Goal: Task Accomplishment & Management: Manage account settings

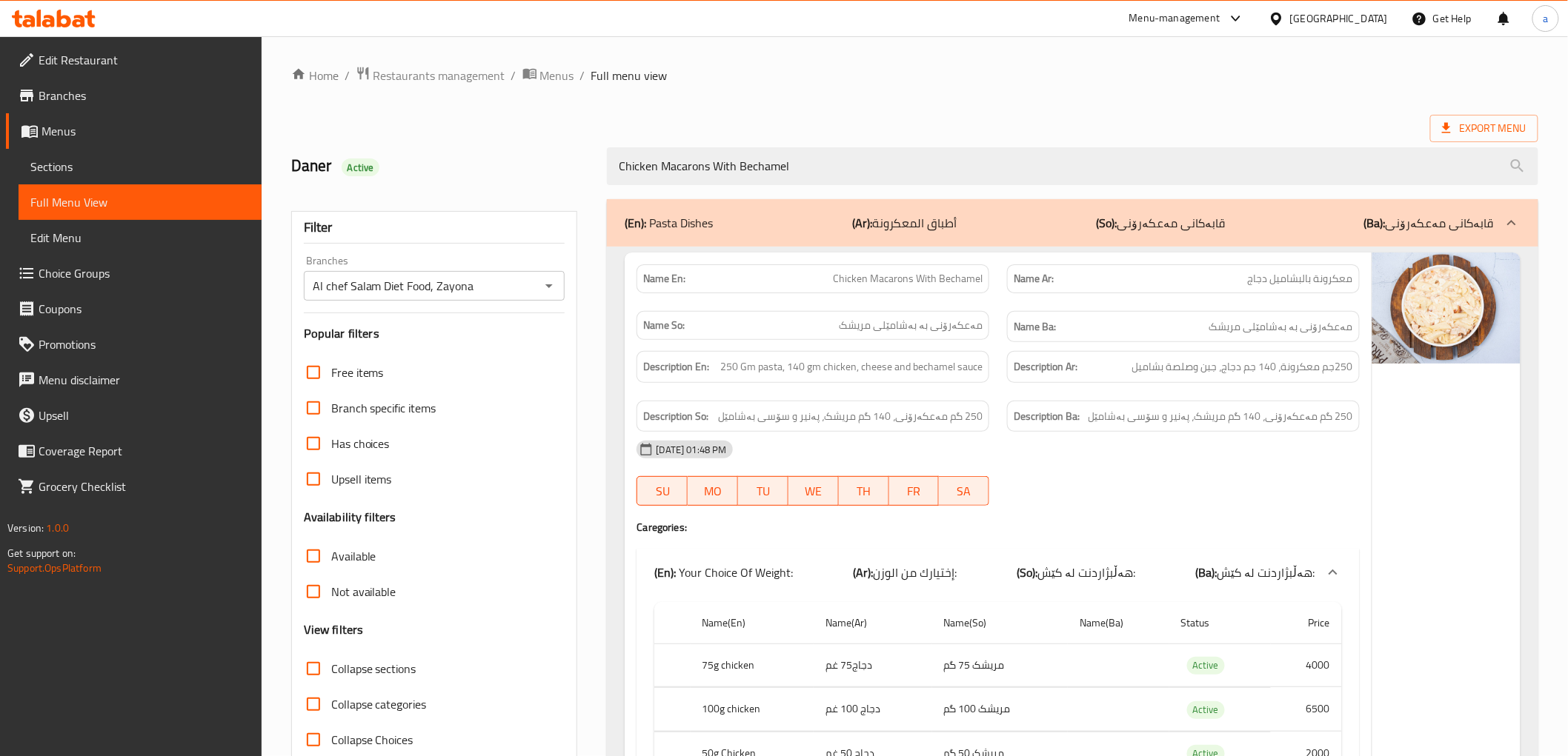
click at [52, 10] on icon at bounding box center [53, 18] width 83 height 18
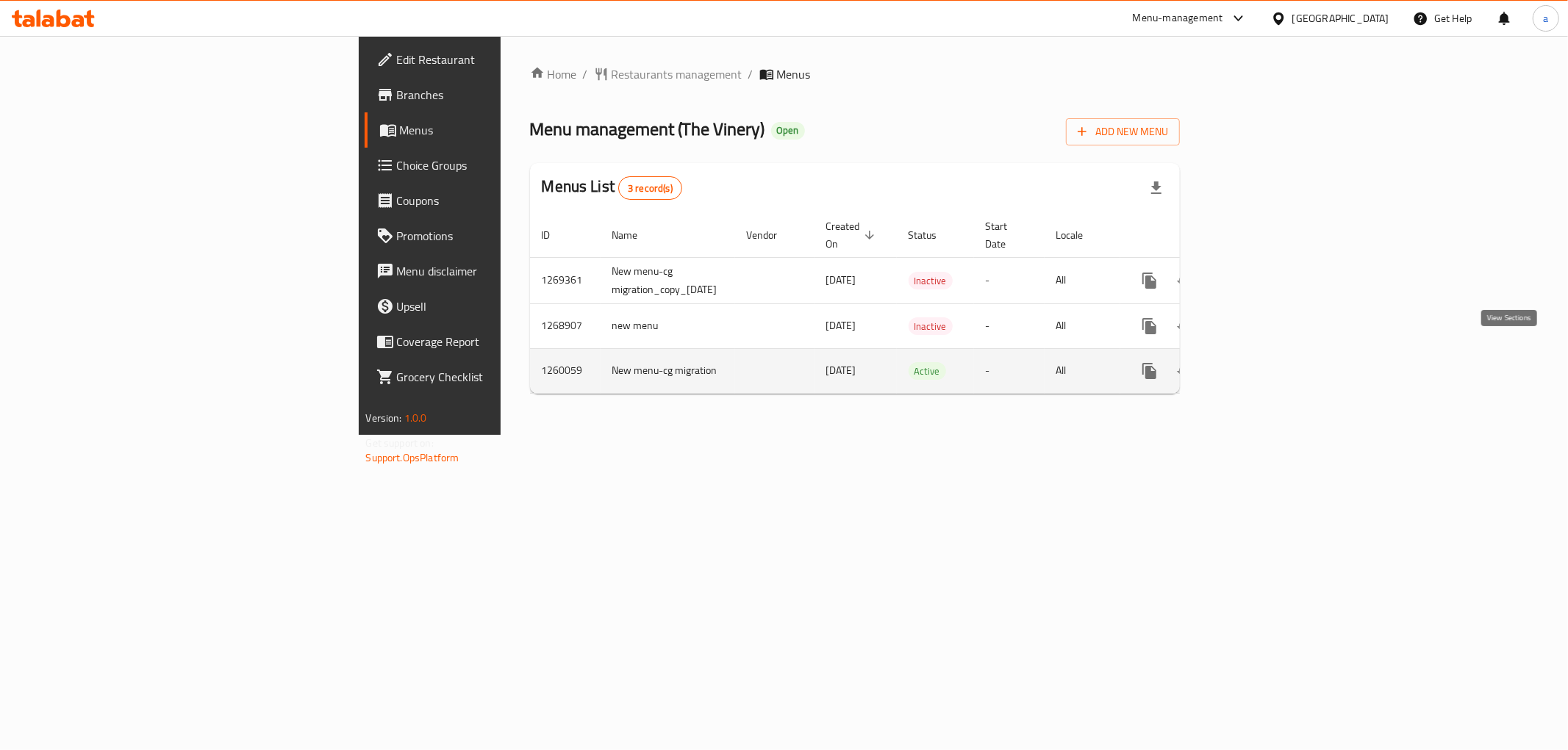
click at [1264, 362] on icon "enhanced table" at bounding box center [1255, 370] width 17 height 17
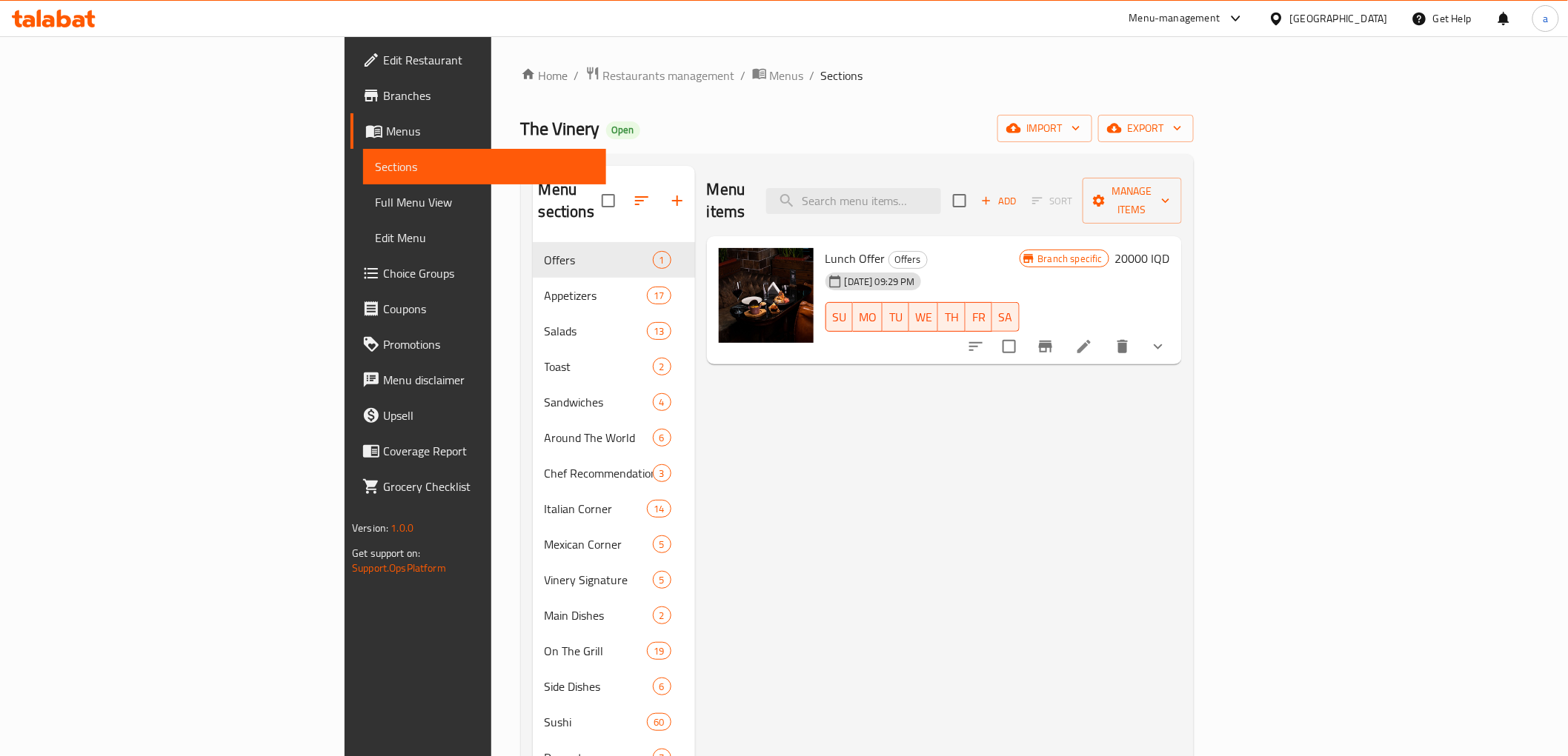
click at [386, 128] on span "Menus" at bounding box center [489, 130] width 208 height 18
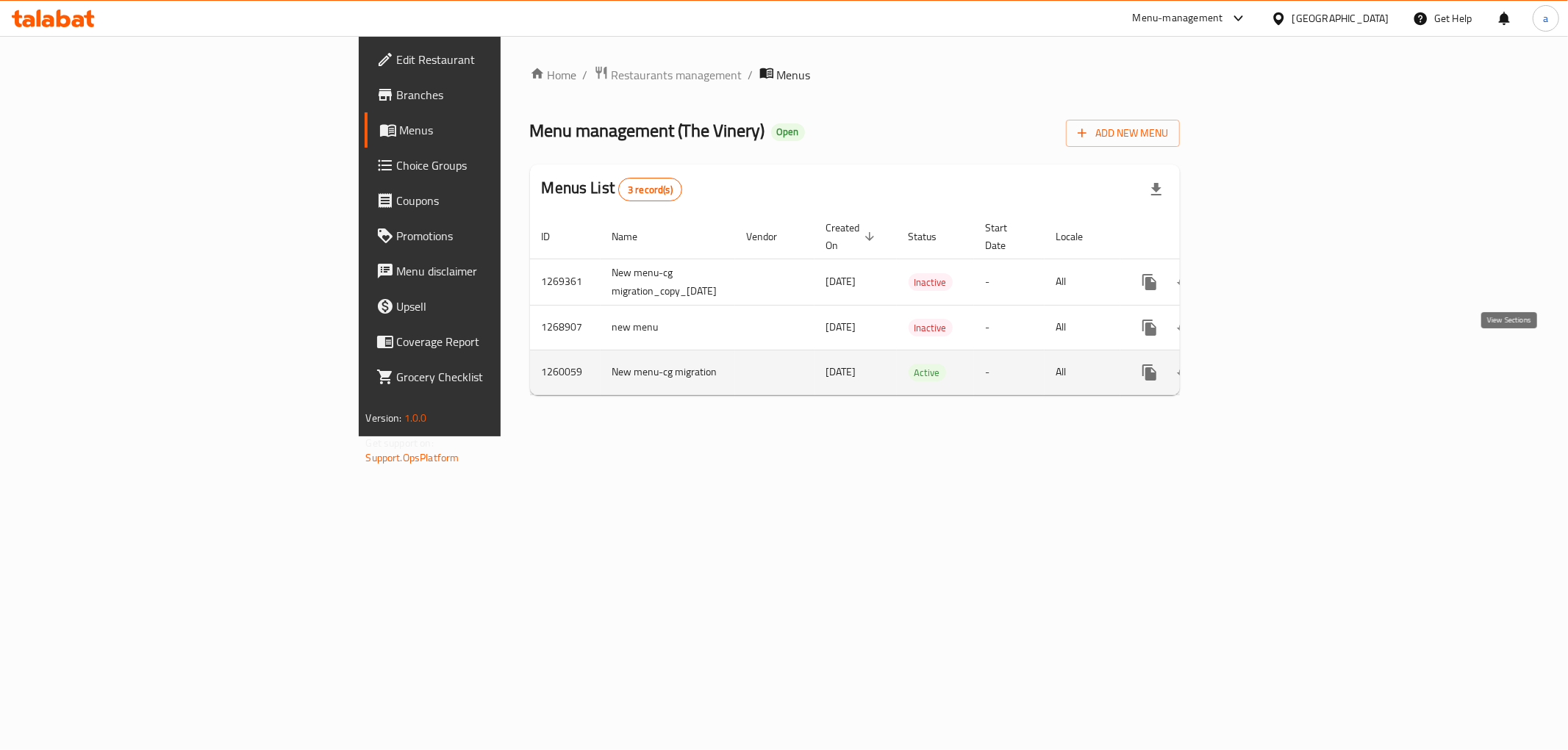
click at [1264, 363] on icon "enhanced table" at bounding box center [1255, 372] width 17 height 17
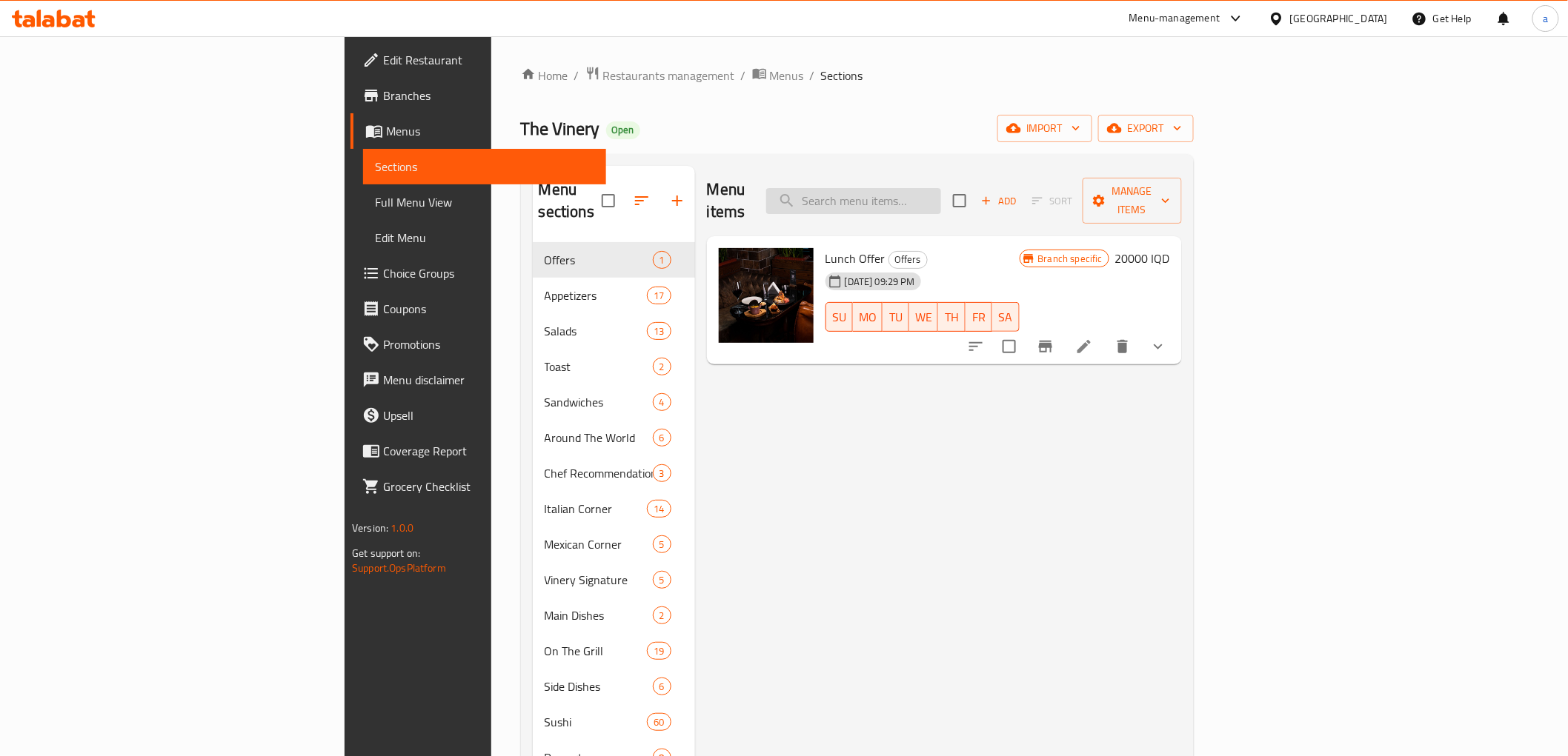
click at [941, 188] on input "search" at bounding box center [853, 200] width 175 height 26
paste input "Churros"
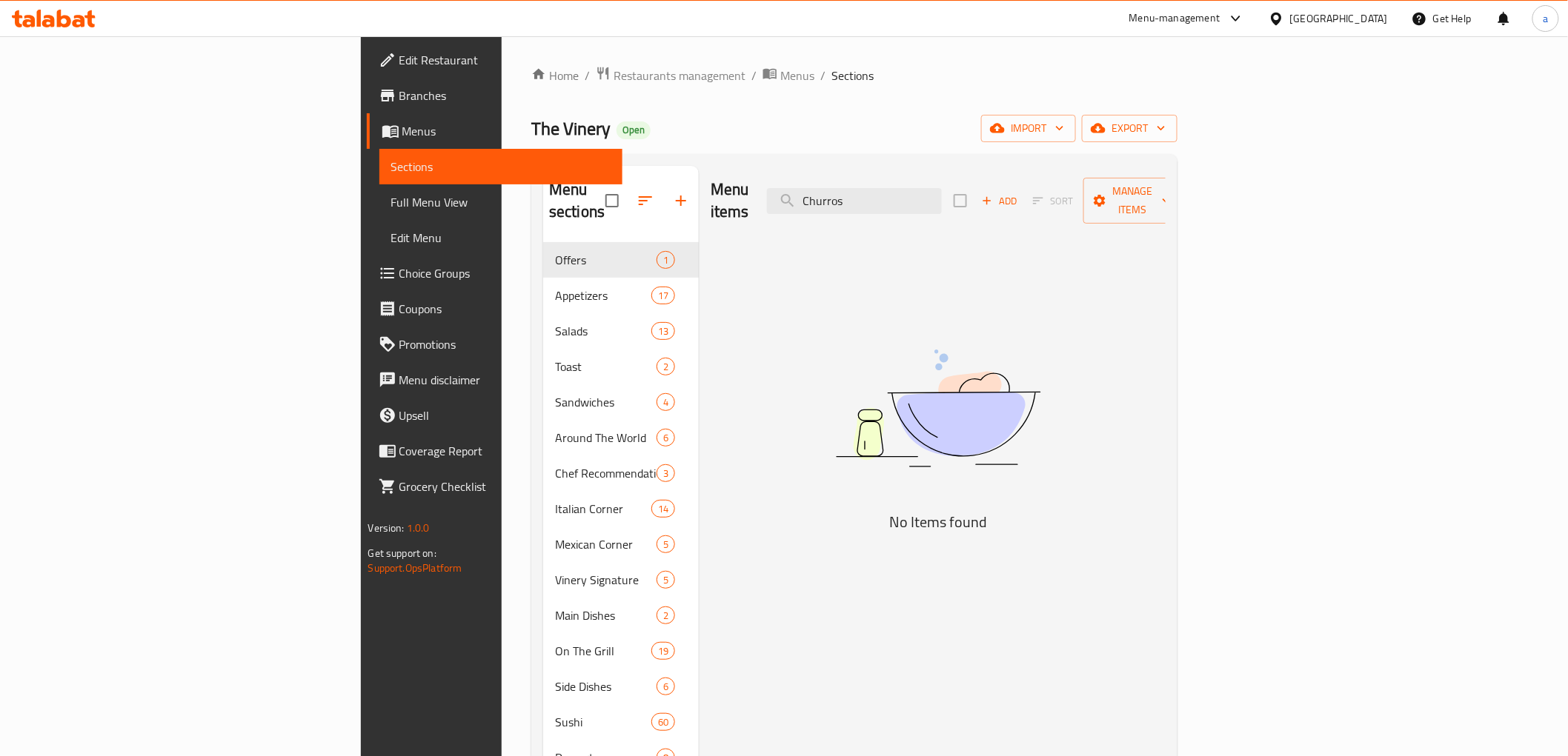
type input "Churros"
click at [402, 134] on span "Menus" at bounding box center [506, 130] width 208 height 18
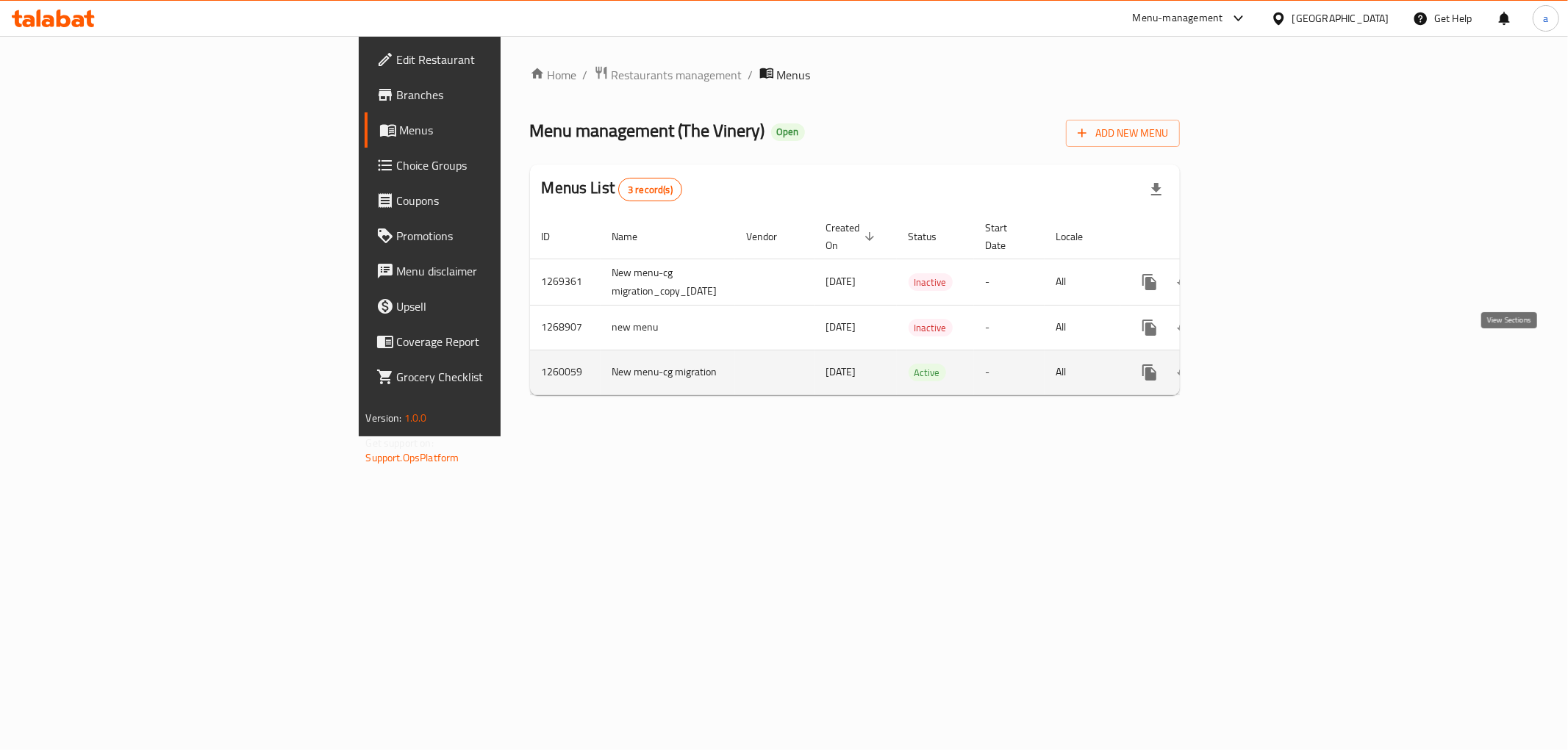
click at [1273, 355] on link "enhanced table" at bounding box center [1255, 373] width 36 height 36
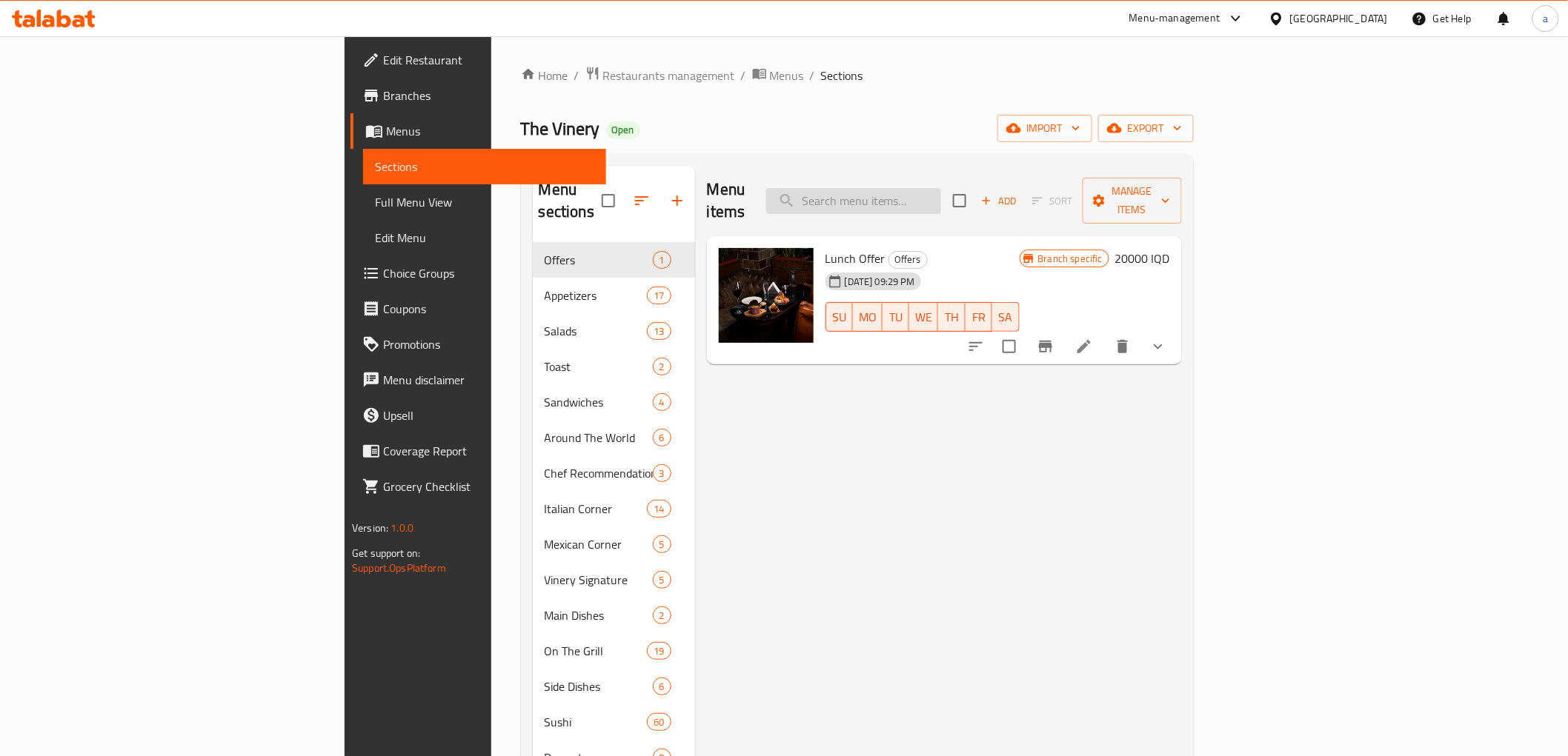
click at [941, 196] on input "search" at bounding box center [853, 200] width 175 height 26
click at [386, 123] on span "Menus" at bounding box center [489, 130] width 208 height 18
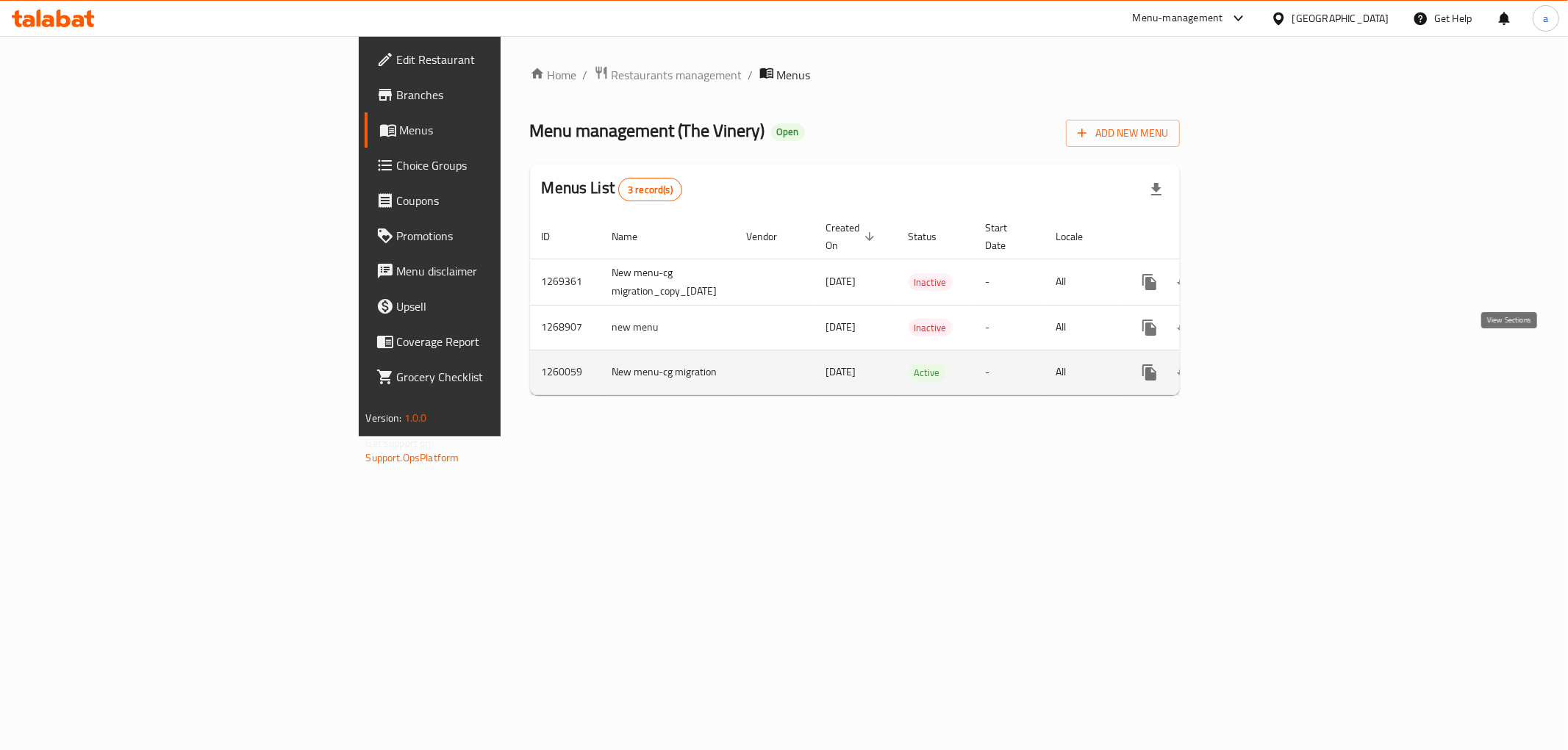
click at [1273, 366] on link "enhanced table" at bounding box center [1255, 373] width 36 height 36
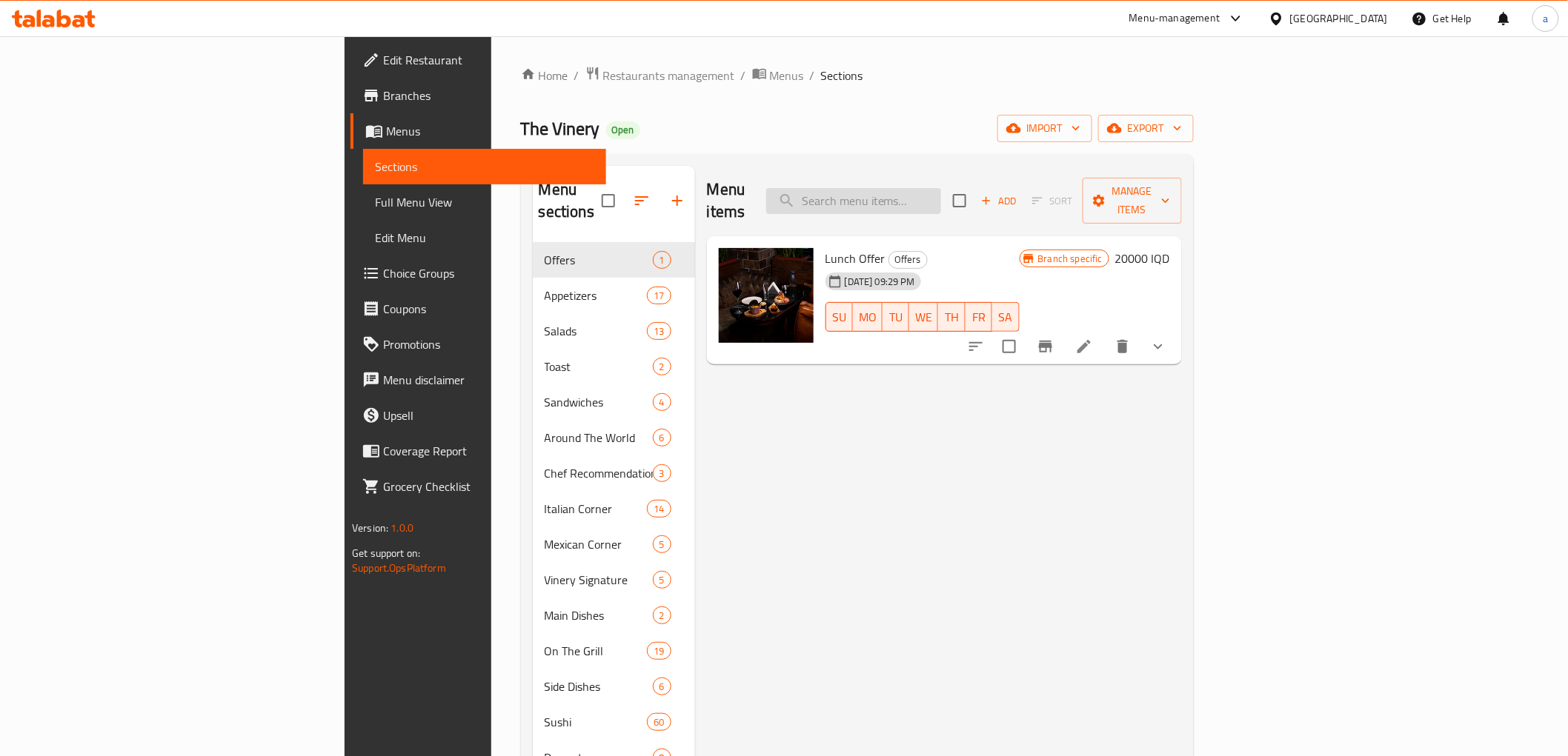
click at [941, 188] on input "search" at bounding box center [853, 200] width 175 height 26
paste input "Churros"
type input "Churros"
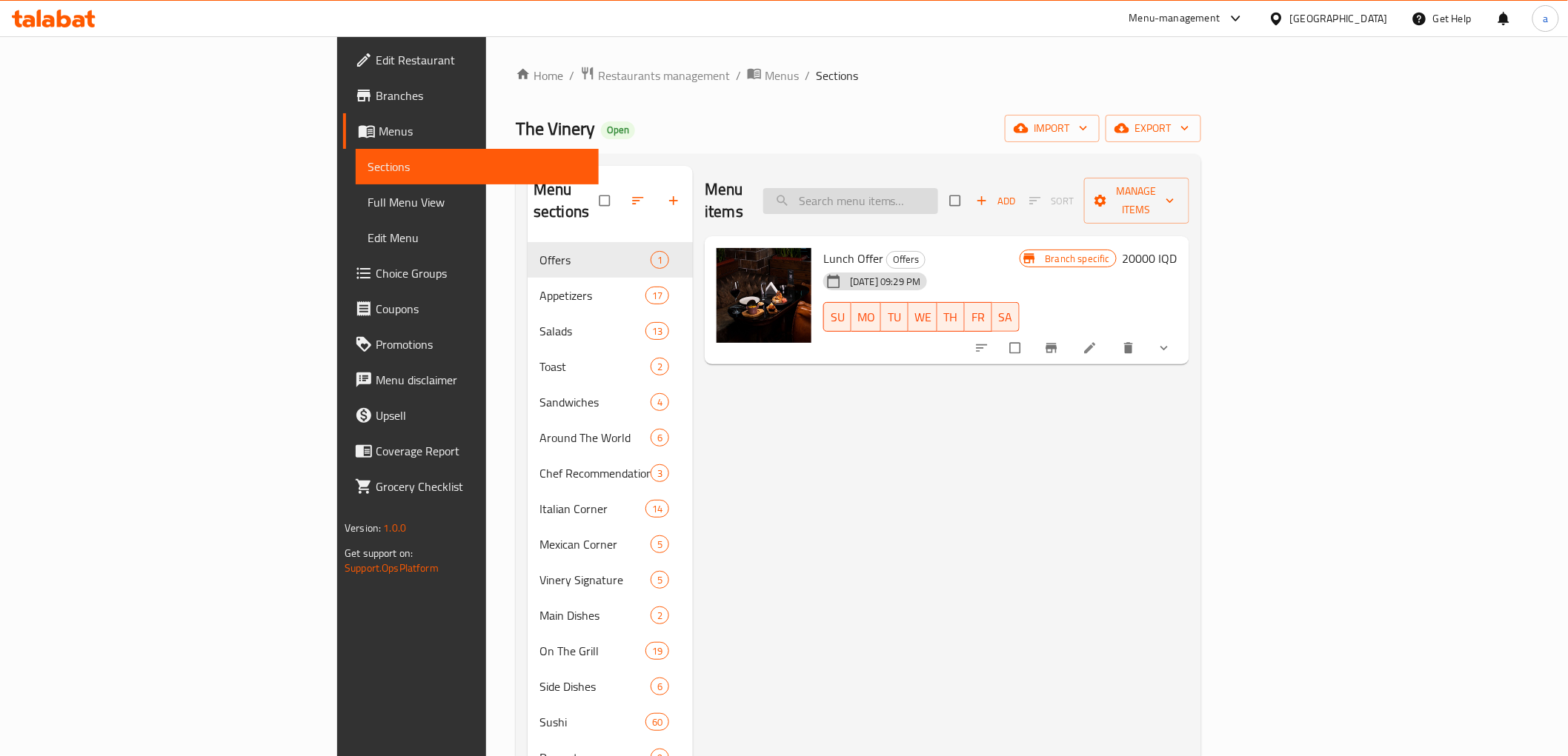
click at [938, 188] on input "search" at bounding box center [850, 200] width 175 height 26
paste input "Churros"
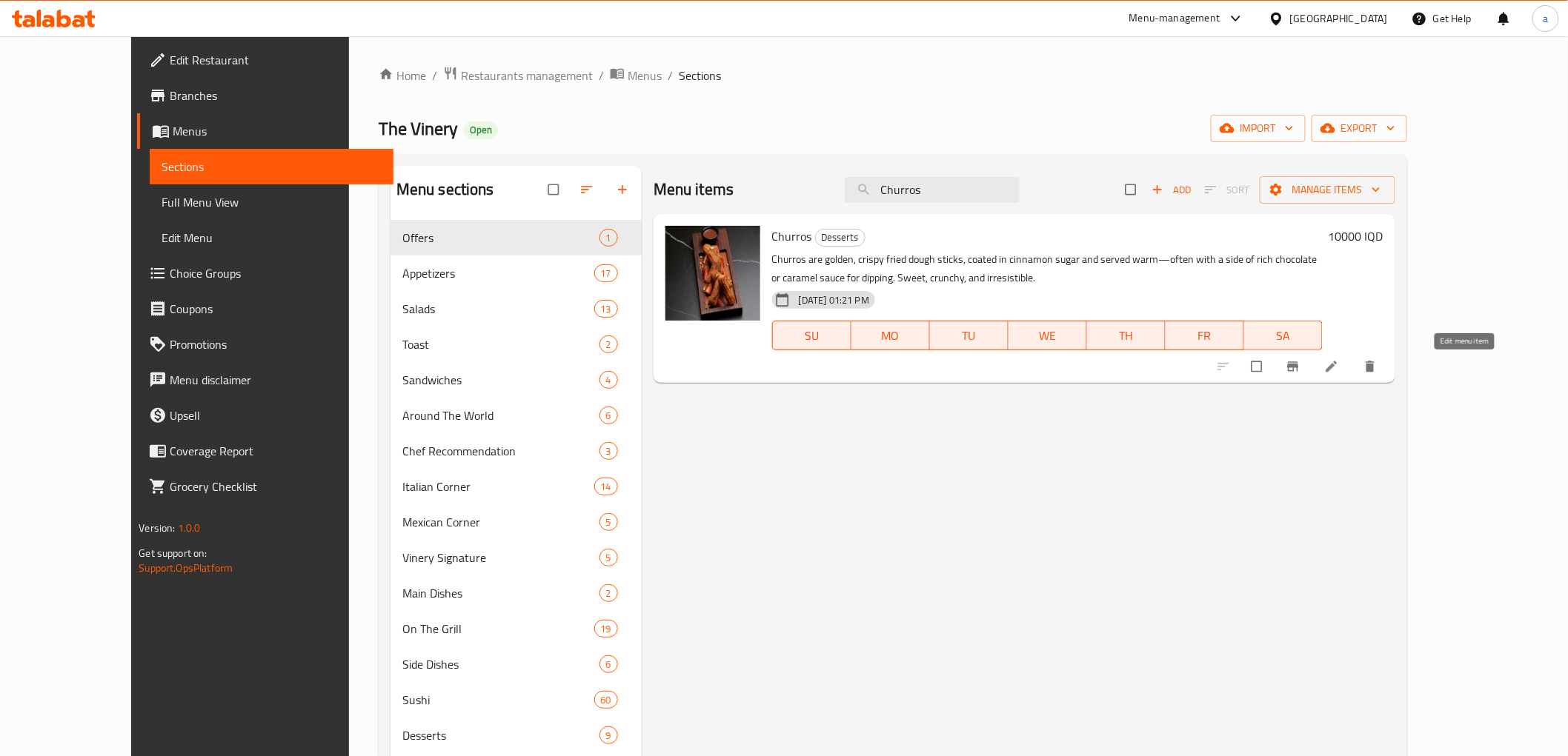
type input "Churros"
click at [1338, 365] on icon at bounding box center [1332, 366] width 15 height 15
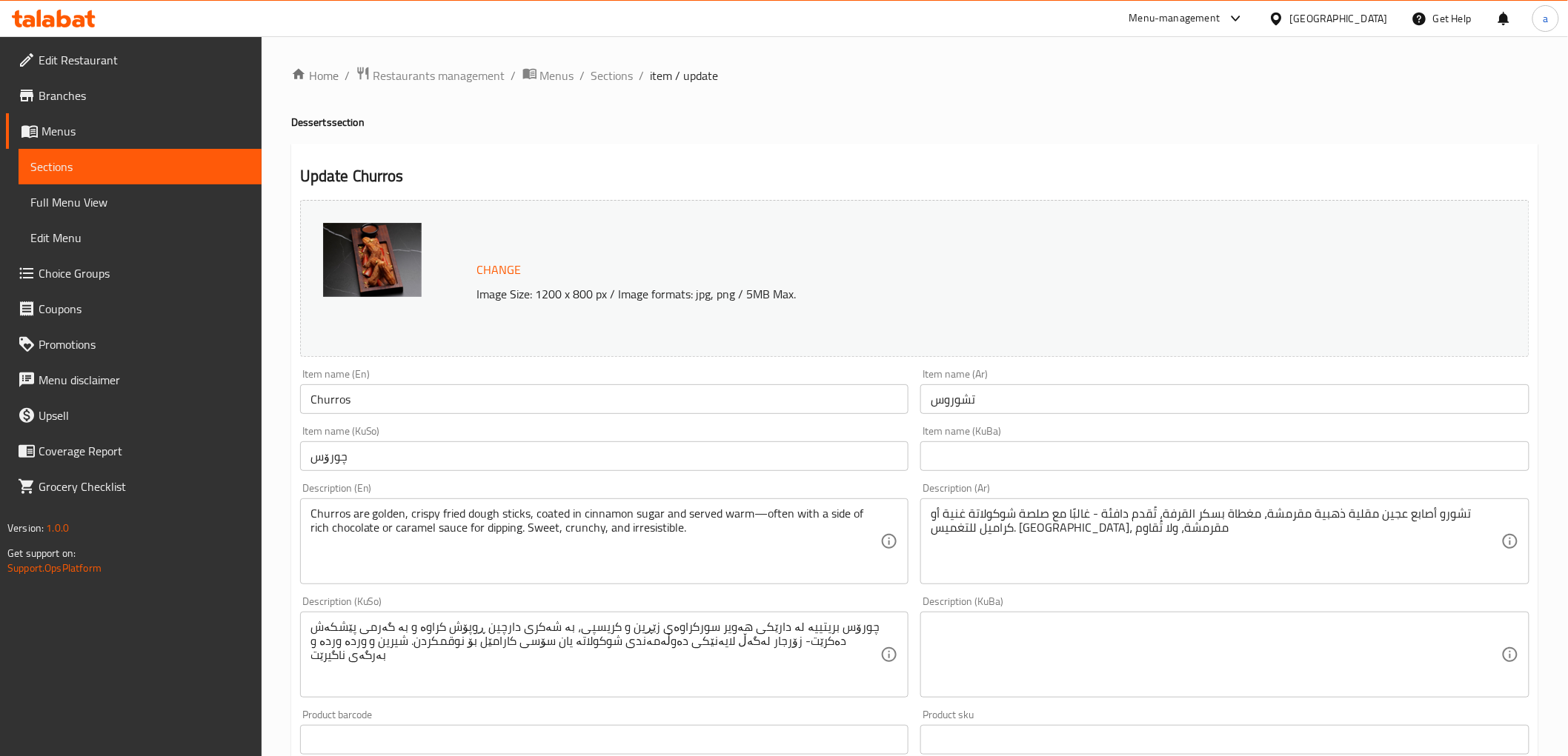
click at [532, 462] on input "چورۆس" at bounding box center [604, 456] width 609 height 29
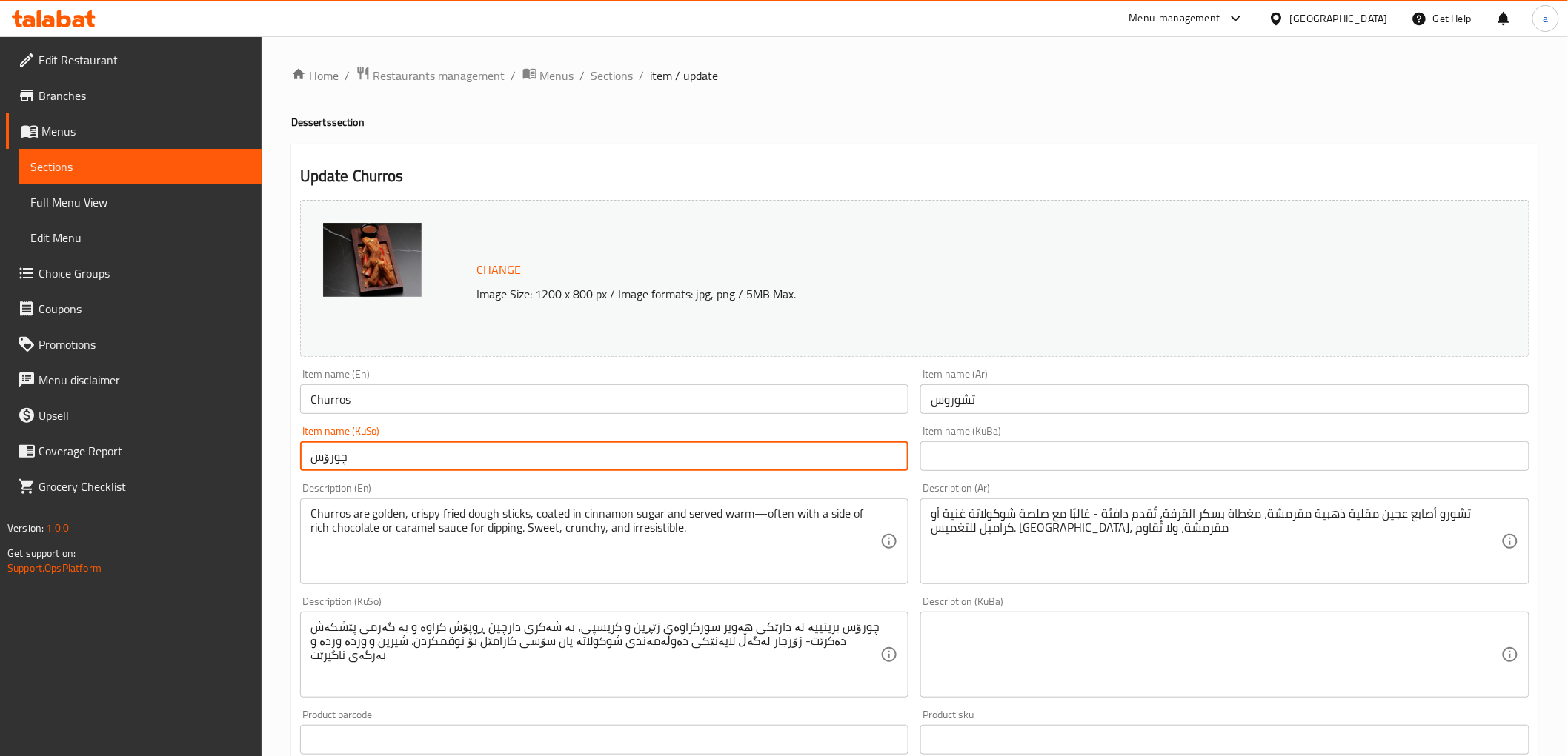
click at [532, 462] on input "چورۆس" at bounding box center [604, 456] width 609 height 29
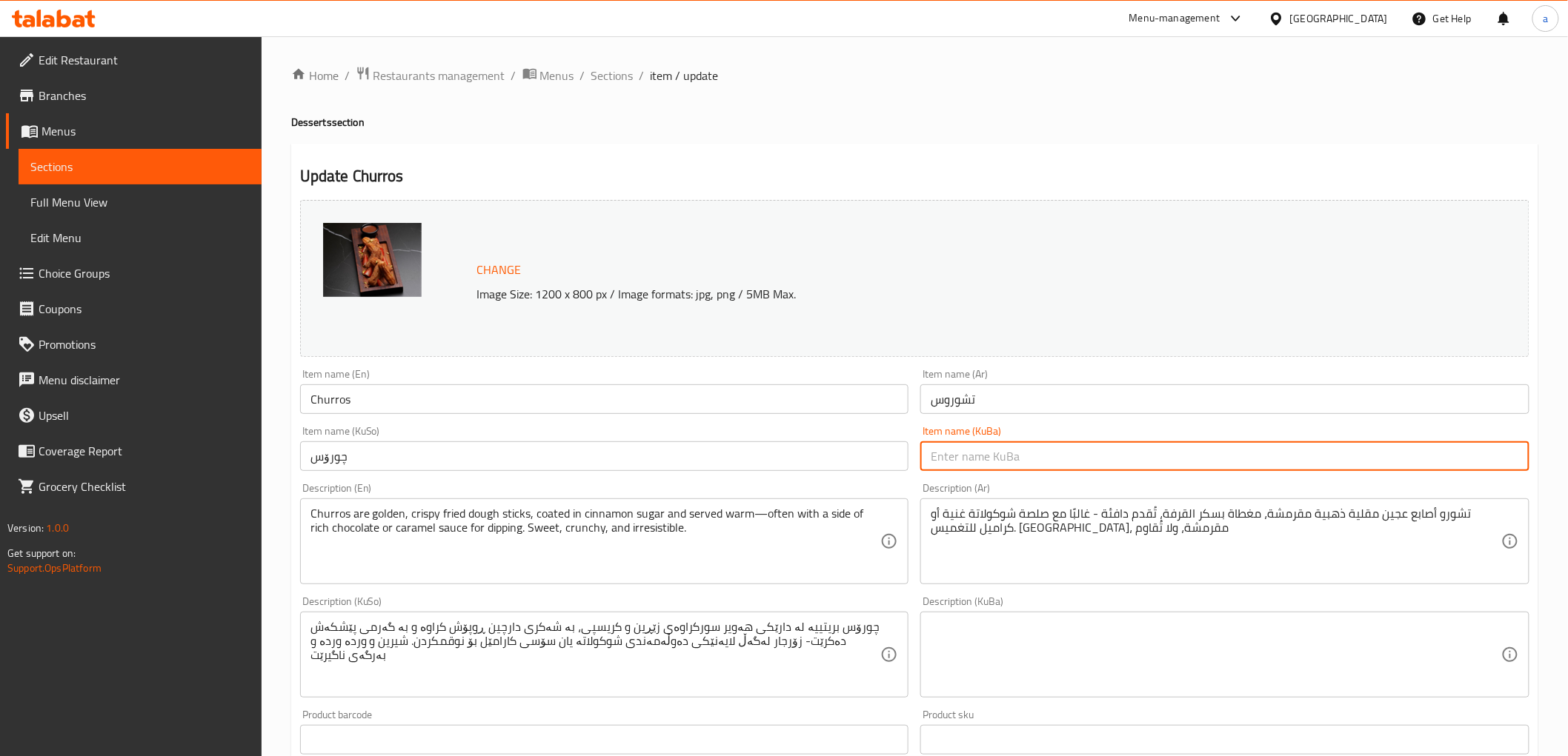
click at [971, 464] on input "text" at bounding box center [1224, 456] width 609 height 29
paste input "چورۆس"
type input "چورۆس"
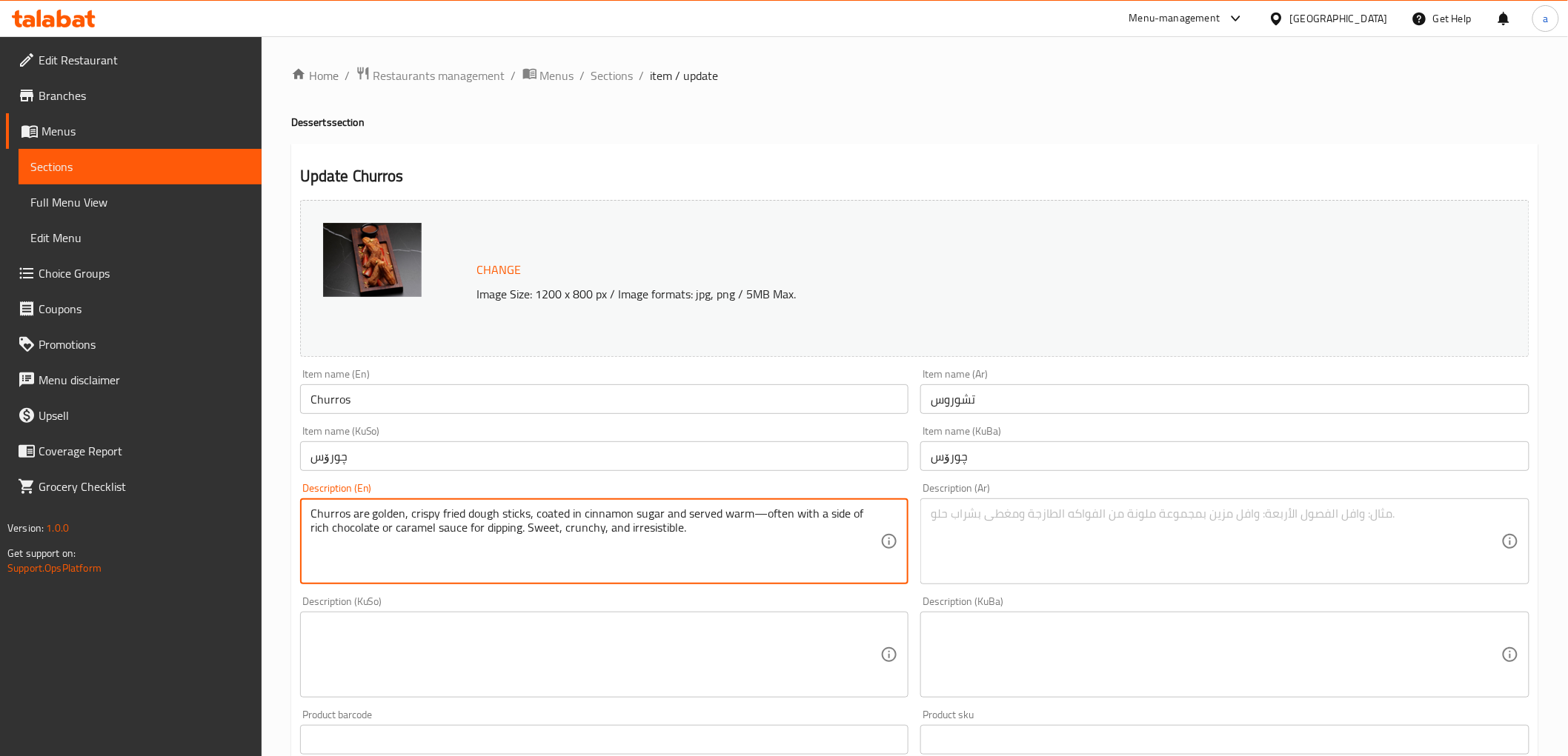
drag, startPoint x: 371, startPoint y: 516, endPoint x: 240, endPoint y: 516, distance: 131.0
drag, startPoint x: 691, startPoint y: 516, endPoint x: 445, endPoint y: 556, distance: 249.2
click at [445, 556] on textarea "Golden crispy fried dough sticks, coated in cinnamon sugar and served warm ofte…" at bounding box center [595, 542] width 570 height 70
click at [530, 514] on textarea "Golden crispy fried dough sticks, coated in cinnamon sugar, served warm, sweet …" at bounding box center [595, 542] width 570 height 70
type textarea "Golden crispy fried dough sticks, coated in cinnamon sugar, served warm, sweet …"
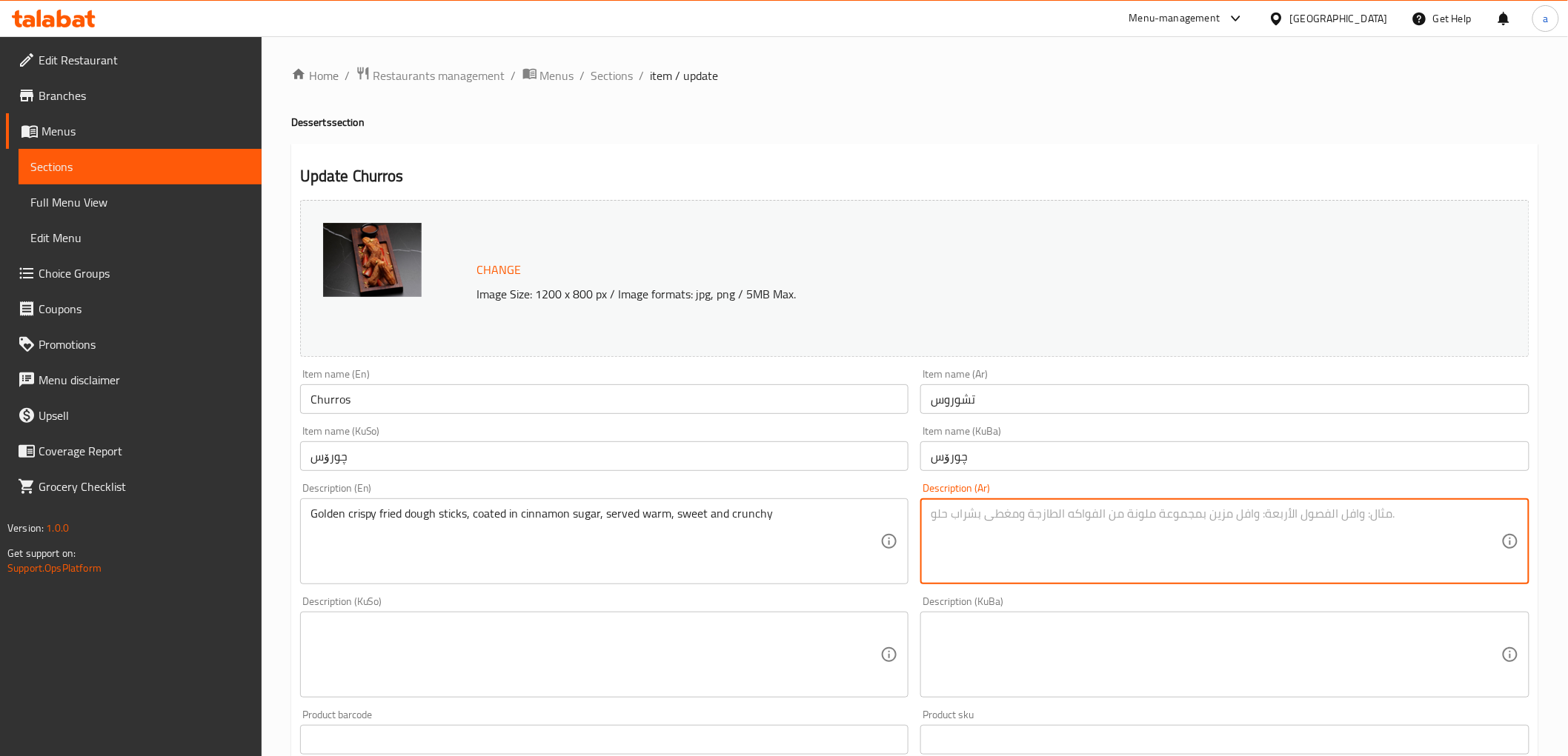
click at [1034, 557] on textarea at bounding box center [1216, 542] width 570 height 70
paste textarea "أصابع عجينة مقلية مقرمشة ذهبية لون، مغطاة بسكر قرفة، تقدم دافئة، حلوة ومقرمشة"
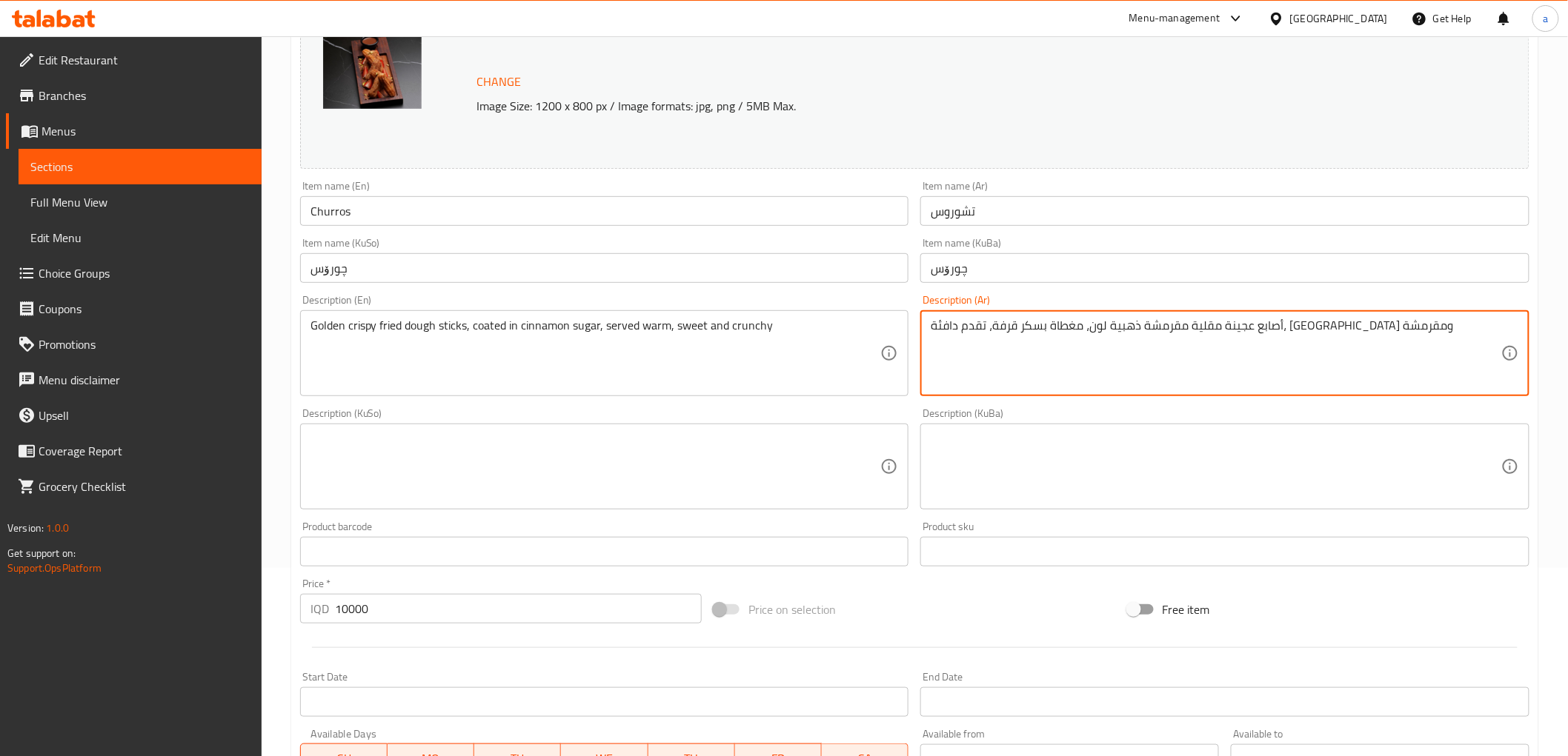
scroll to position [219, 0]
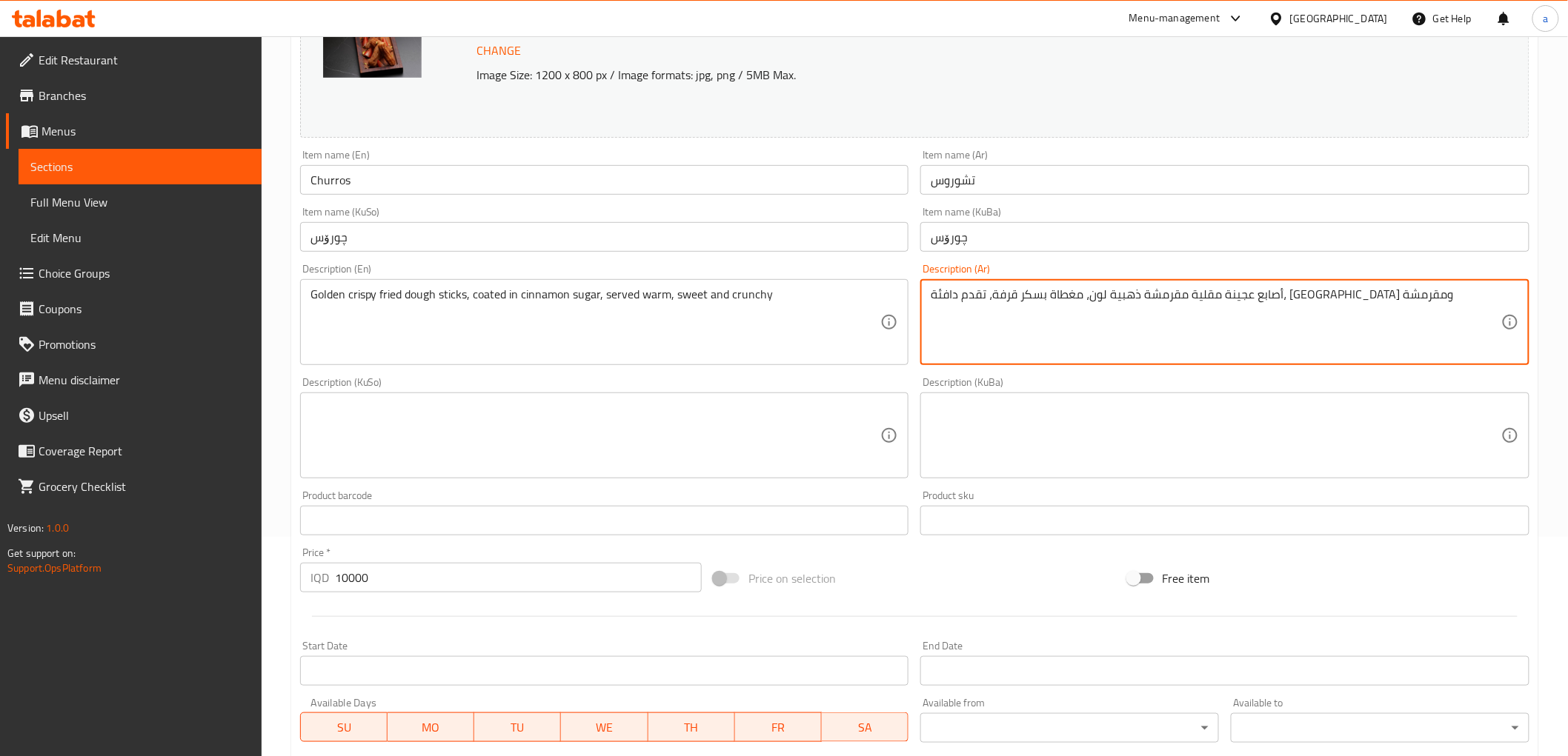
type textarea "أصابع عجينة مقلية مقرمشة ذهبية لون، مغطاة بسكر قرفة، تقدم دافئة، حلوة ومقرمشة"
click at [698, 423] on textarea at bounding box center [595, 436] width 570 height 70
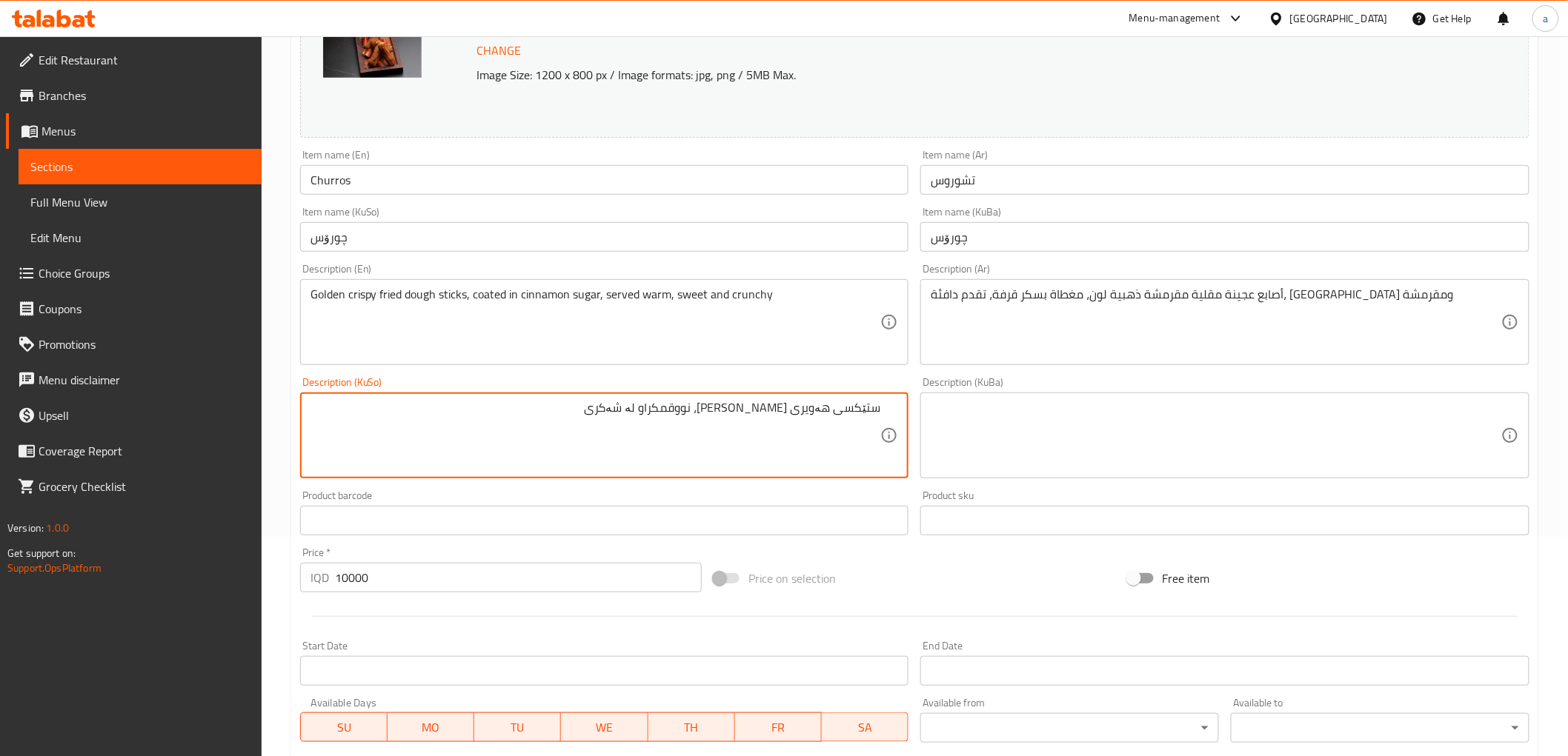
paste textarea "دارچین"
type textarea "ستێکسی هەویری کریسپی سوورکراوە، نووقمکراو لە شەکری دارچین، بە گەرمی پێشکەش دەکر…"
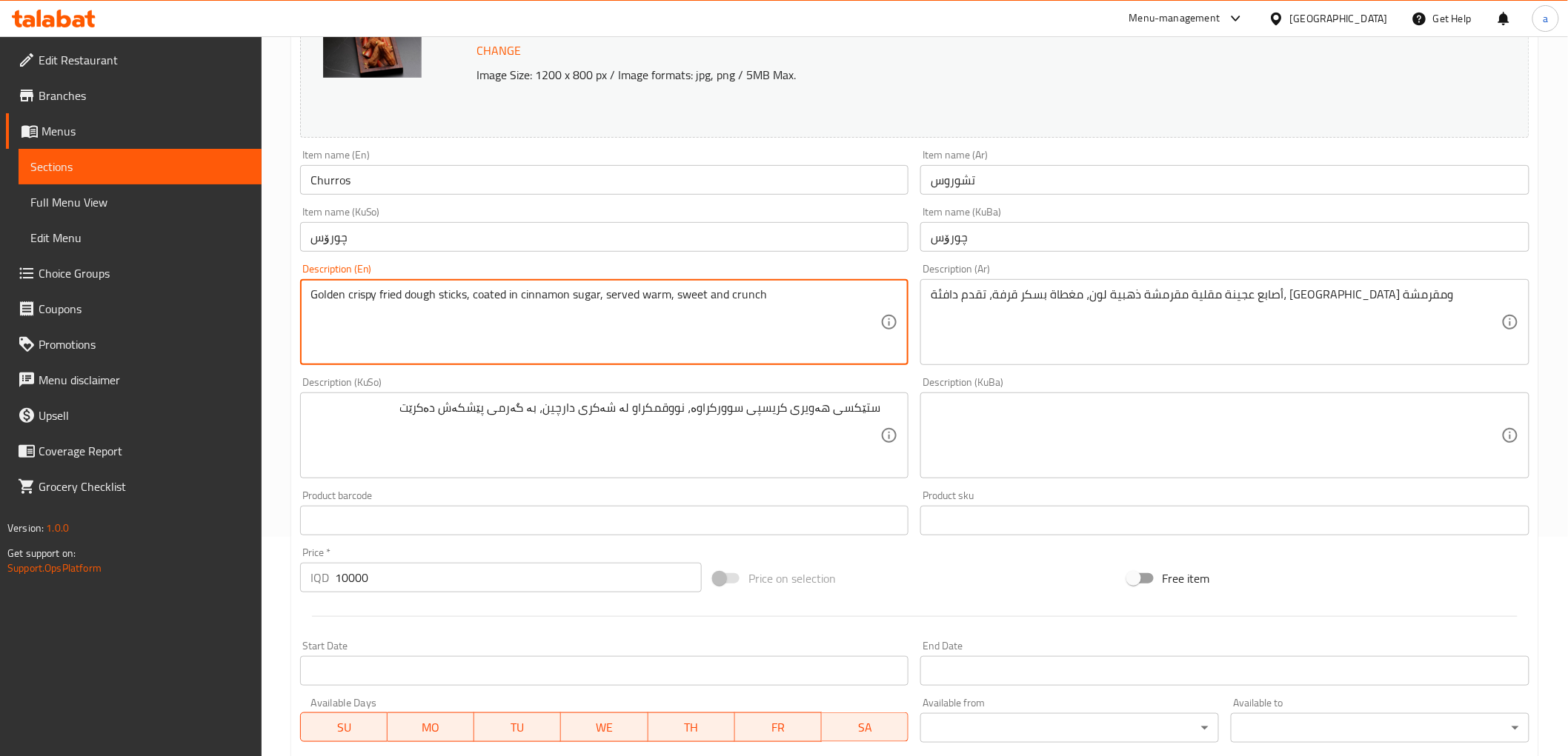
type textarea "Golden crispy fried dough sticks, coated in cinnamon sugar, served warm, sweet …"
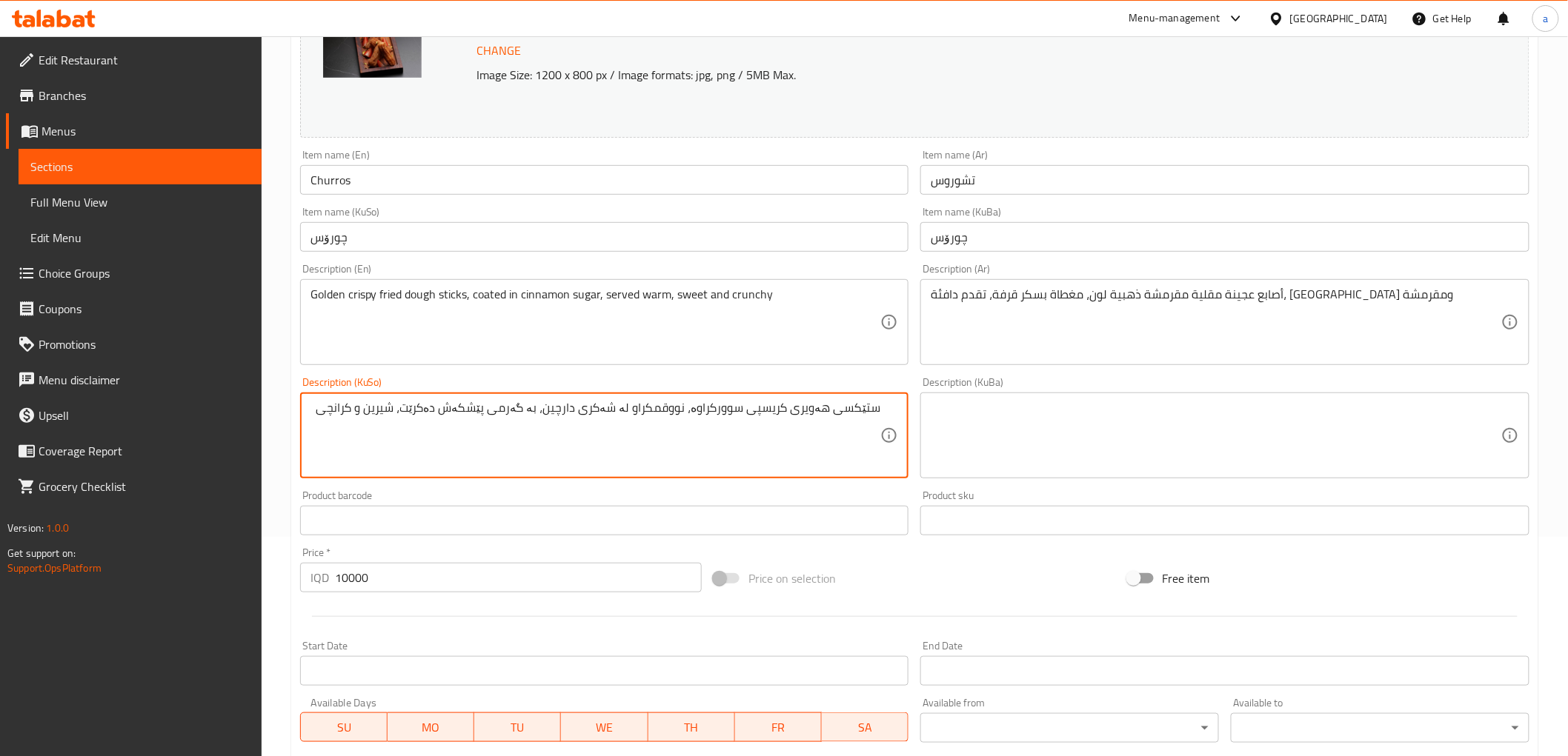
type textarea "ستێکسی هەویری کریسپی سوورکراوە، نووقمکراو لە شەکری دارچین، بە گەرمی پێشکەش دەکر…"
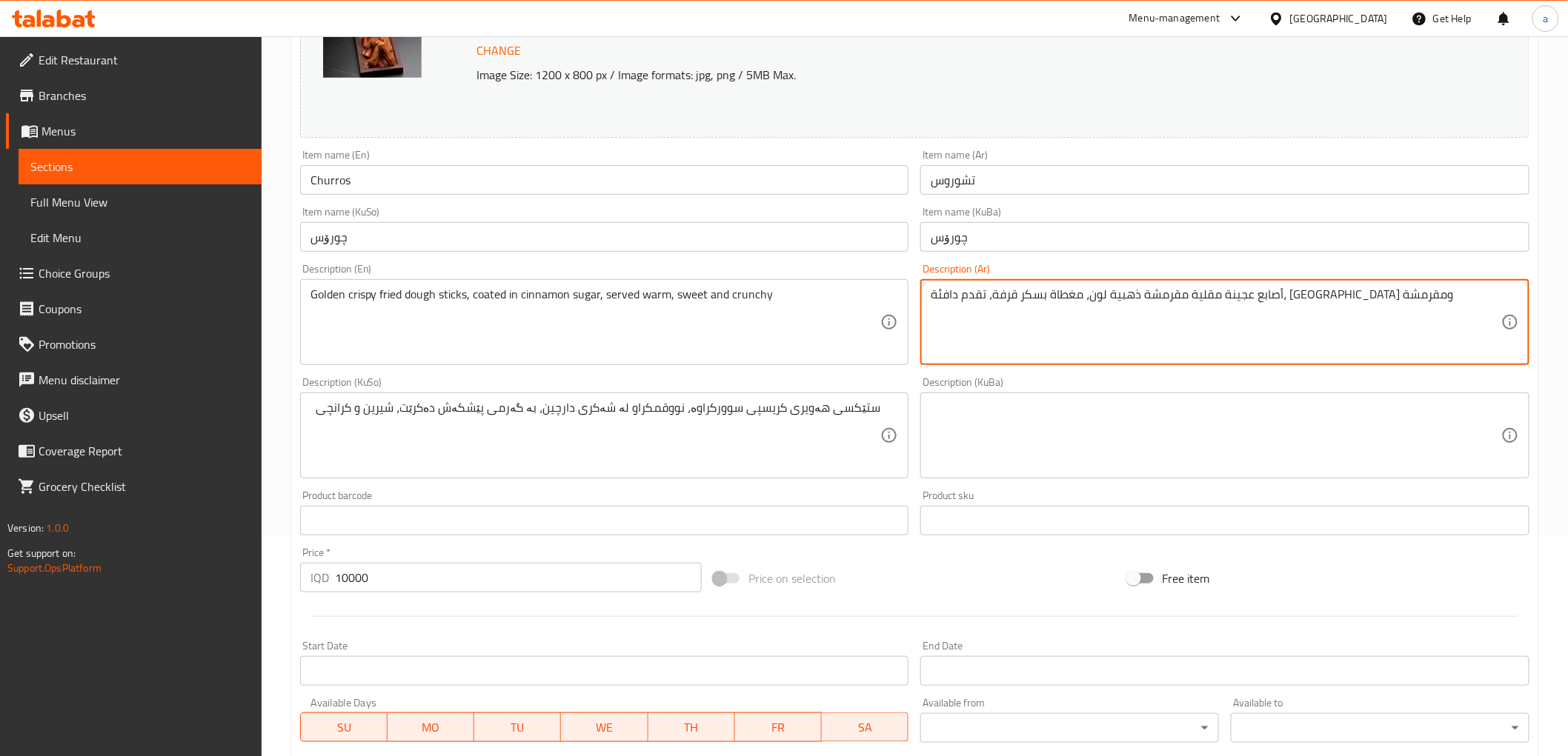
click at [1070, 296] on textarea "أصابع عجينة مقلية مقرمشة ذهبية لون، مغطاة بسكر قرفة، تقدم دافئة، حلوة ومقرمشة" at bounding box center [1216, 322] width 570 height 70
type textarea "أصابع عجينة مقلية مقرمشة ذهبية لون، مغطاة بسكر قرفة، تقدم دافئة، حلوة وكرانشي"
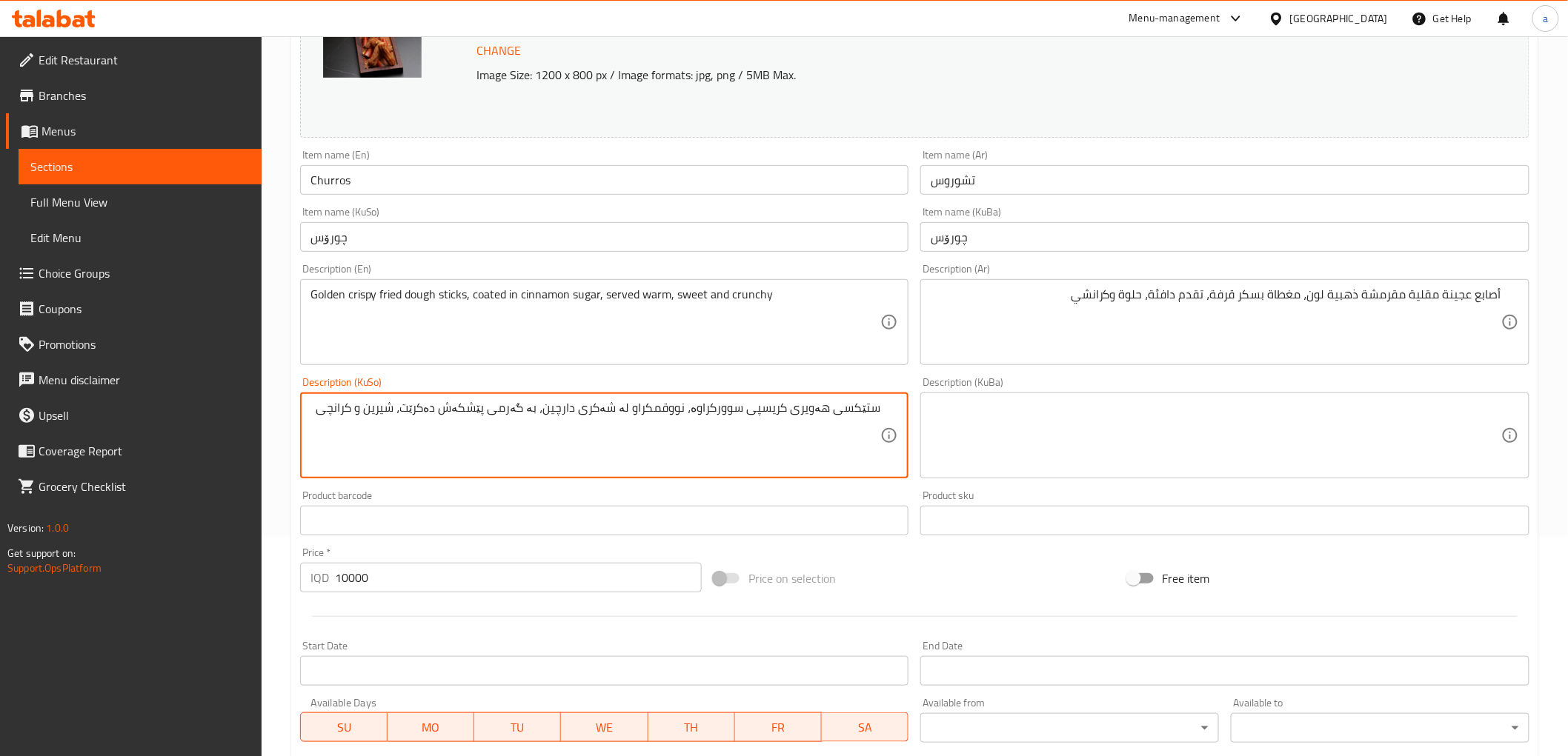
click at [741, 416] on textarea "ستێکسی هەویری کریسپی سوورکراوە، نووقمکراو لە شەکری دارچین، بە گەرمی پێشکەش دەکر…" at bounding box center [595, 436] width 570 height 70
click at [1031, 415] on textarea at bounding box center [1216, 436] width 570 height 70
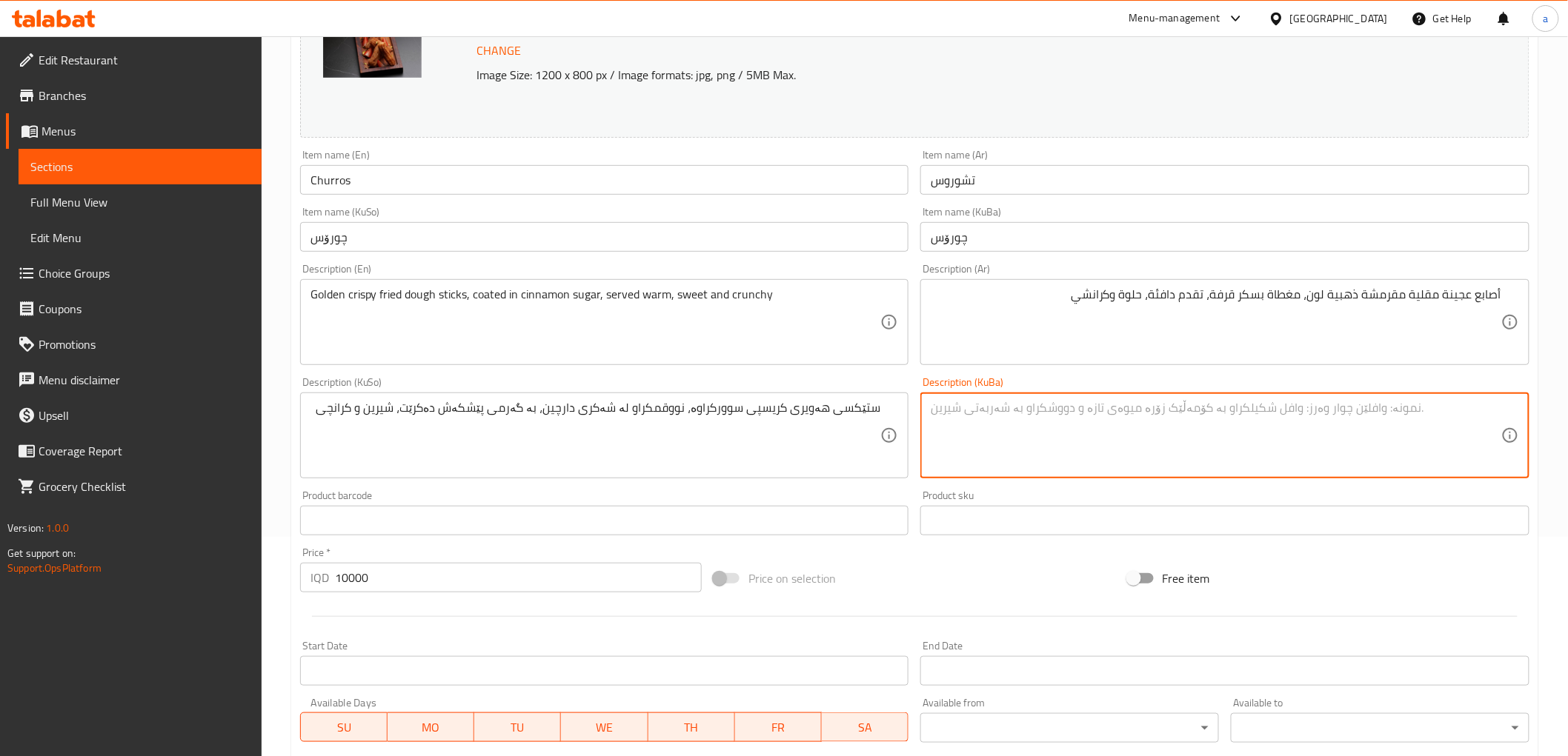
paste textarea "ستێکسی هەویری کریسپی سوورکراوە، نووقمکراو لە شەکری دارچین، بە گەرمی پێشکەش دەکر…"
type textarea "ستێکسی هەویری کریسپی سوورکراوە، نووقمکراو لە شەکری دارچین، بە گەرمی پێشکەش دەکر…"
click at [326, 174] on input "Churros" at bounding box center [604, 179] width 609 height 29
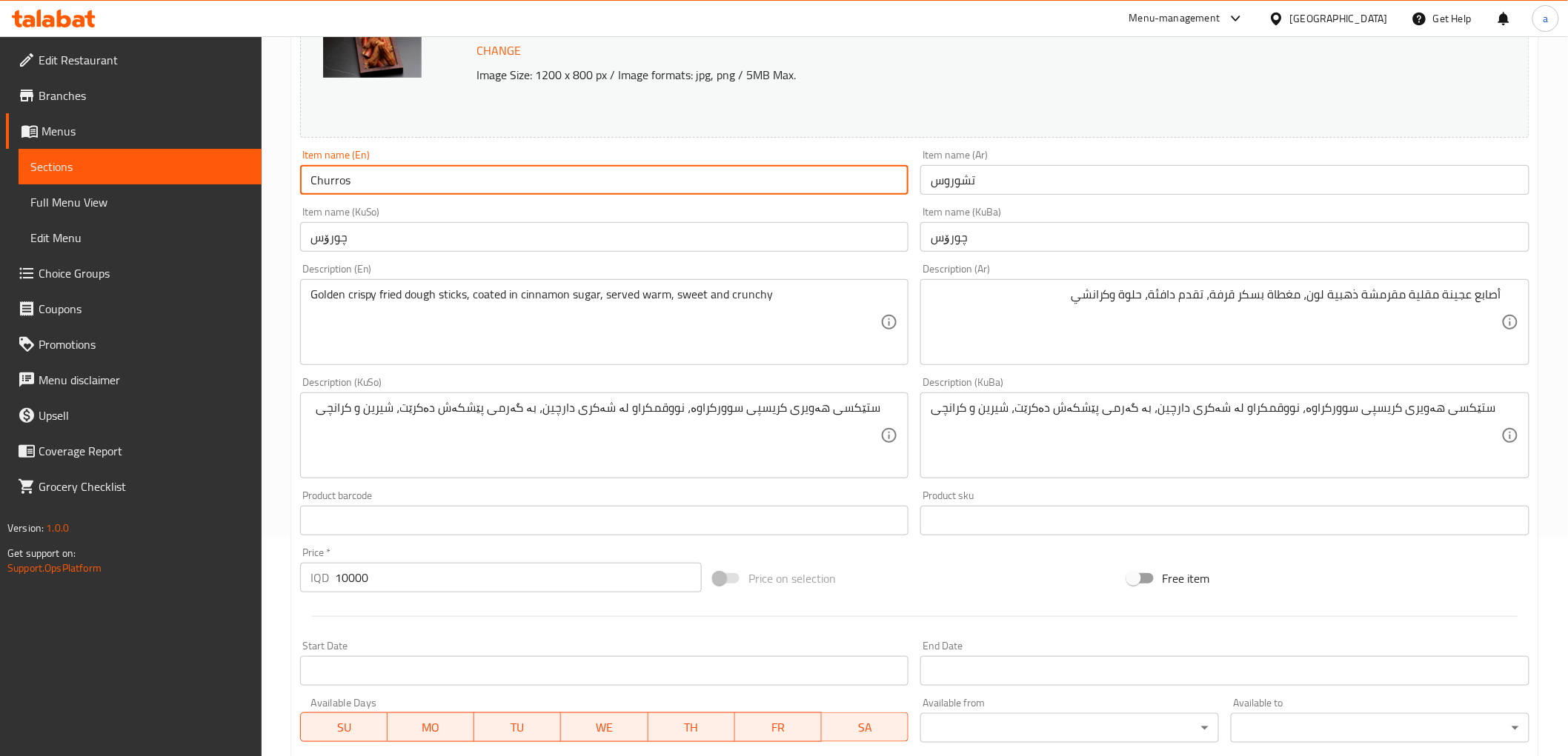
click at [326, 174] on input "Churros" at bounding box center [604, 179] width 609 height 29
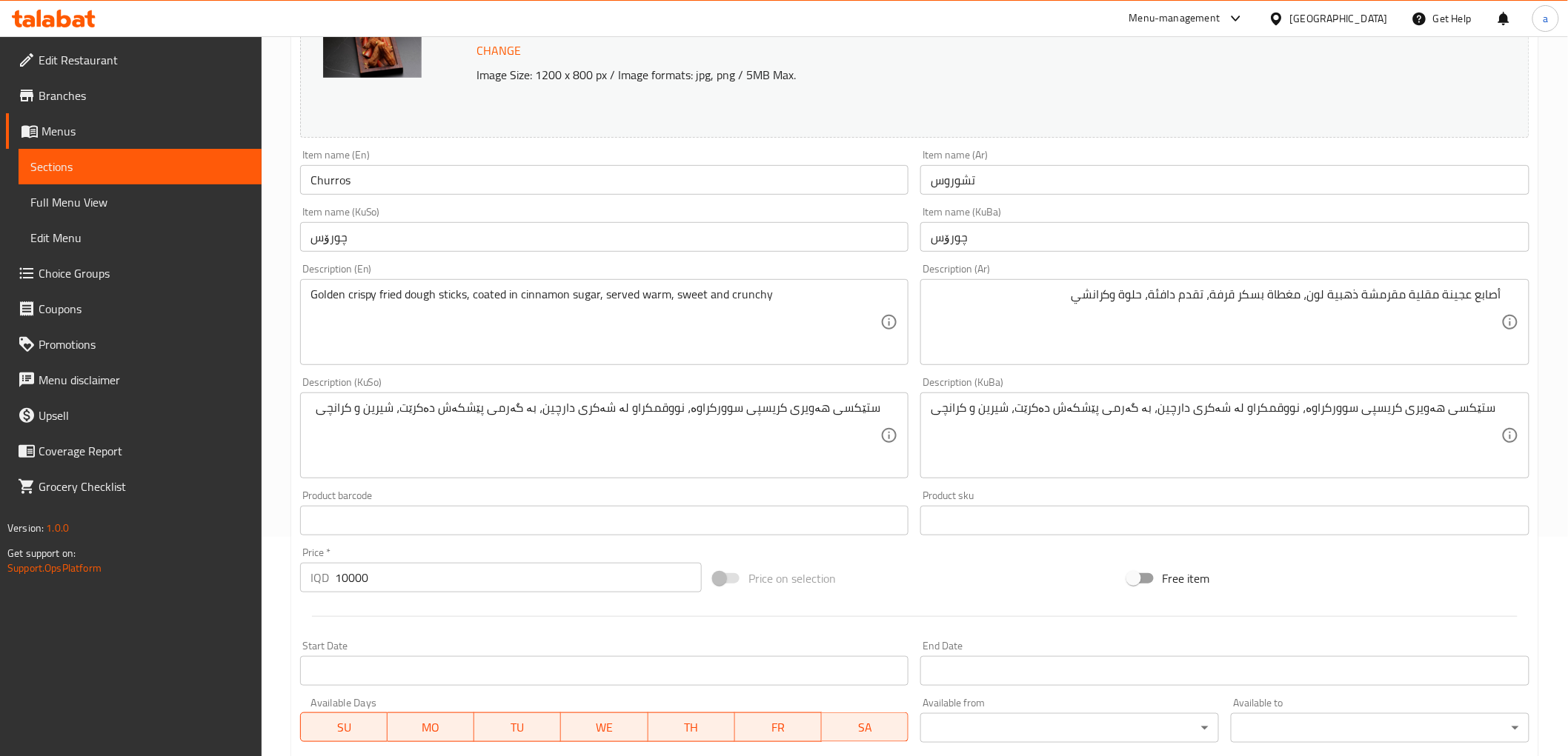
click at [504, 209] on div "Item name (KuSo) چورۆس Item name (KuSo)" at bounding box center [604, 229] width 609 height 45
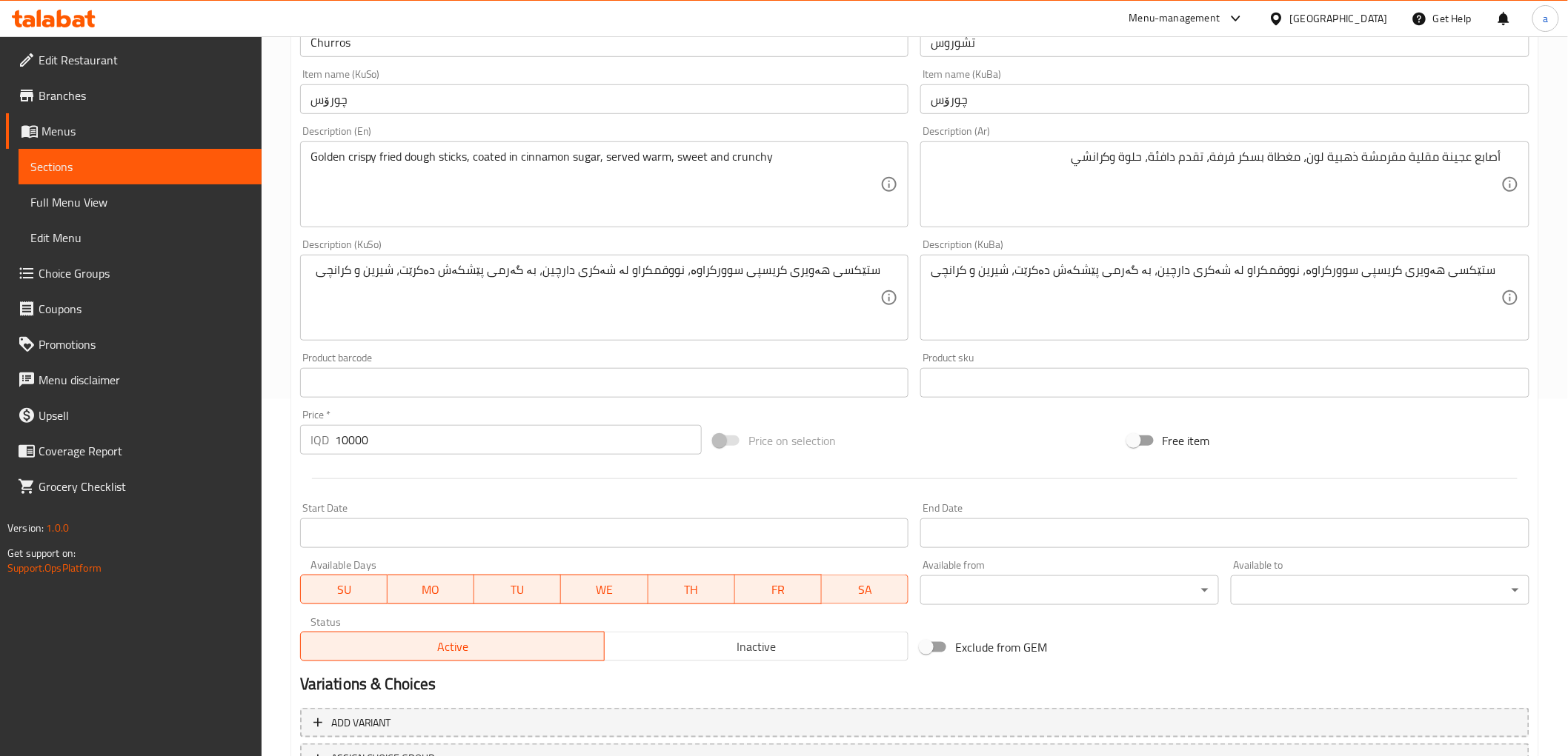
scroll to position [479, 0]
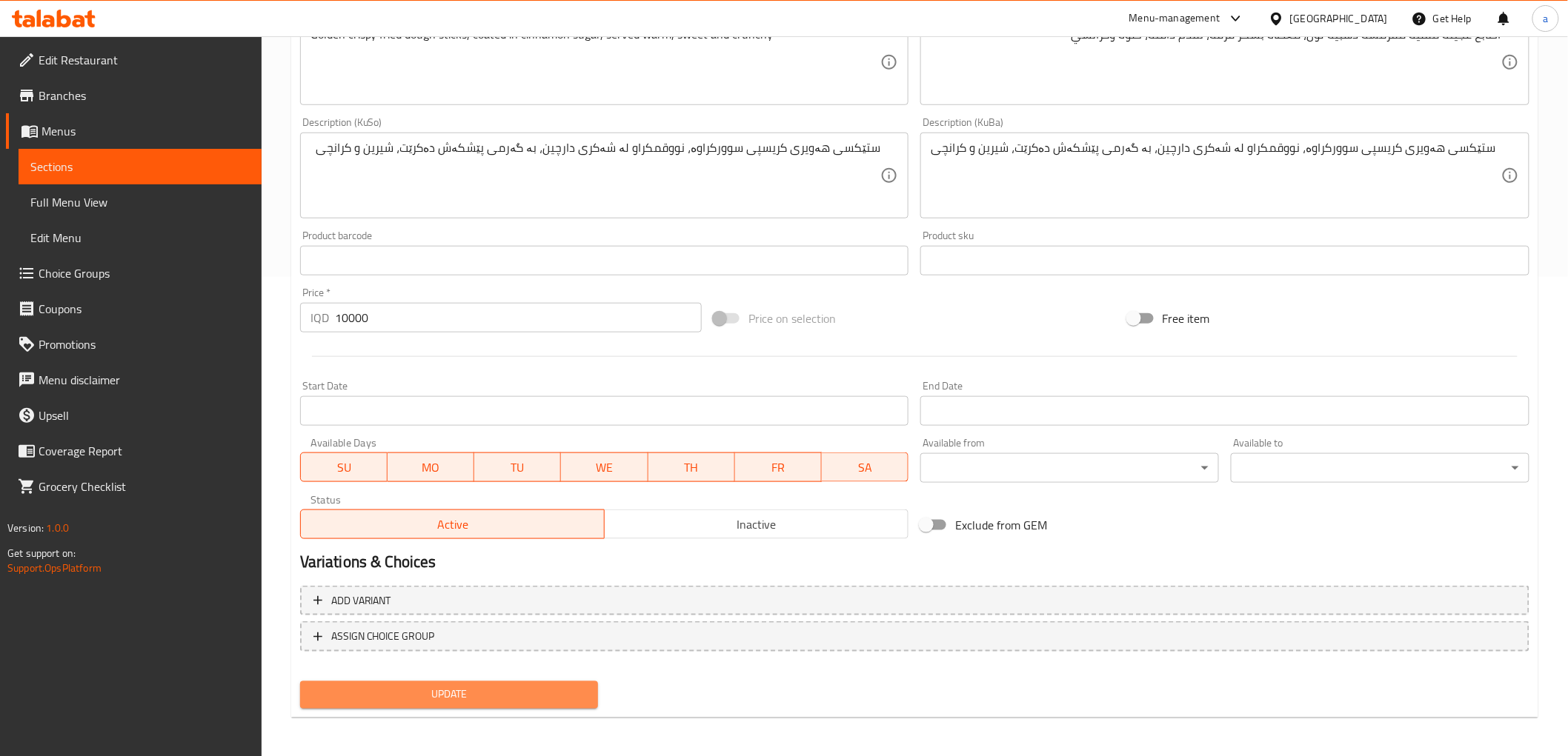
click at [424, 693] on span "Update" at bounding box center [449, 695] width 275 height 18
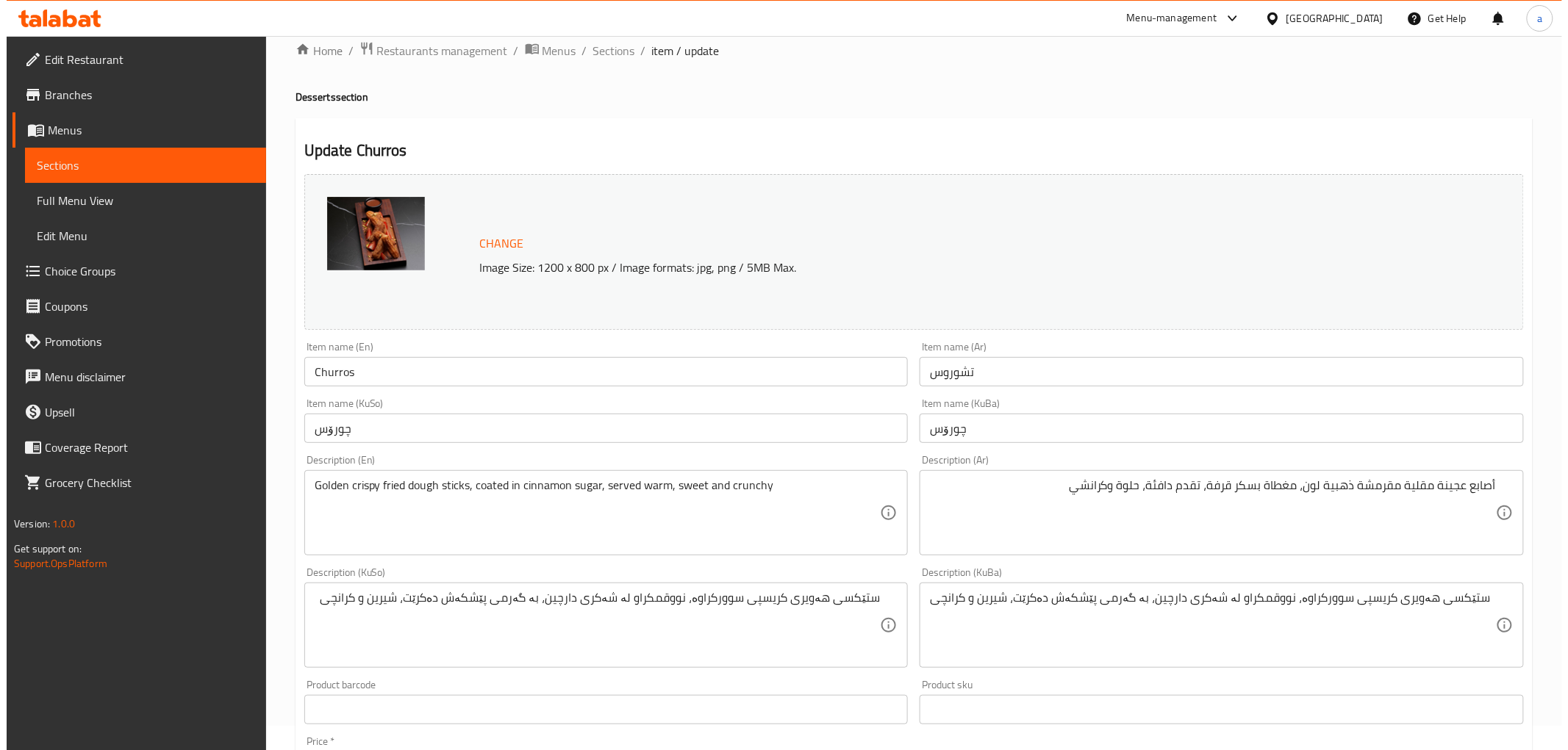
scroll to position [0, 0]
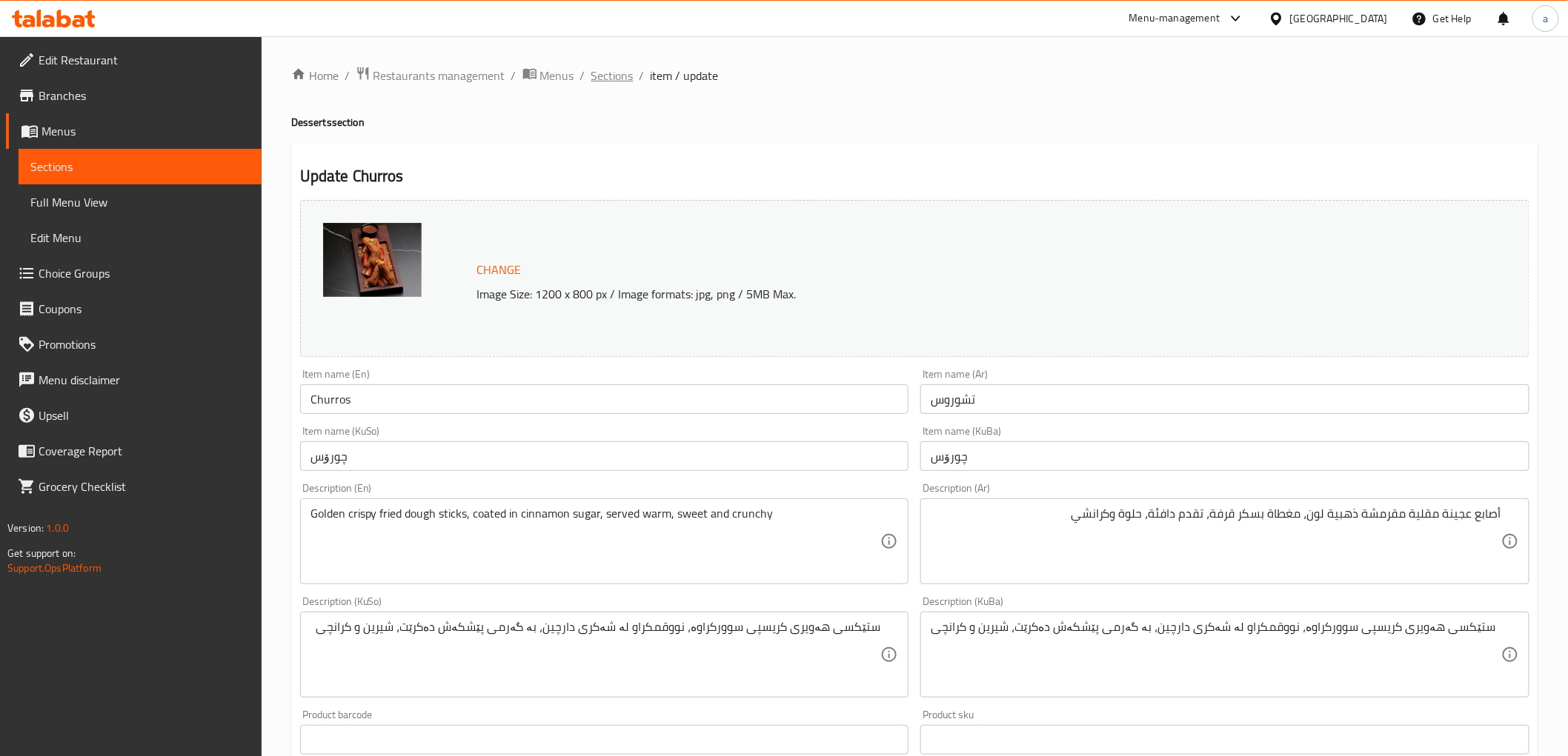
click at [612, 84] on span "Sections" at bounding box center [612, 75] width 43 height 18
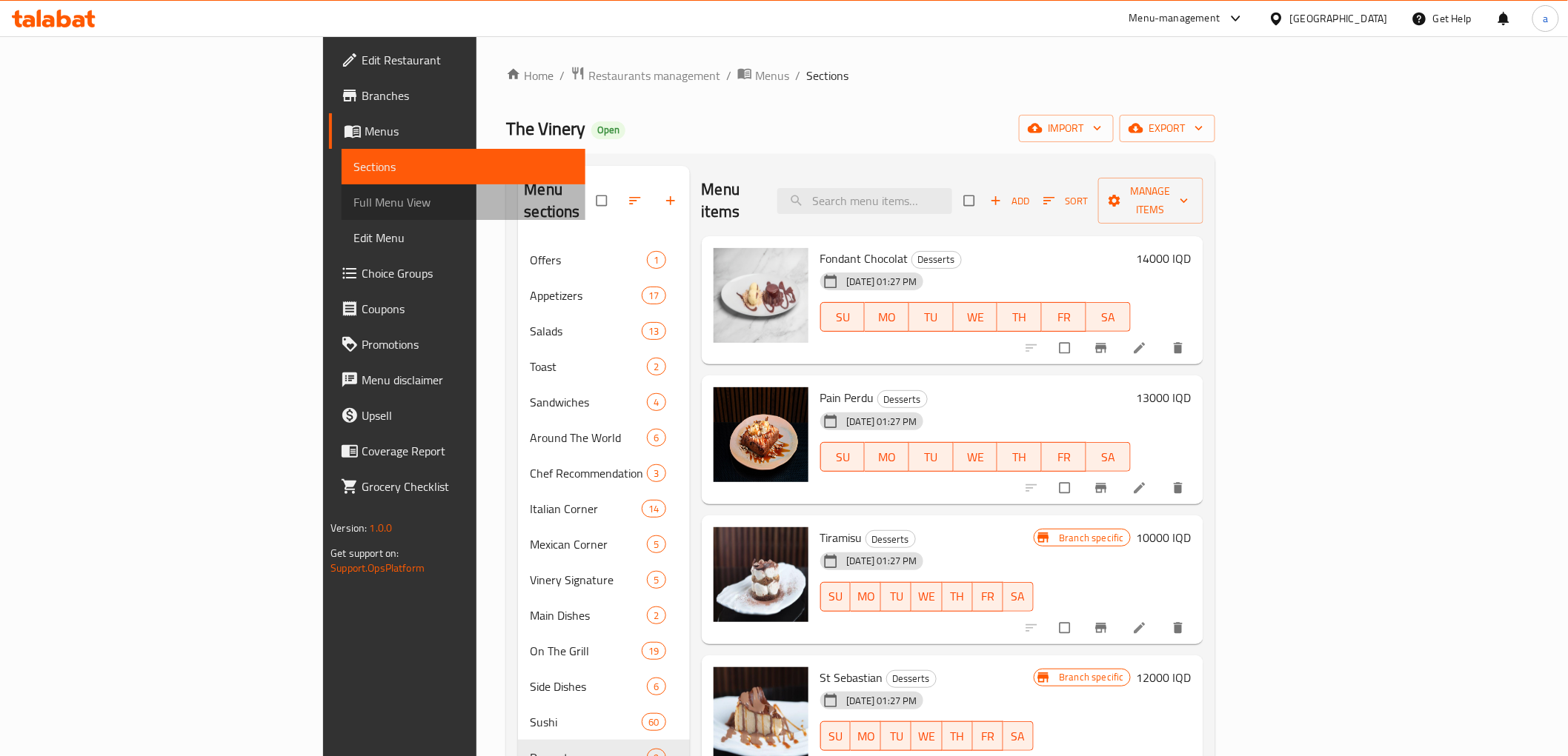
click at [353, 199] on span "Full Menu View" at bounding box center [463, 202] width 220 height 18
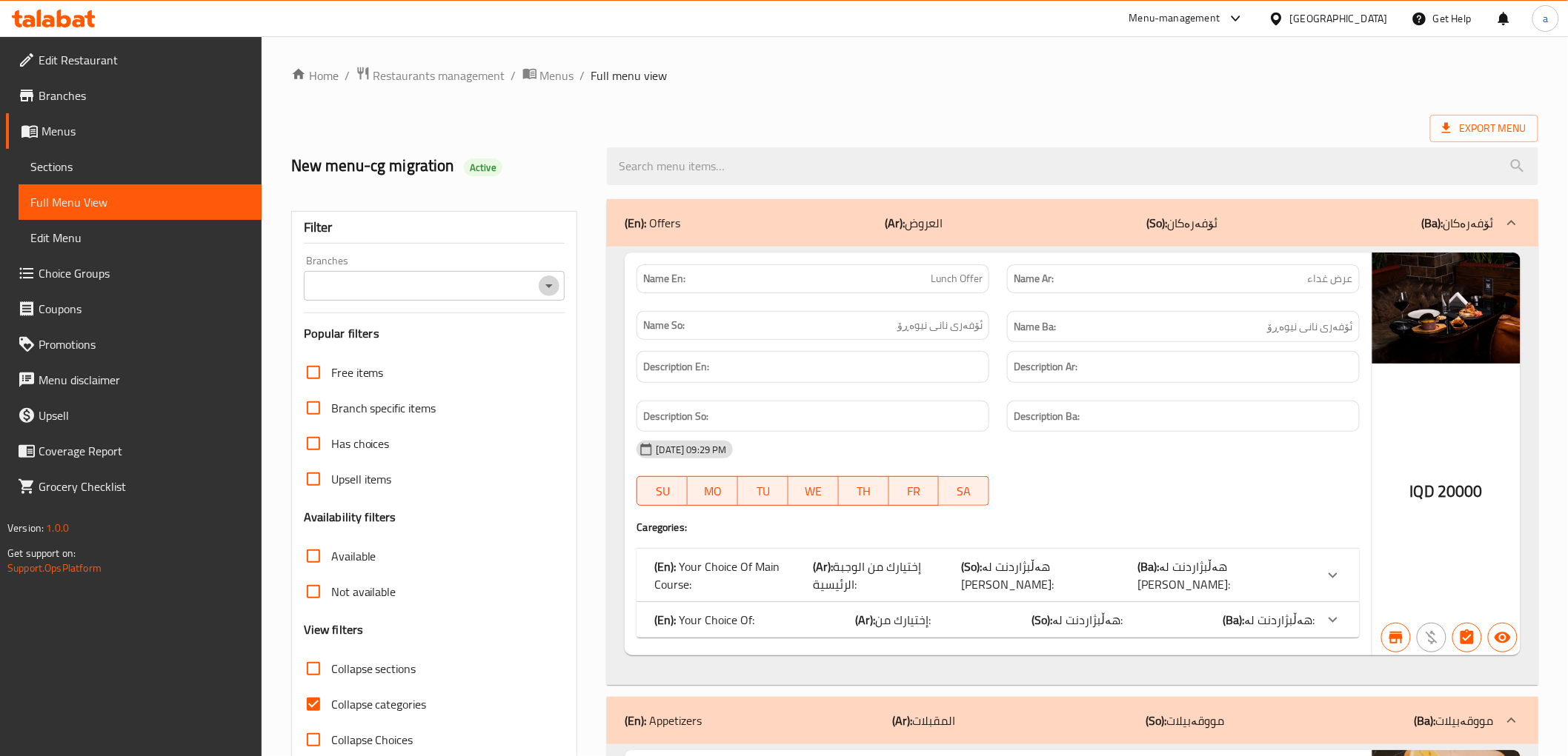
click at [559, 283] on button "Open" at bounding box center [549, 285] width 21 height 21
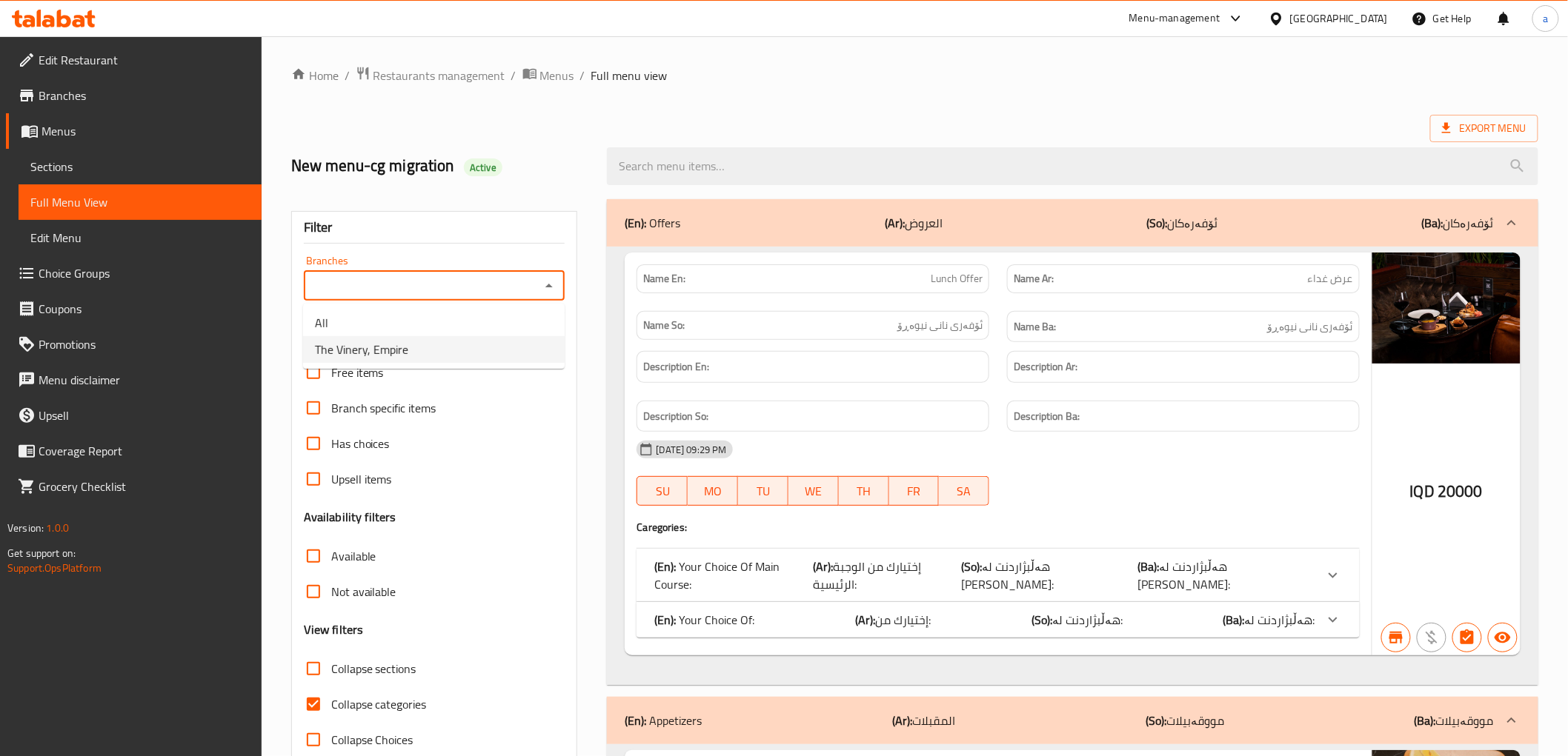
click at [378, 358] on span "The Vinery, Empire" at bounding box center [362, 349] width 94 height 18
type input "The Vinery, Empire"
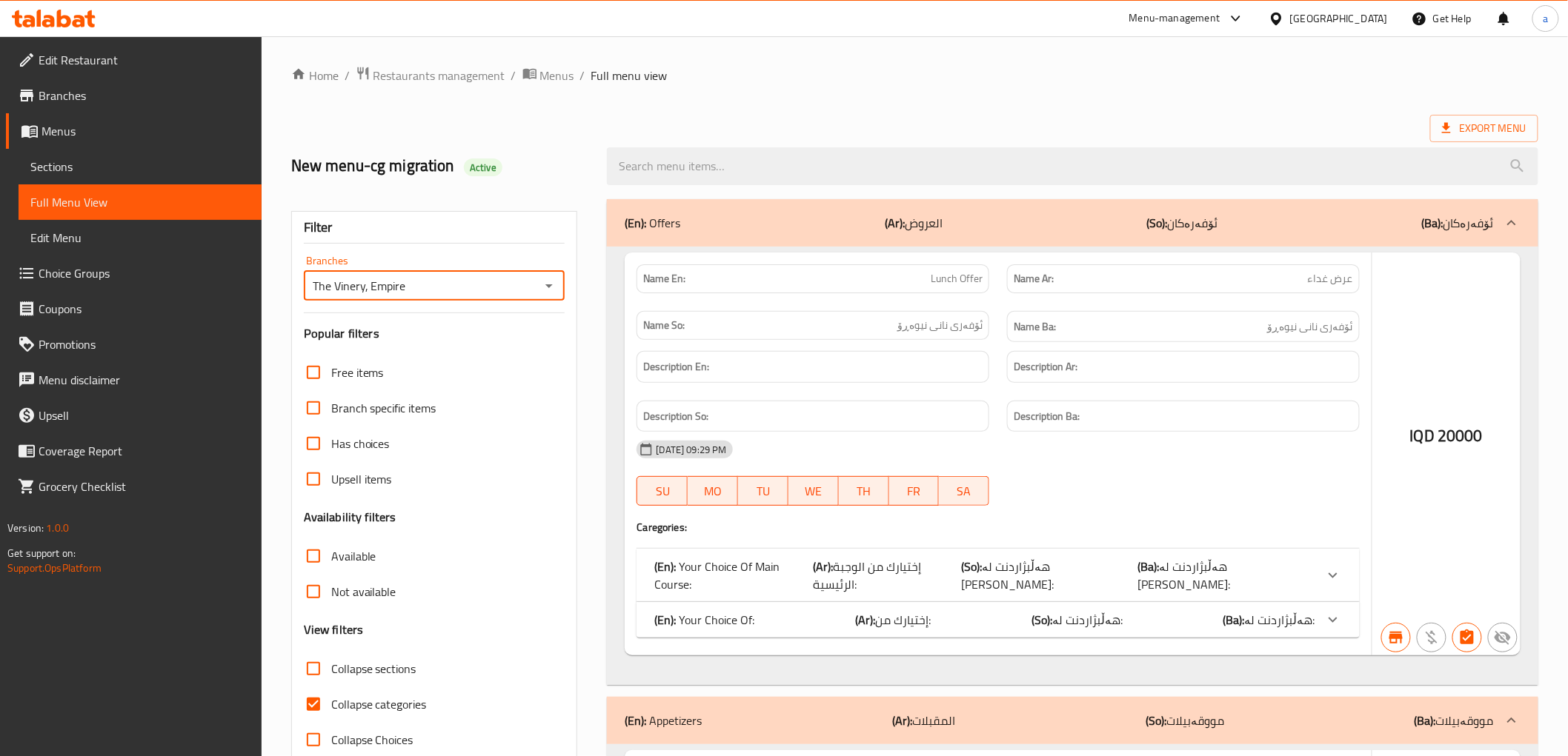
click at [330, 484] on div at bounding box center [784, 378] width 1568 height 756
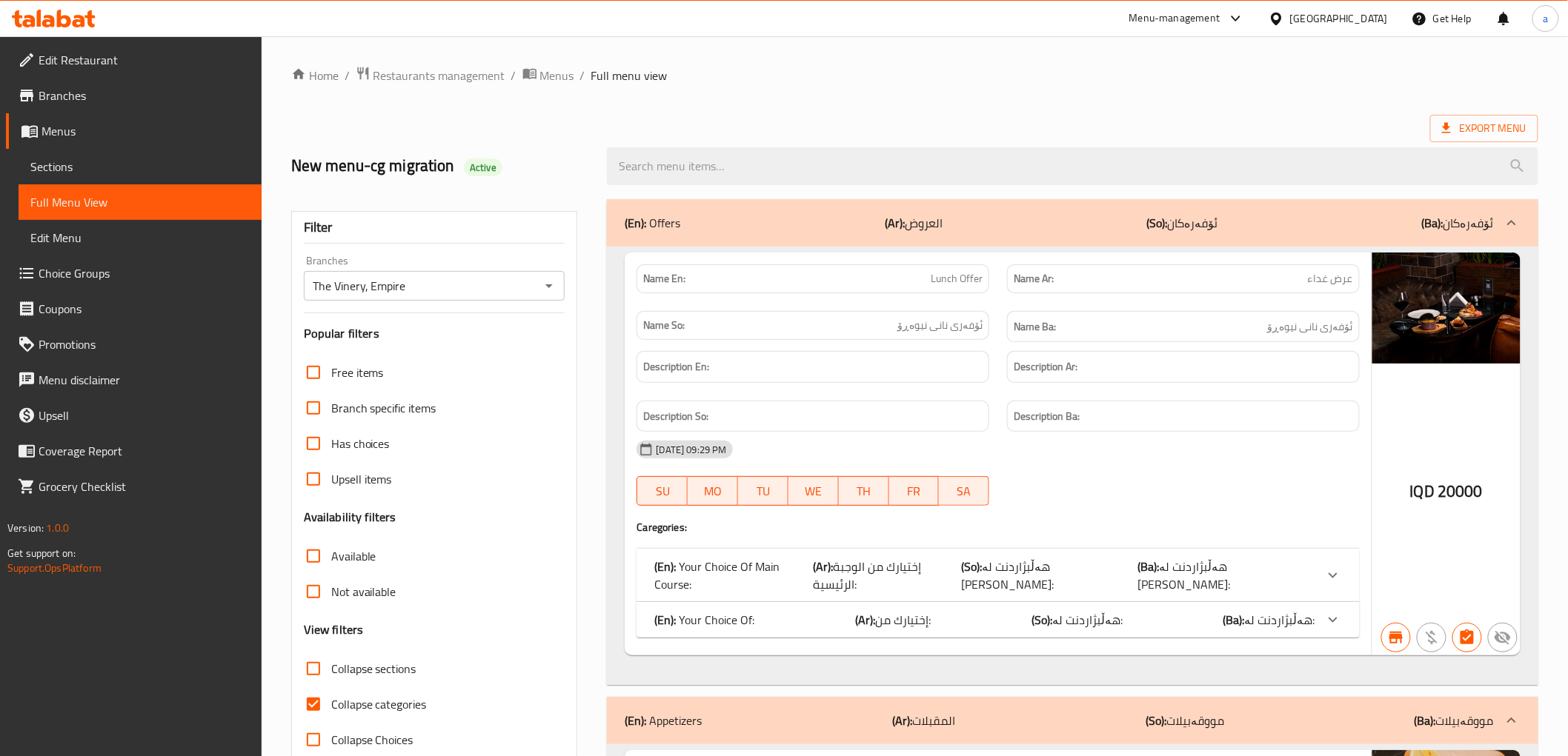
scroll to position [219, 0]
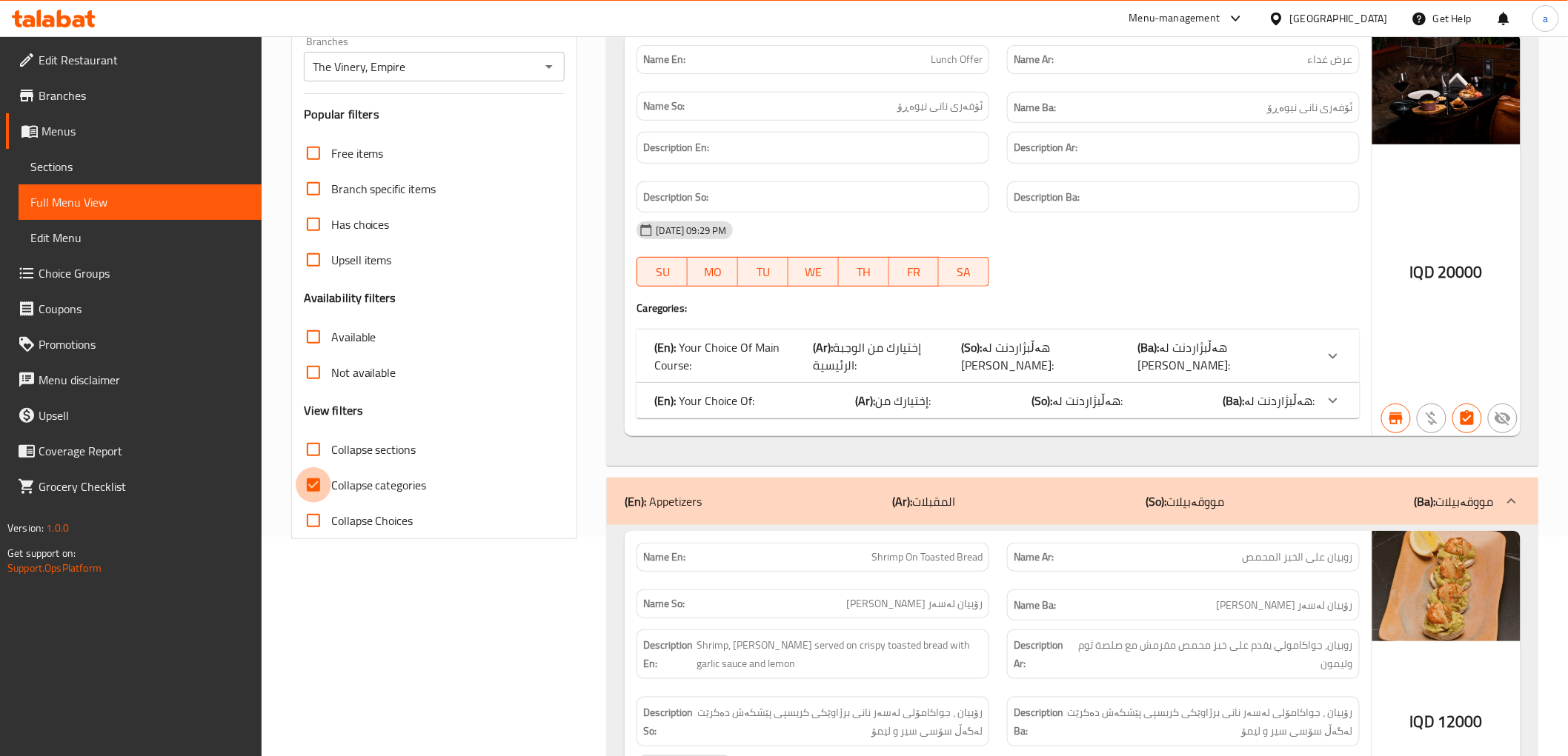
click at [319, 485] on input "Collapse categories" at bounding box center [313, 485] width 36 height 36
checkbox input "false"
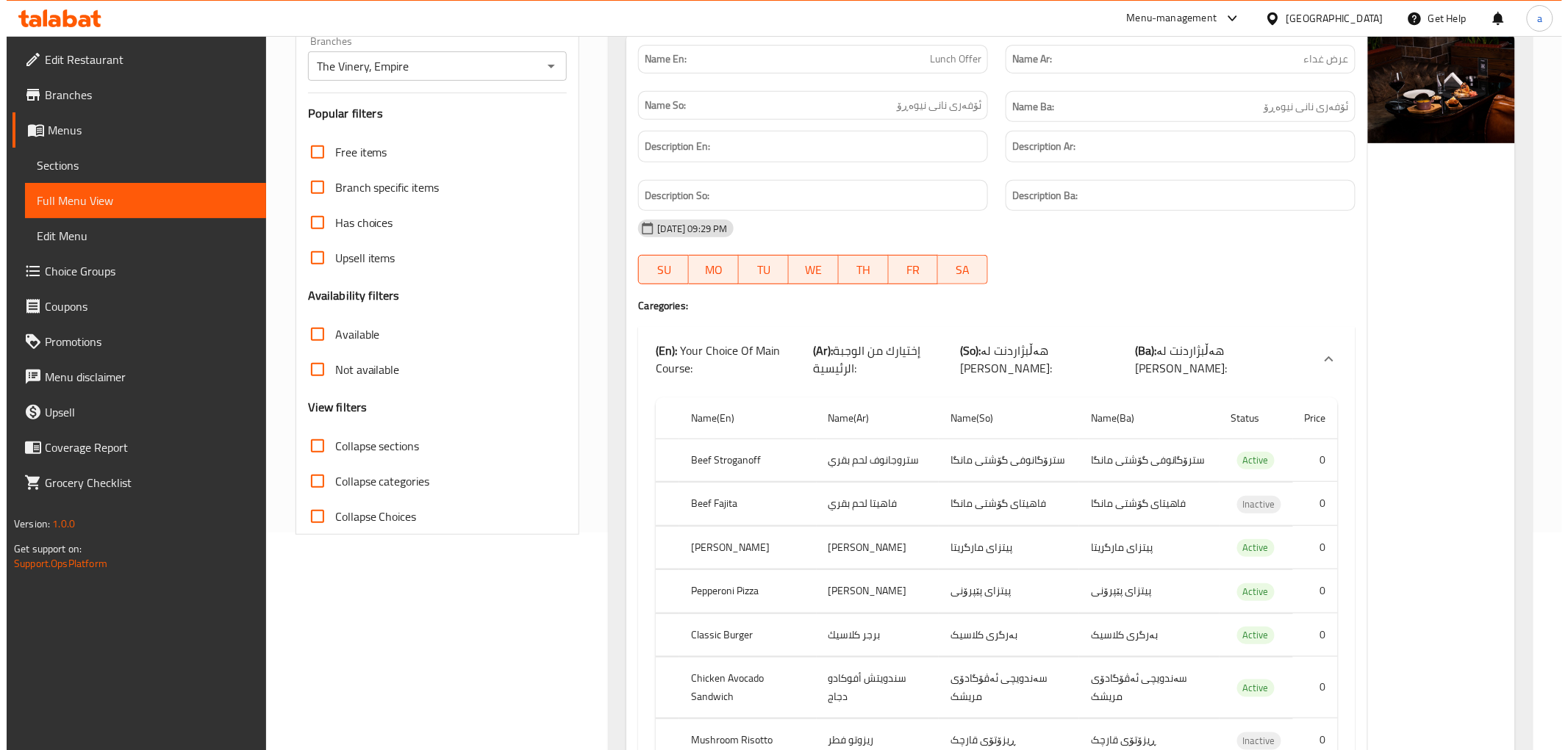
scroll to position [0, 0]
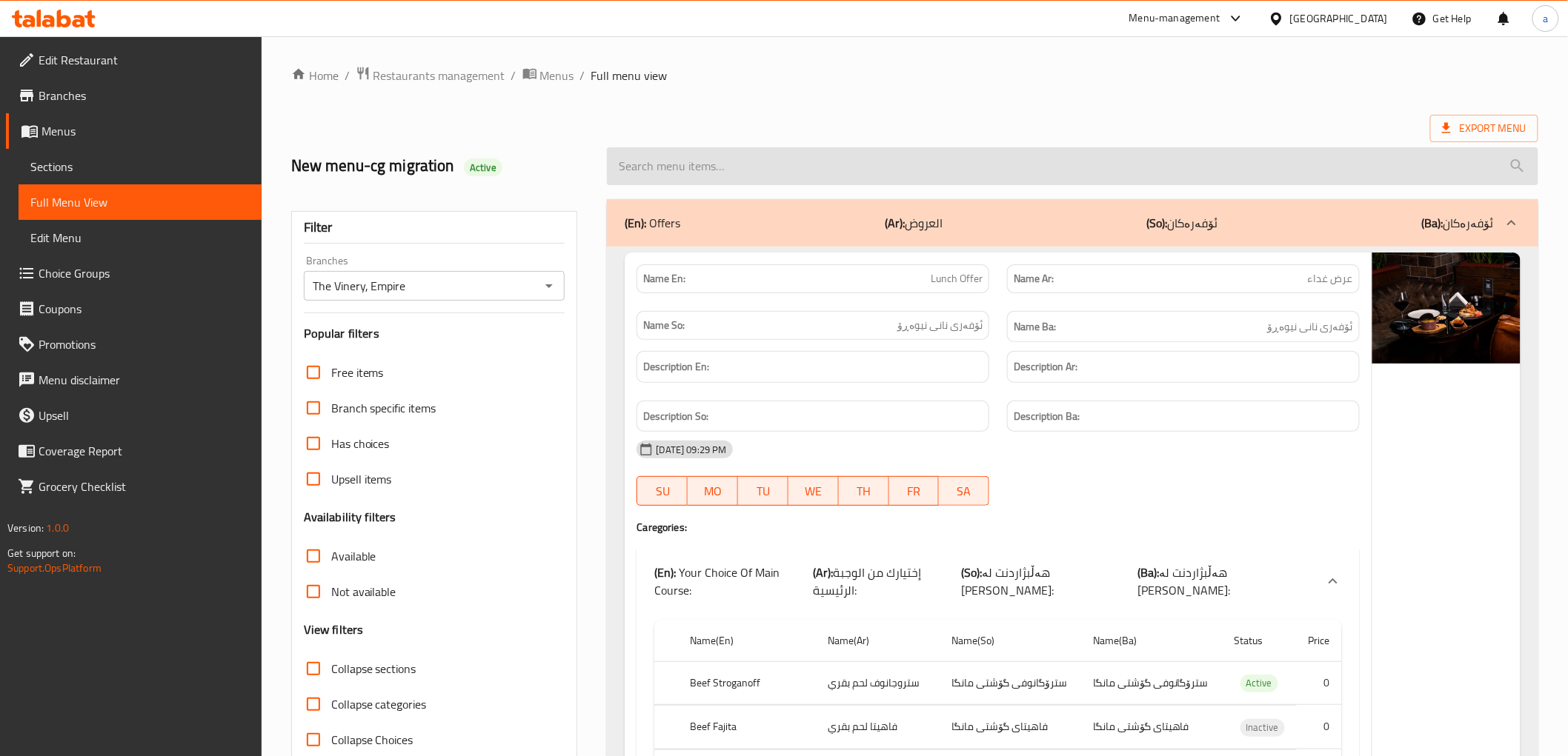
click at [752, 163] on input "search" at bounding box center [1072, 166] width 931 height 38
paste input "Churros"
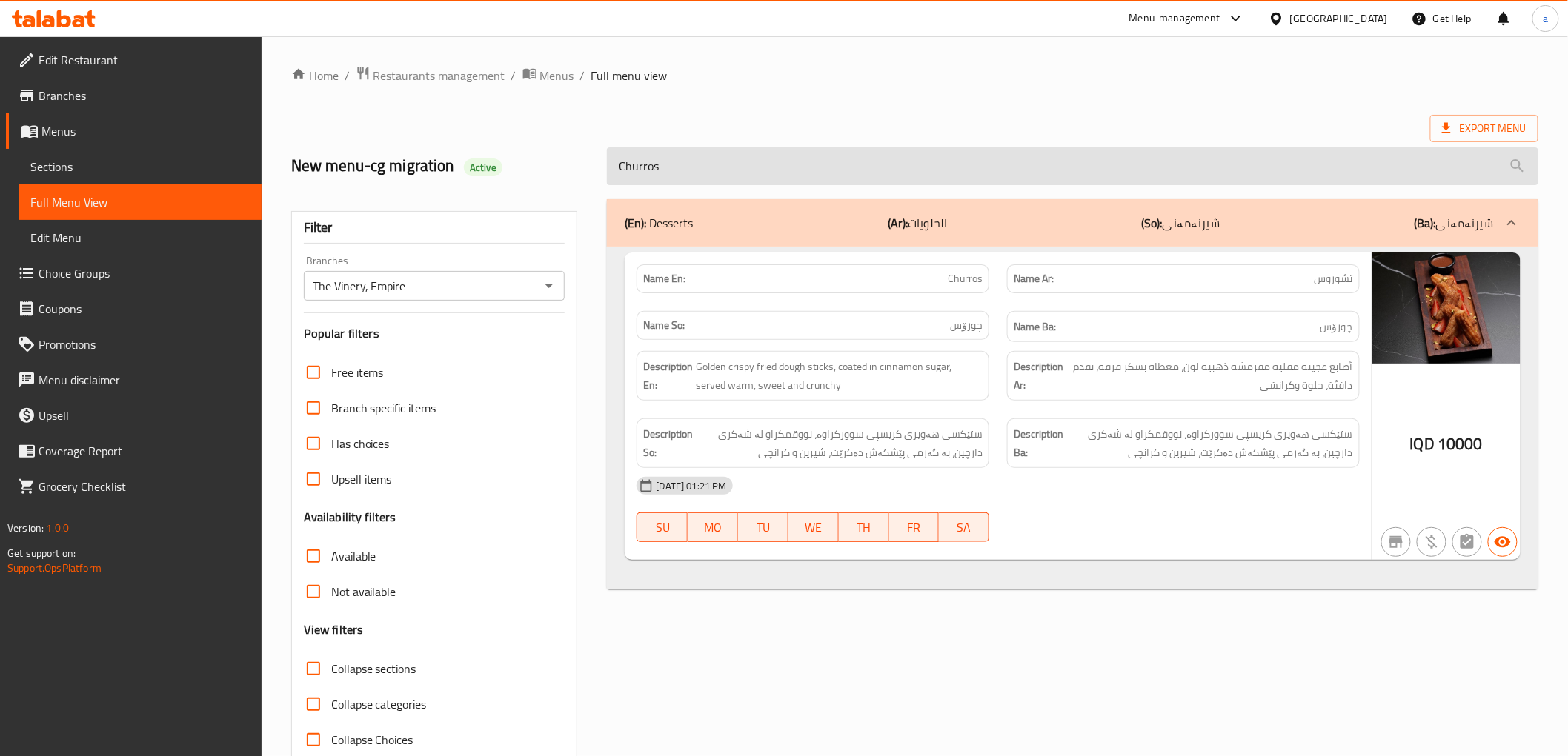
type input "Churros"
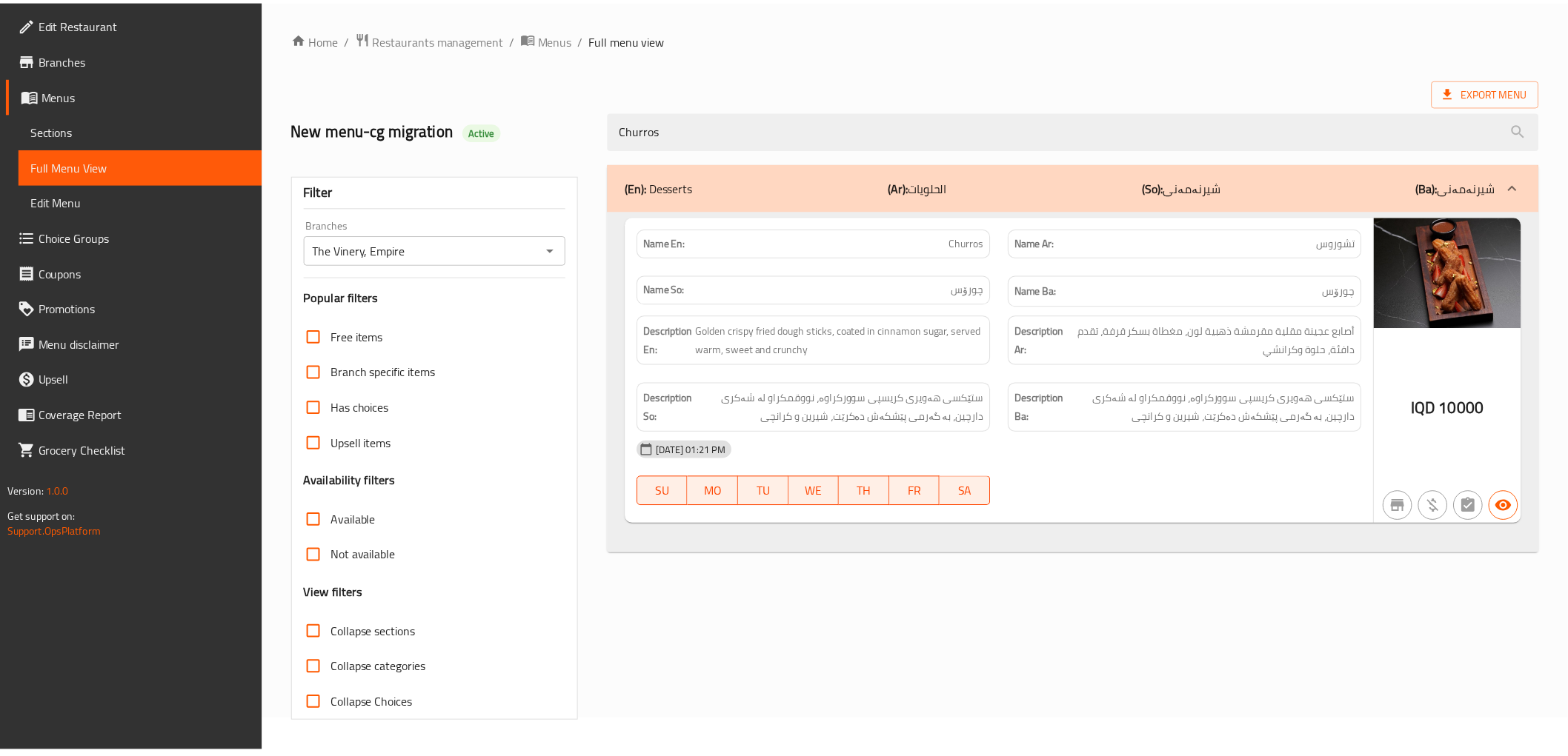
scroll to position [32, 0]
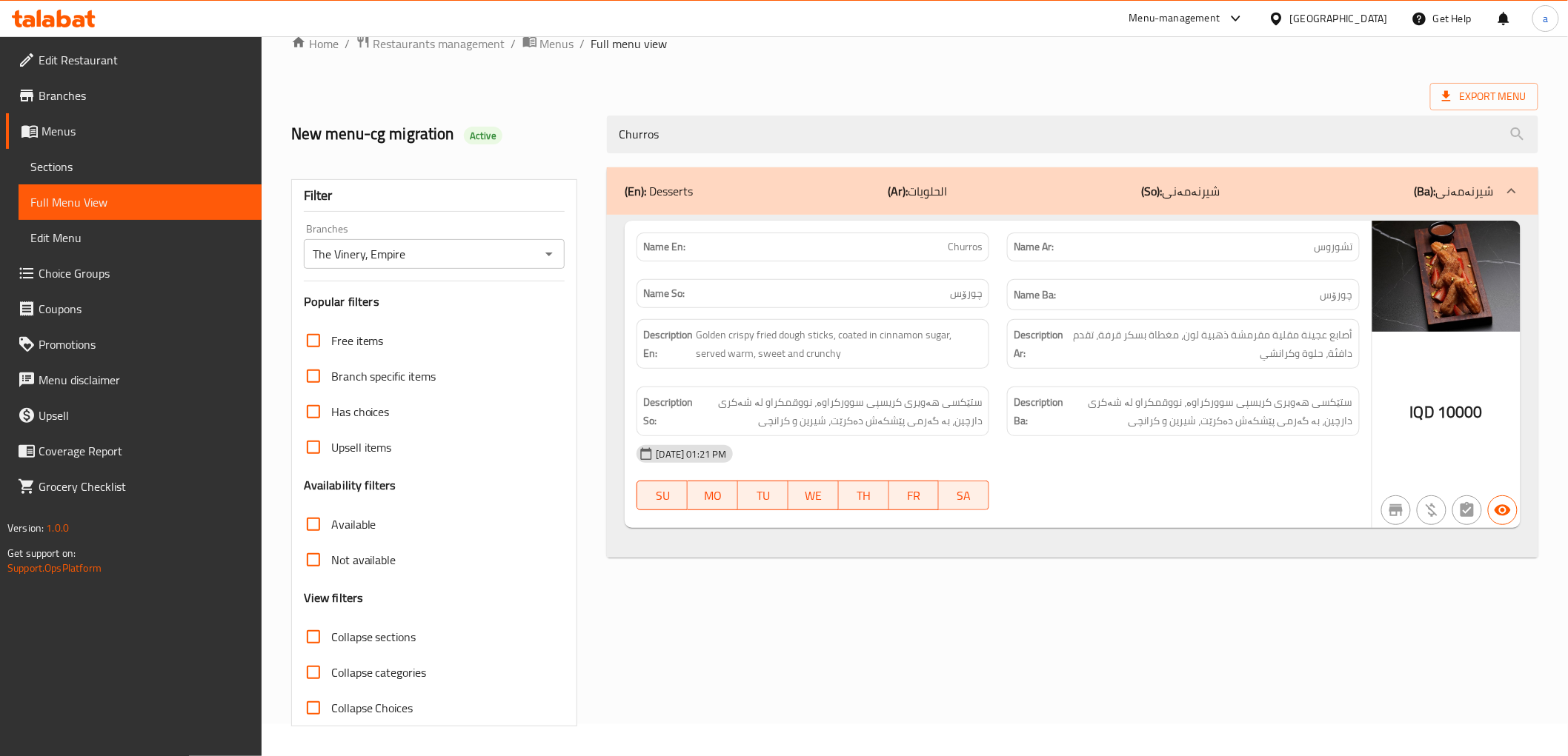
click at [73, 122] on span "Menus" at bounding box center [145, 130] width 208 height 18
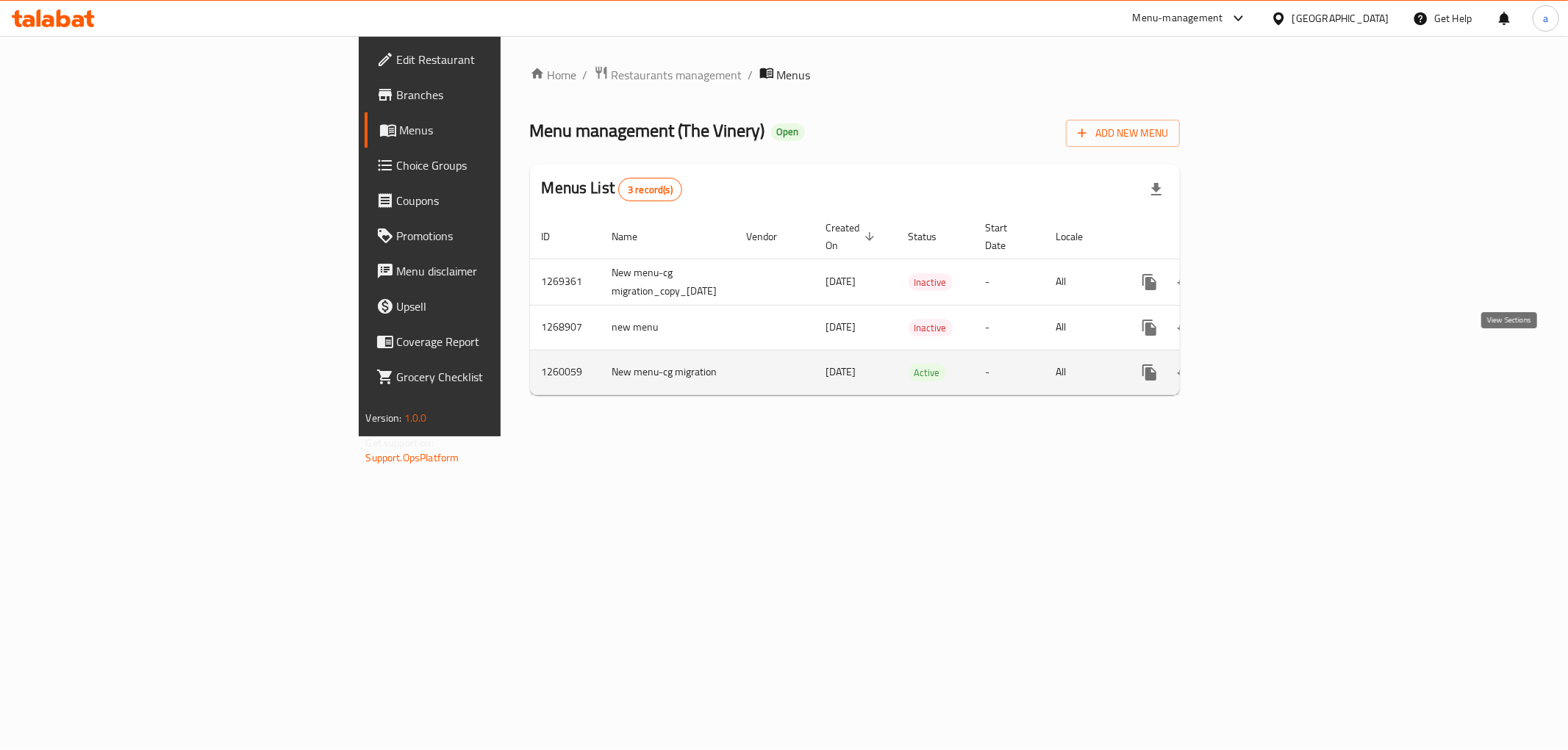
click at [1264, 363] on icon "enhanced table" at bounding box center [1255, 372] width 17 height 17
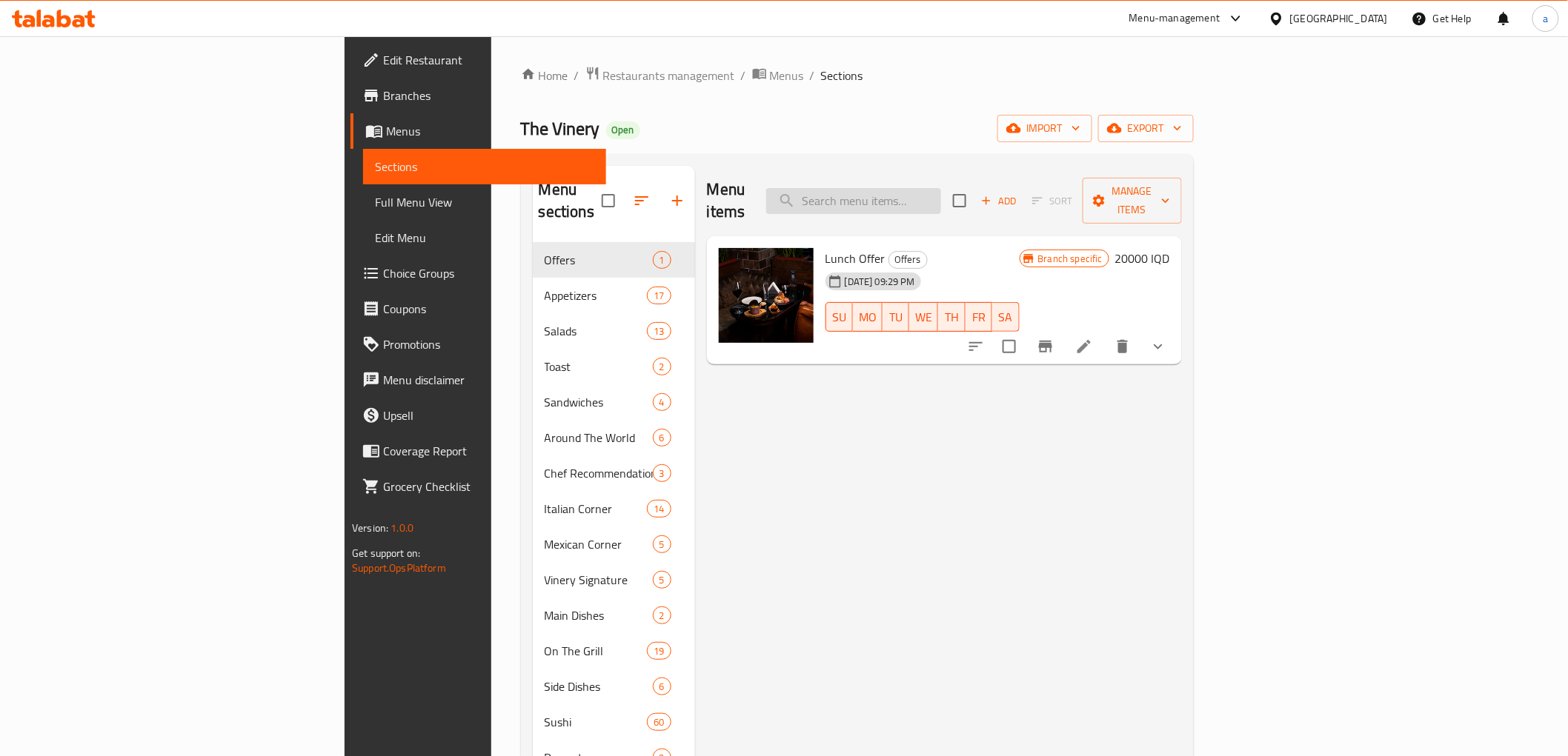
click at [941, 191] on input "search" at bounding box center [853, 200] width 175 height 26
paste input "طبق دجاج مشوي"
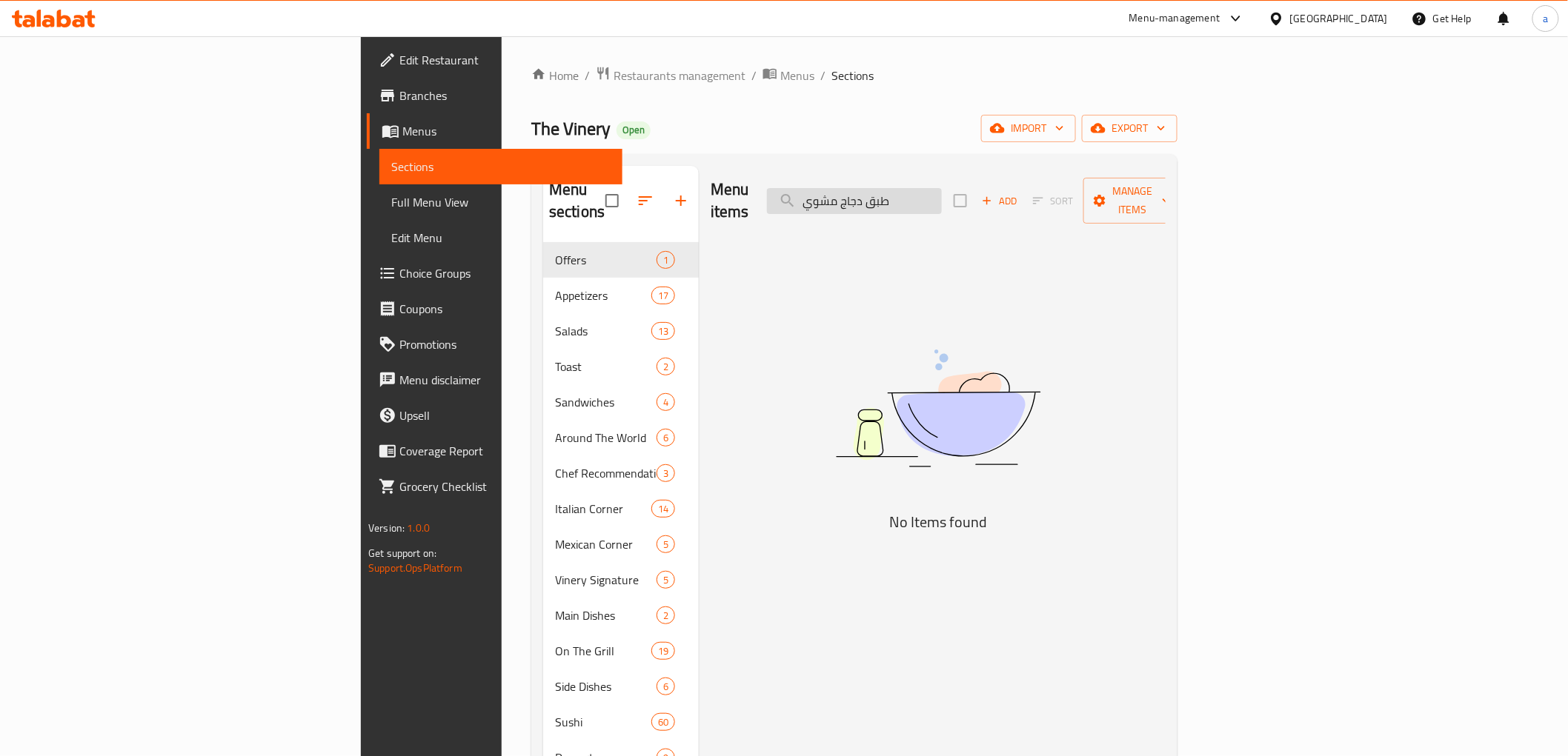
click at [942, 191] on input "طبق دجاج مشوي" at bounding box center [853, 200] width 175 height 26
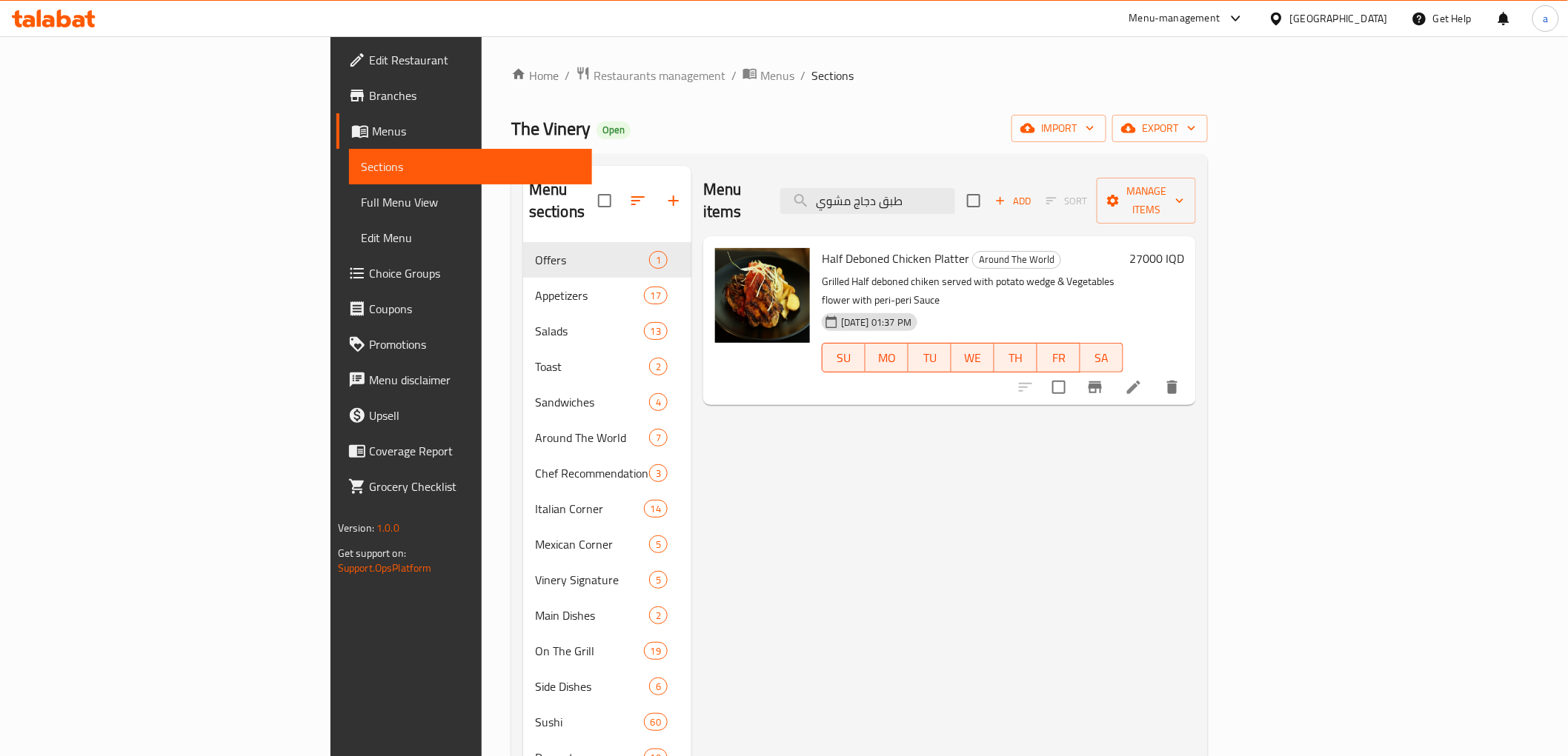
type input "طبق دجاج مشوي"
click at [1142, 378] on icon at bounding box center [1133, 386] width 18 height 18
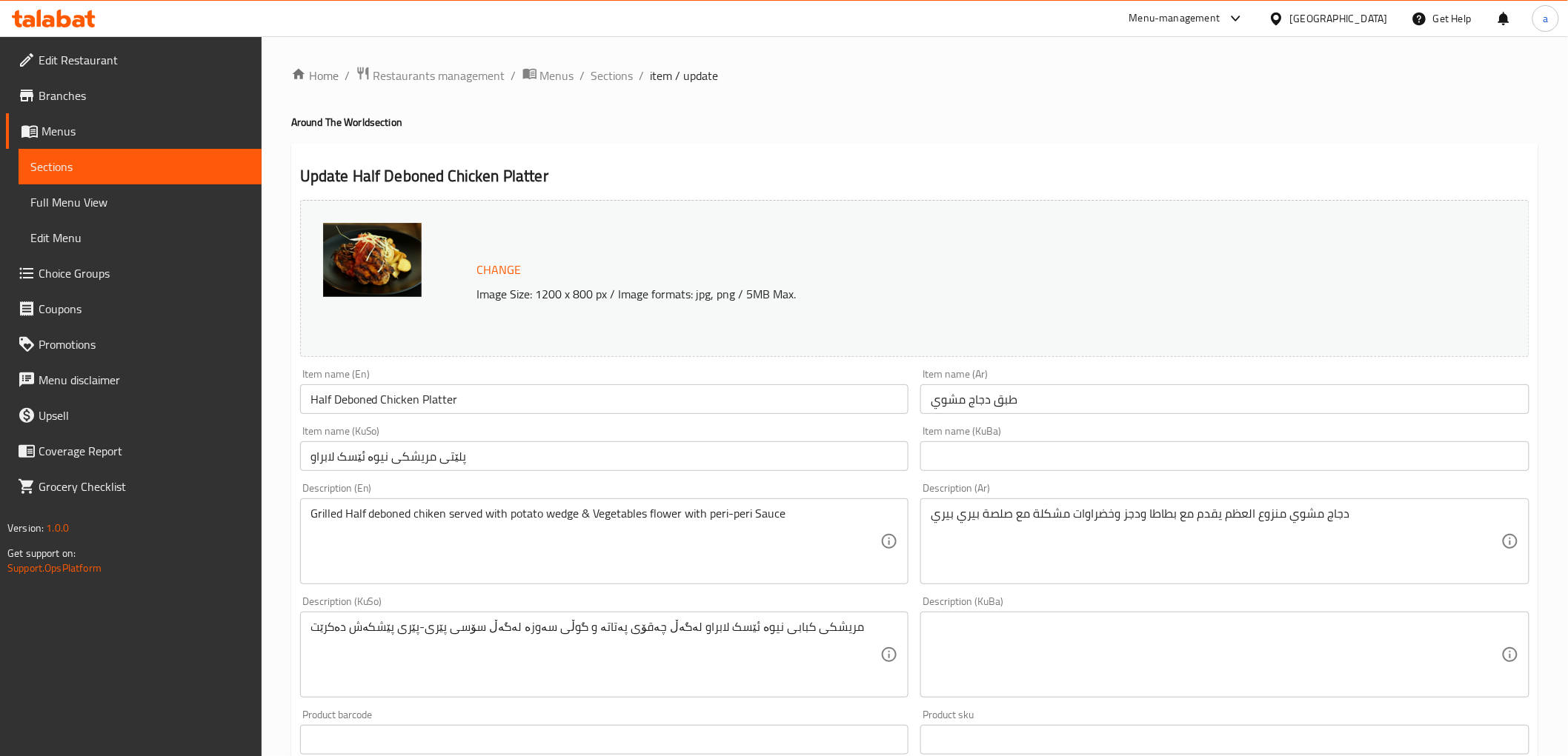
click at [1036, 410] on input "طبق دجاج مشوي" at bounding box center [1224, 399] width 609 height 29
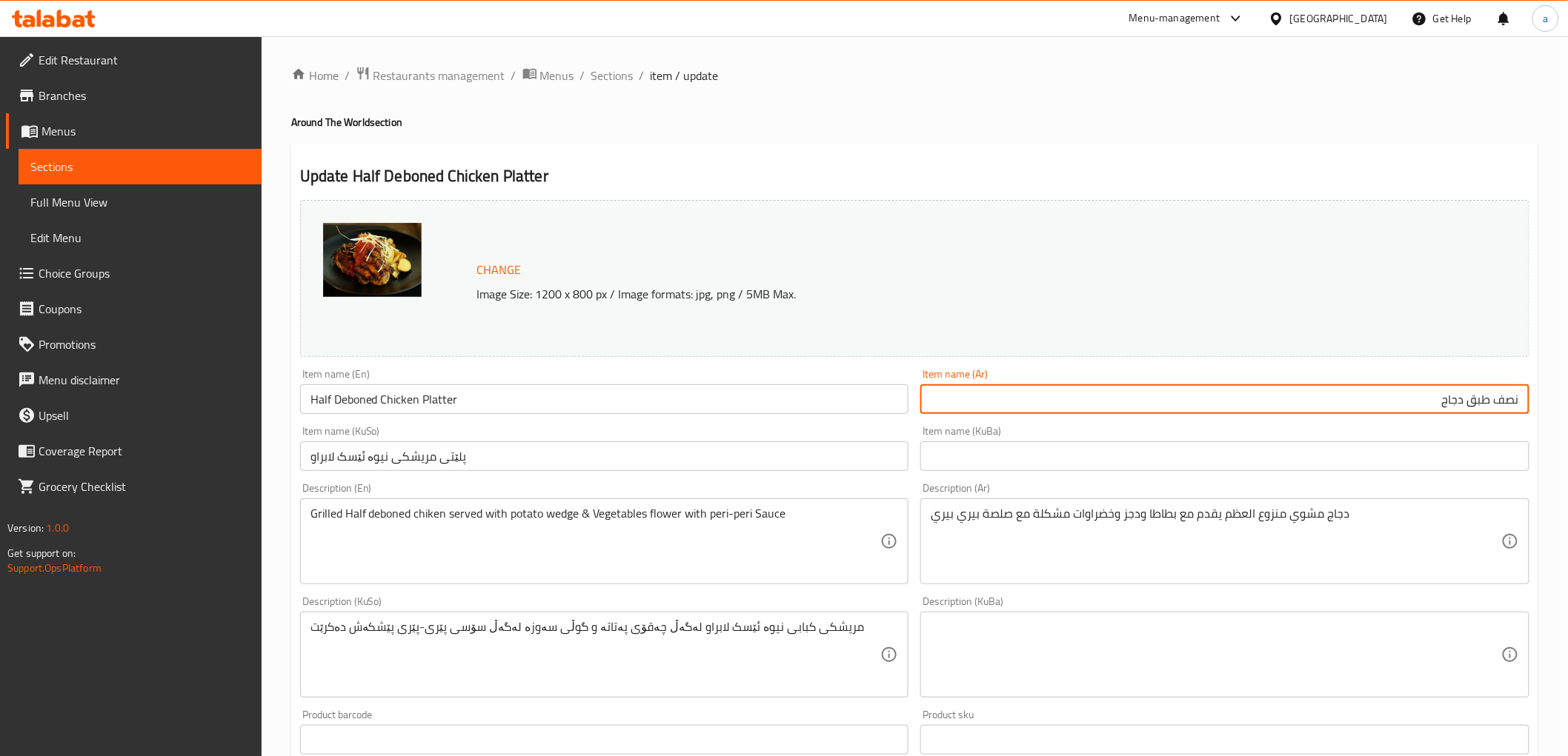
paste input "مسحب"
click at [1412, 404] on input "نصف طبق دجاج مسحب" at bounding box center [1224, 399] width 609 height 29
type input "نصف طبق دجاج مسحب"
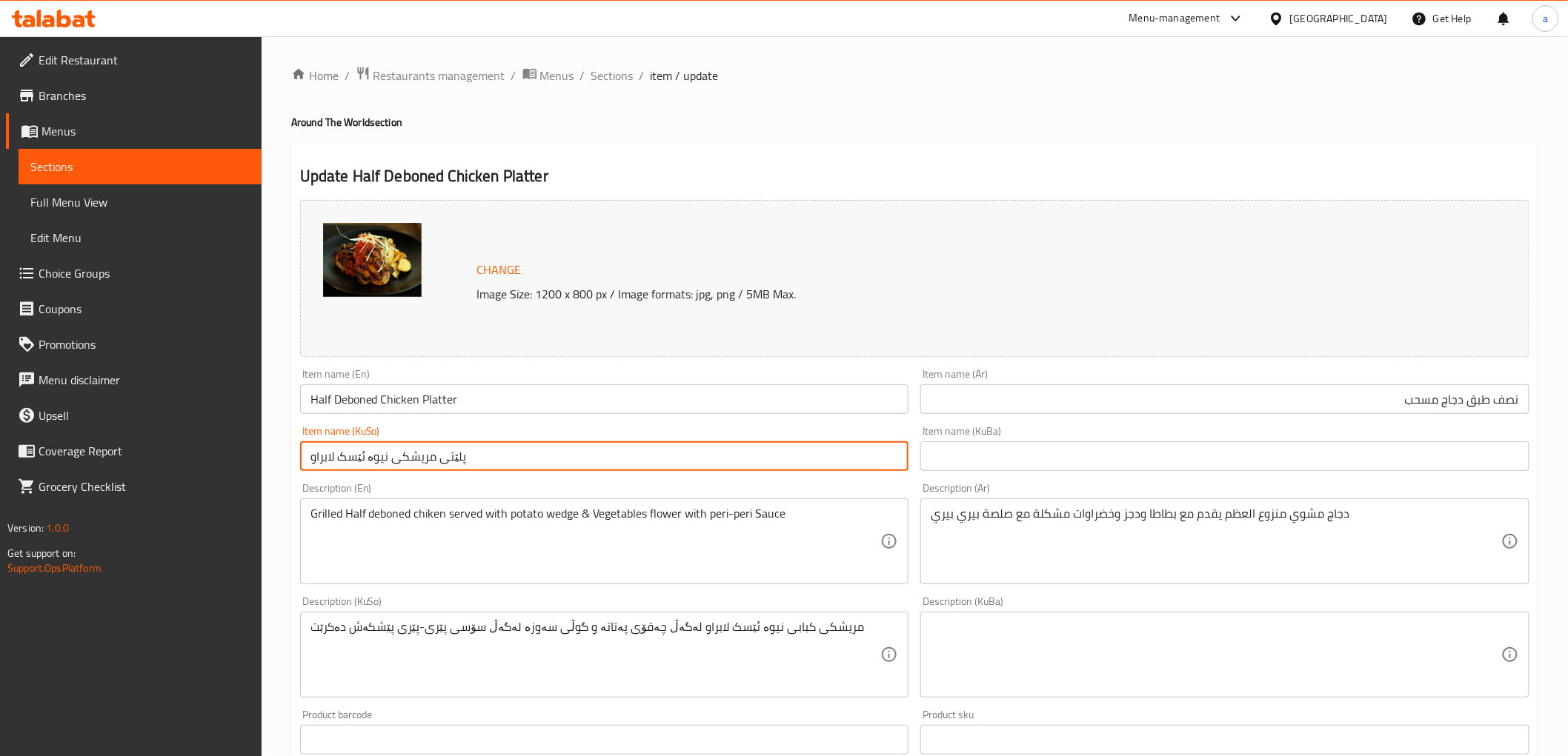
click at [545, 459] on input "پلێتی مریشکی نیوە ئێسک لابراو" at bounding box center [604, 456] width 609 height 29
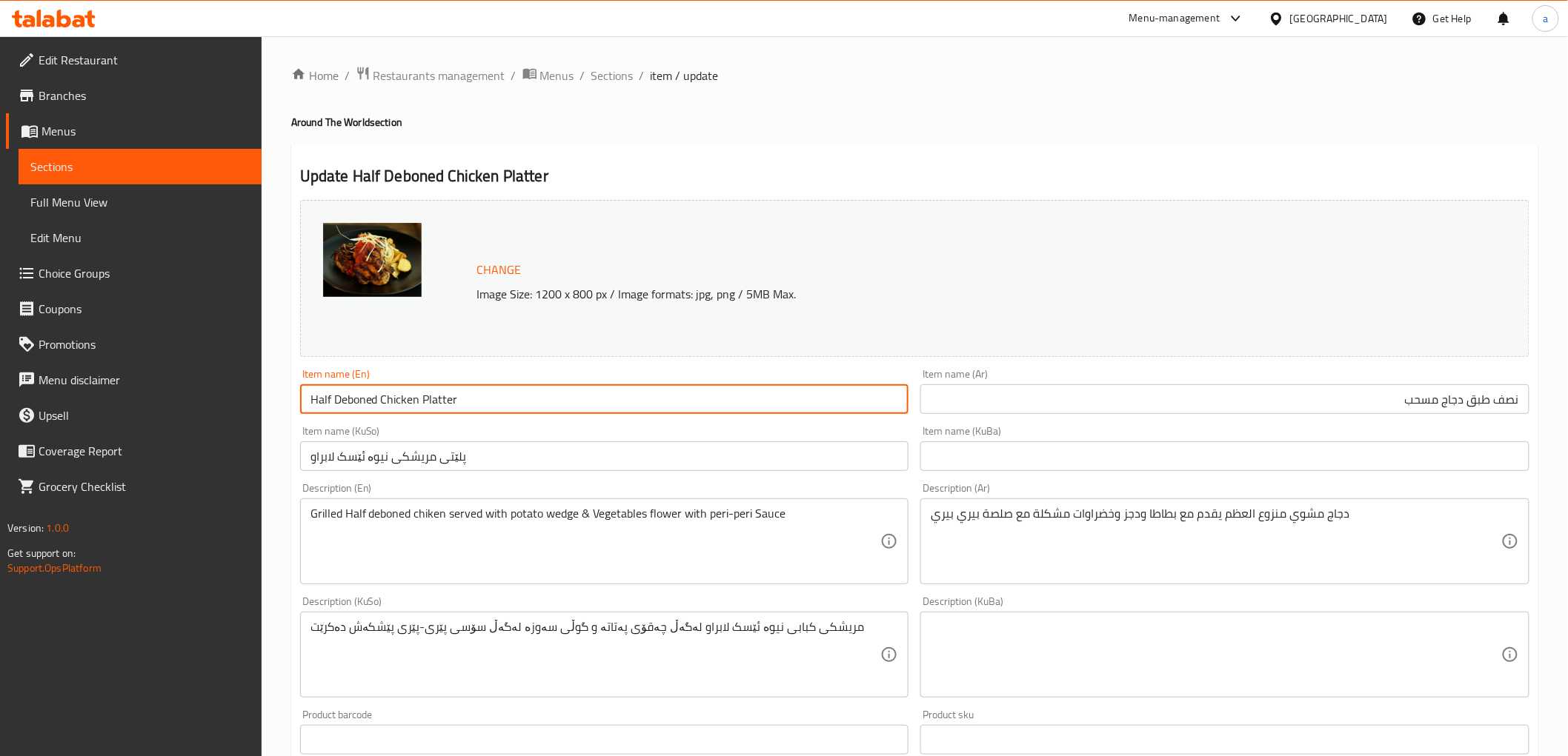
click at [519, 403] on input "Half Deboned Chicken Platter" at bounding box center [604, 399] width 609 height 29
drag, startPoint x: 332, startPoint y: 392, endPoint x: 377, endPoint y: 413, distance: 49.7
click at [377, 413] on input "Half Deboned Chicken Plate" at bounding box center [604, 399] width 609 height 29
paste input "Boneless"
click at [353, 404] on input "Half Boneless Chicken Plate" at bounding box center [604, 399] width 609 height 29
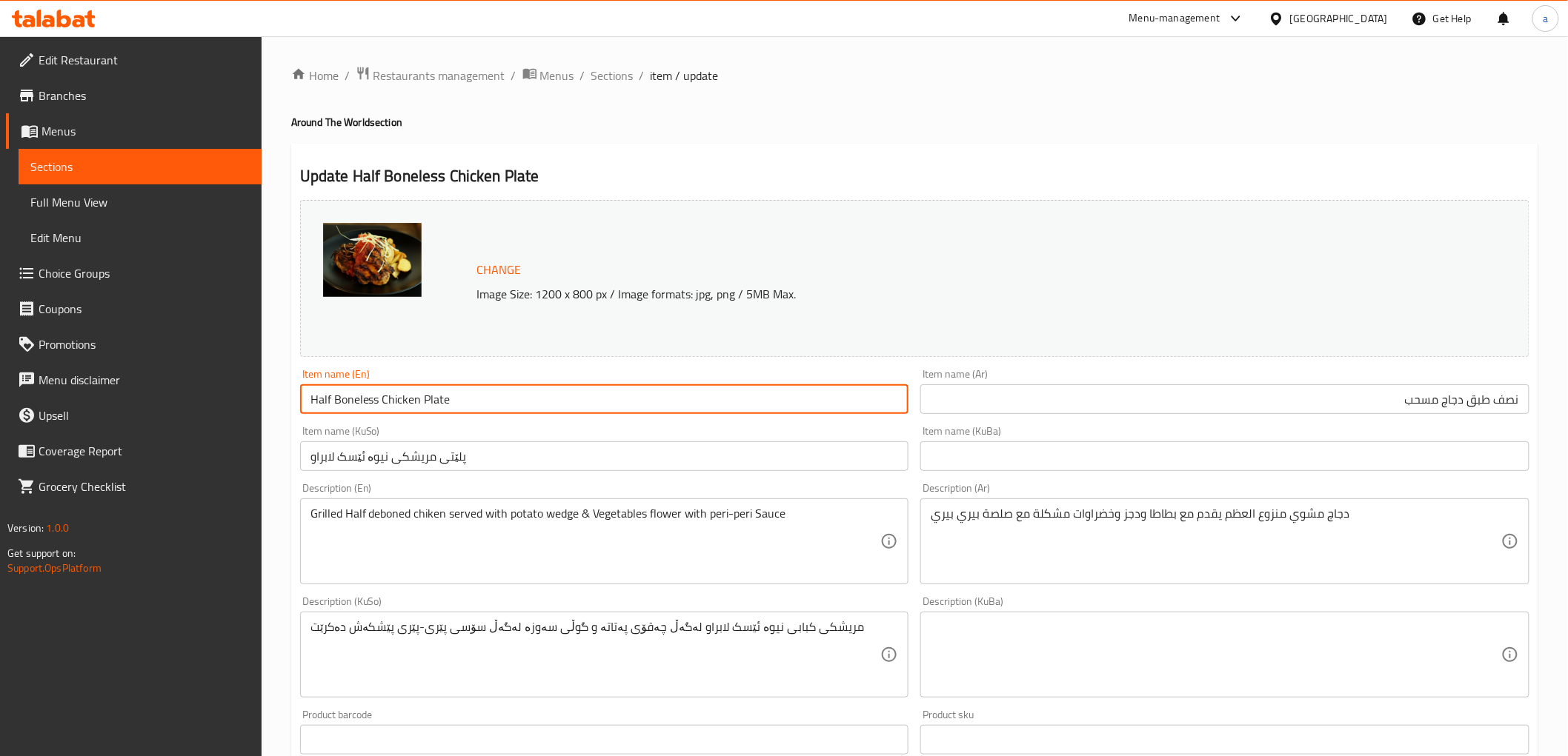
type input "Half Boneless Chicken Plate"
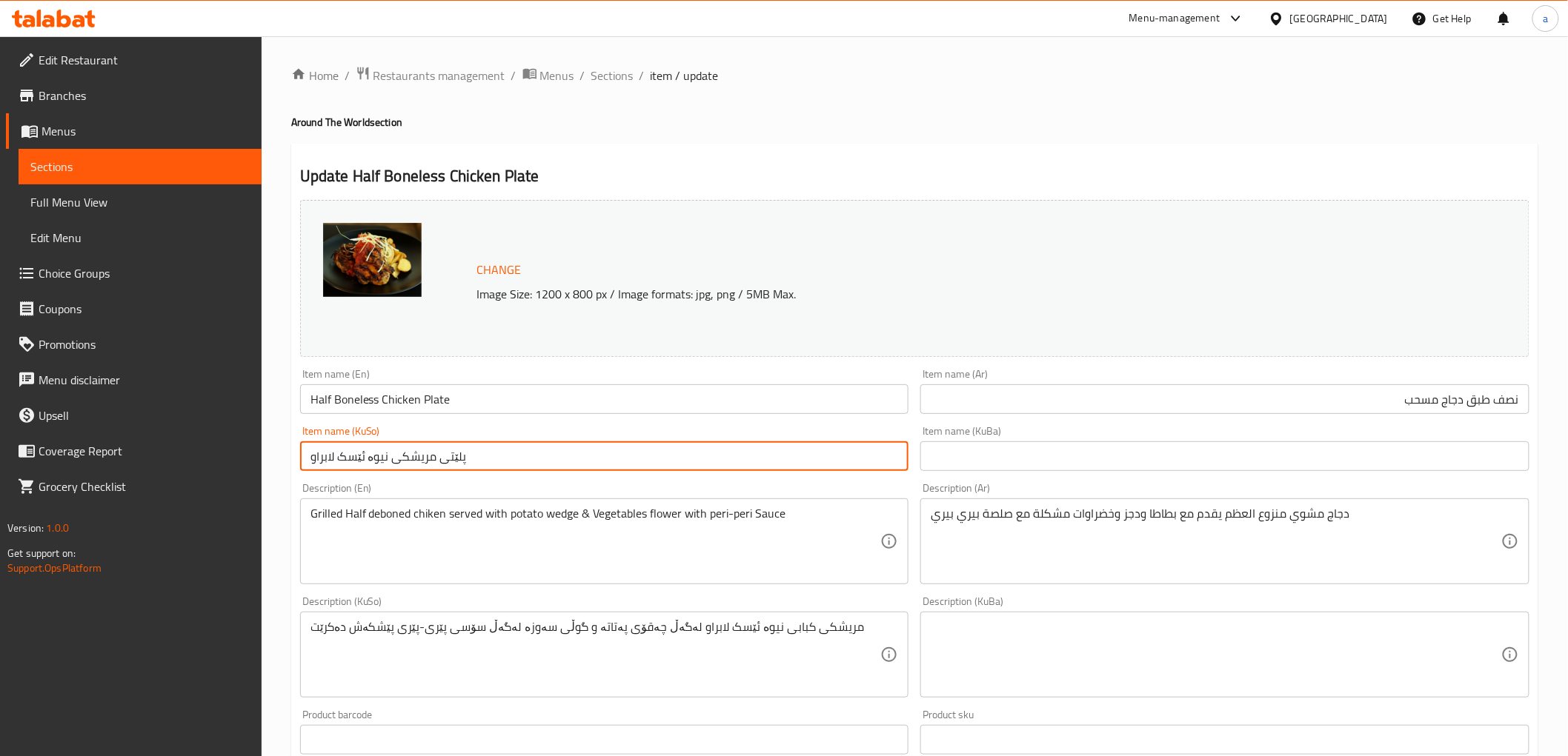
click at [438, 455] on input "پلێتی مریشکی نیوە ئێسک لابراو" at bounding box center [604, 456] width 609 height 29
type input "ن"
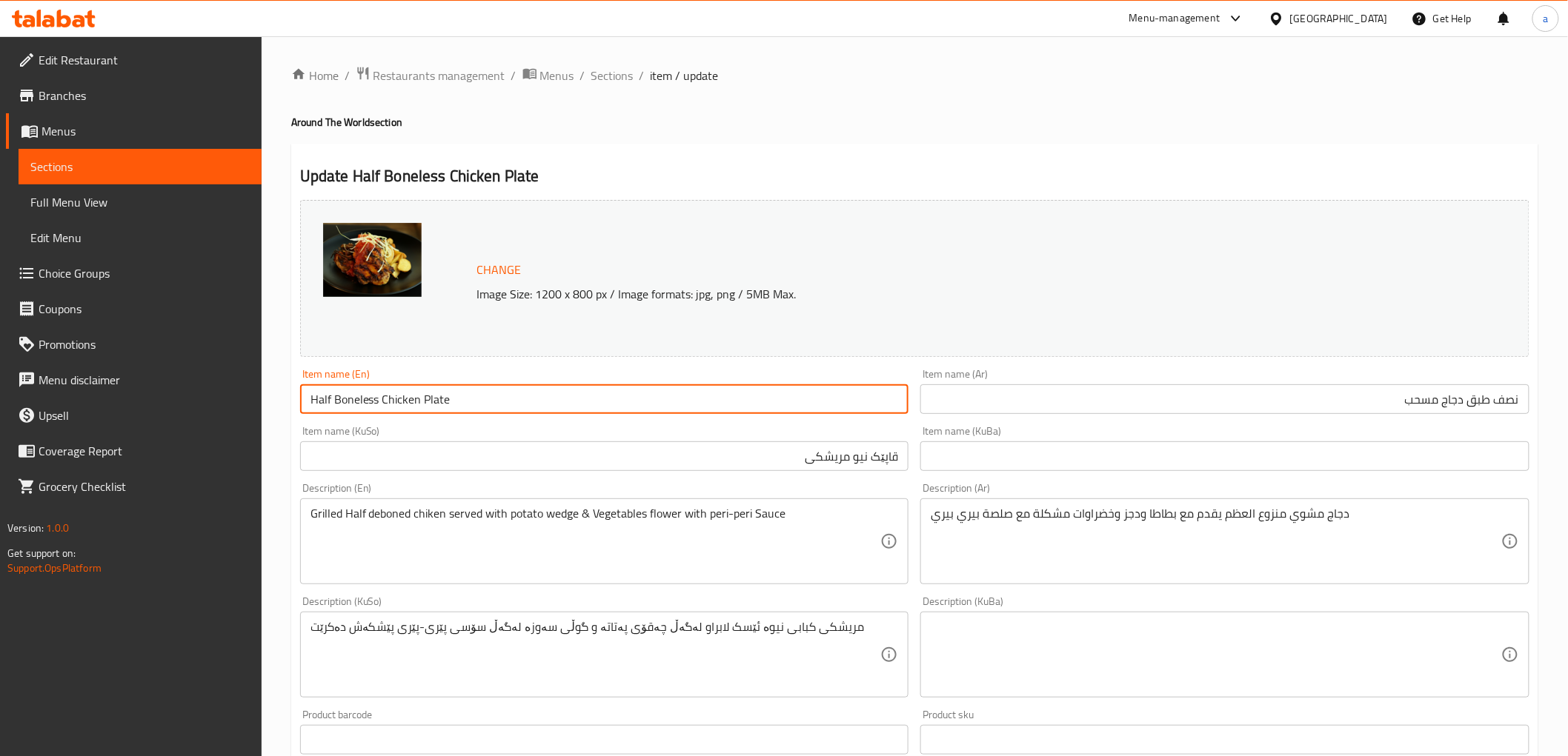
drag, startPoint x: 508, startPoint y: 400, endPoint x: 304, endPoint y: 398, distance: 204.0
click at [304, 398] on input "Half Boneless Chicken Plate" at bounding box center [604, 399] width 609 height 29
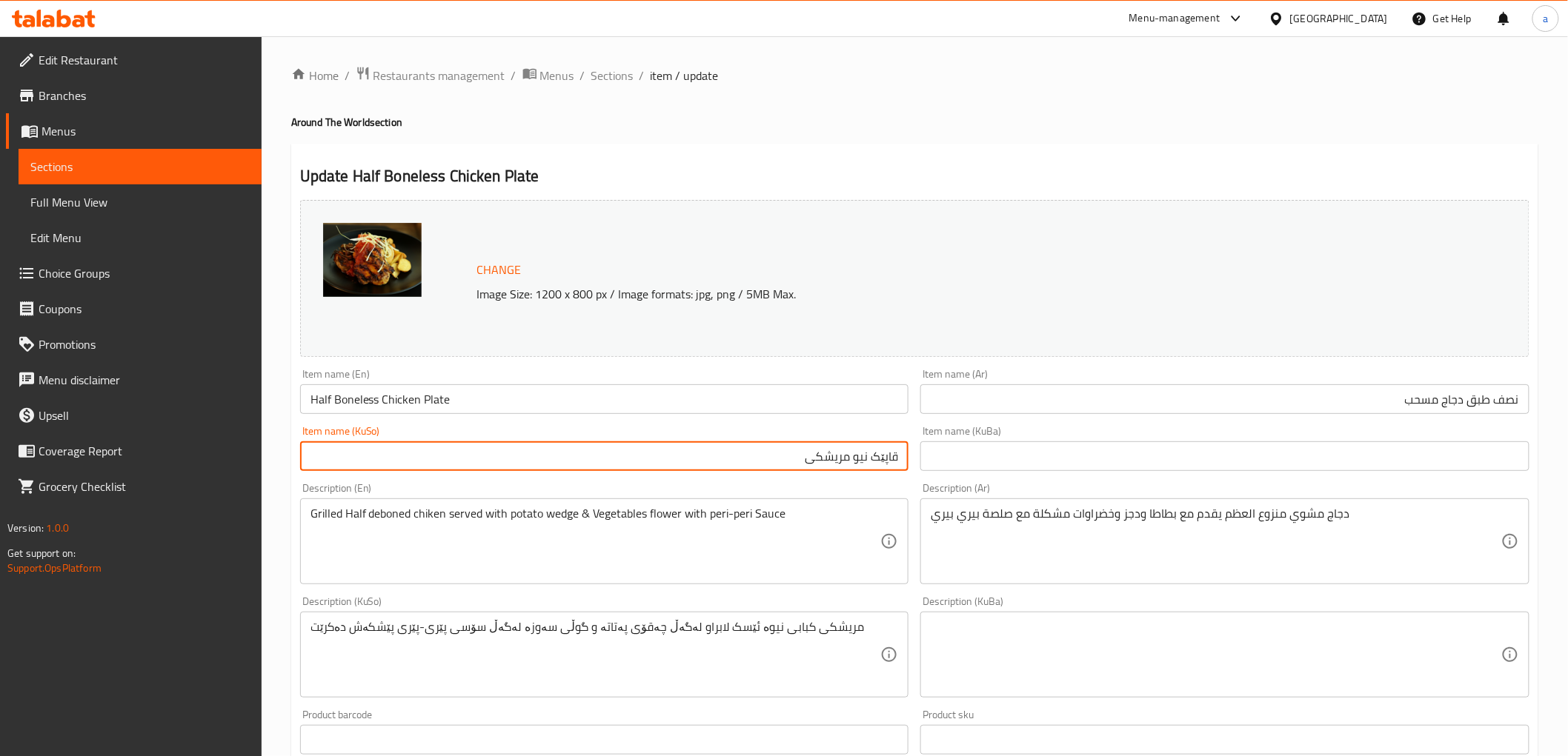
click at [788, 448] on input "قاپێک نیو مریشکی" at bounding box center [604, 456] width 609 height 29
type input "قاپێک نیو مریشکی بێ ئێسک"
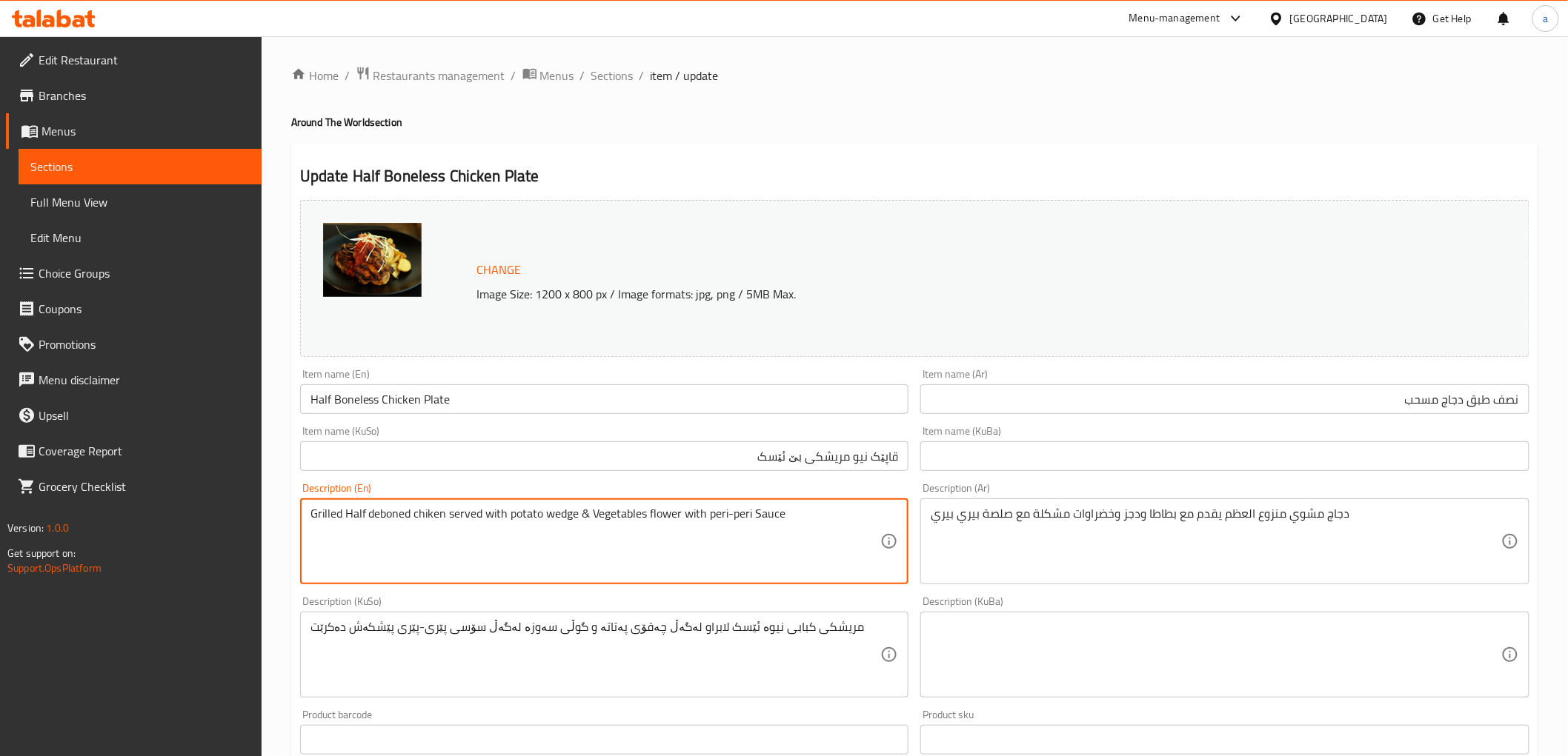
drag, startPoint x: 409, startPoint y: 511, endPoint x: 367, endPoint y: 506, distance: 42.3
click at [857, 450] on input "قاپێک نیو مریشکی بێ ئێسک" at bounding box center [604, 456] width 609 height 29
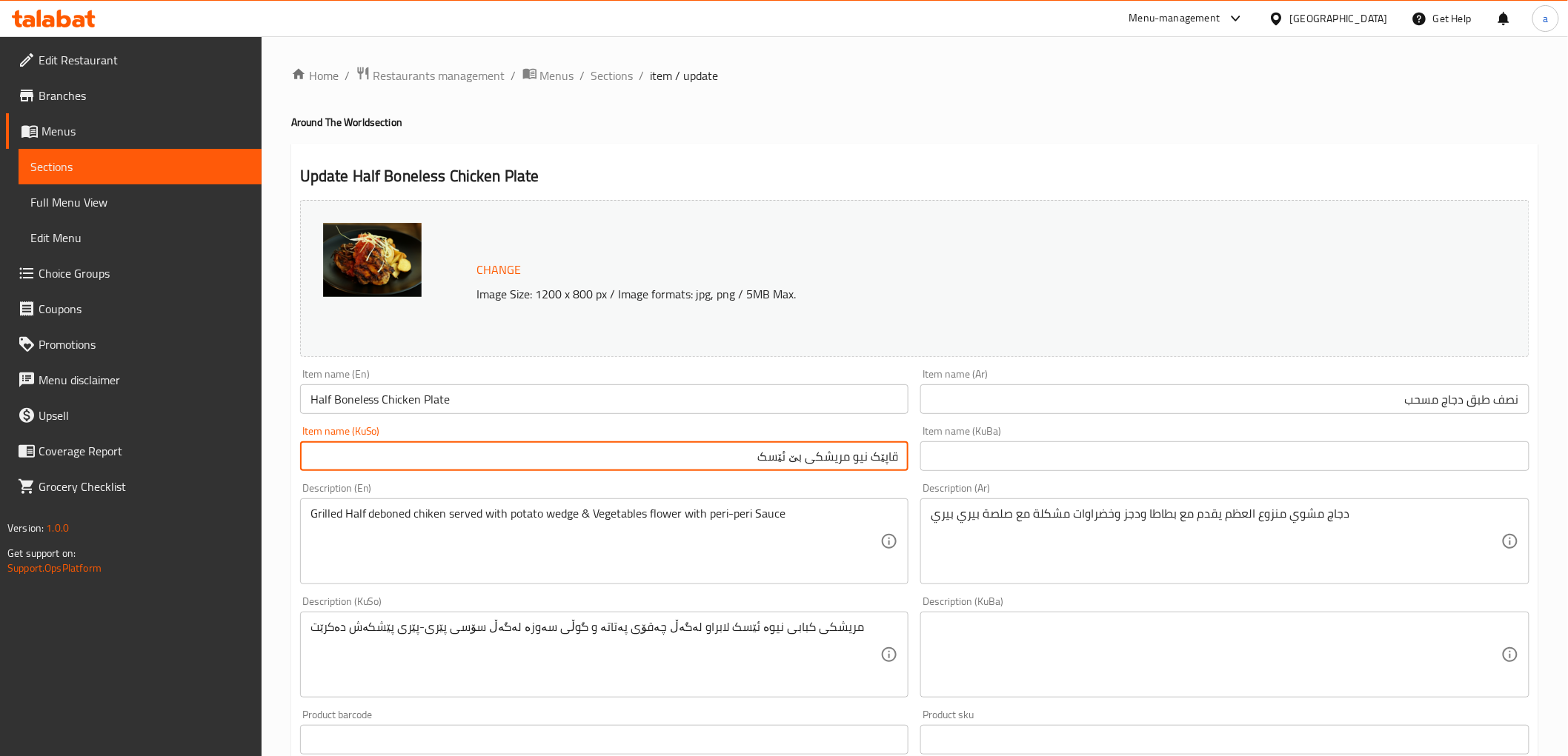
click at [857, 450] on input "قاپێک نیو مریشکی بێ ئێسک" at bounding box center [604, 456] width 609 height 29
click at [1101, 464] on input "text" at bounding box center [1224, 456] width 609 height 29
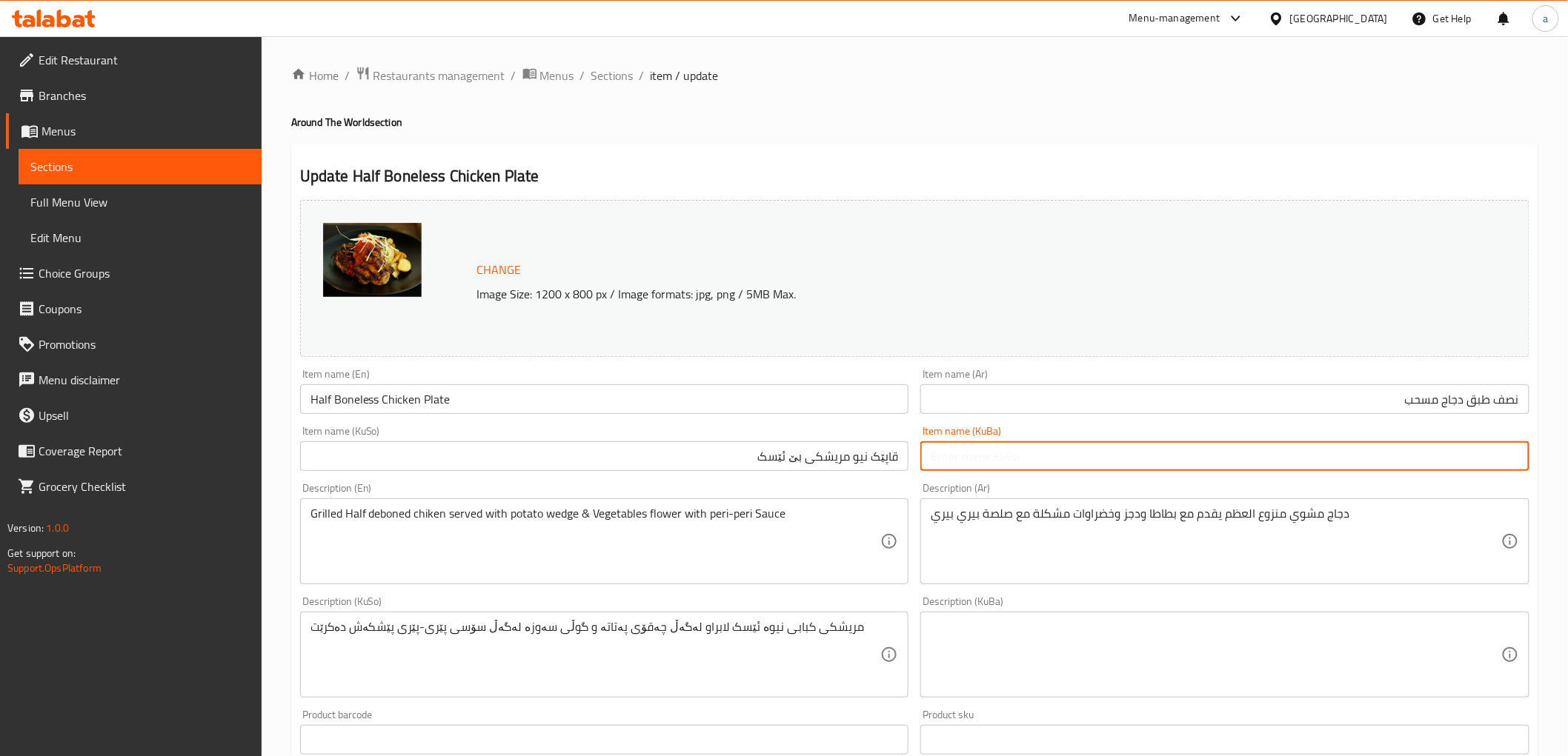
paste input "قاپێک نیو مریشکی بێ ئێسک"
type input "قاپێک نیو مریشکی بێ ئێسک"
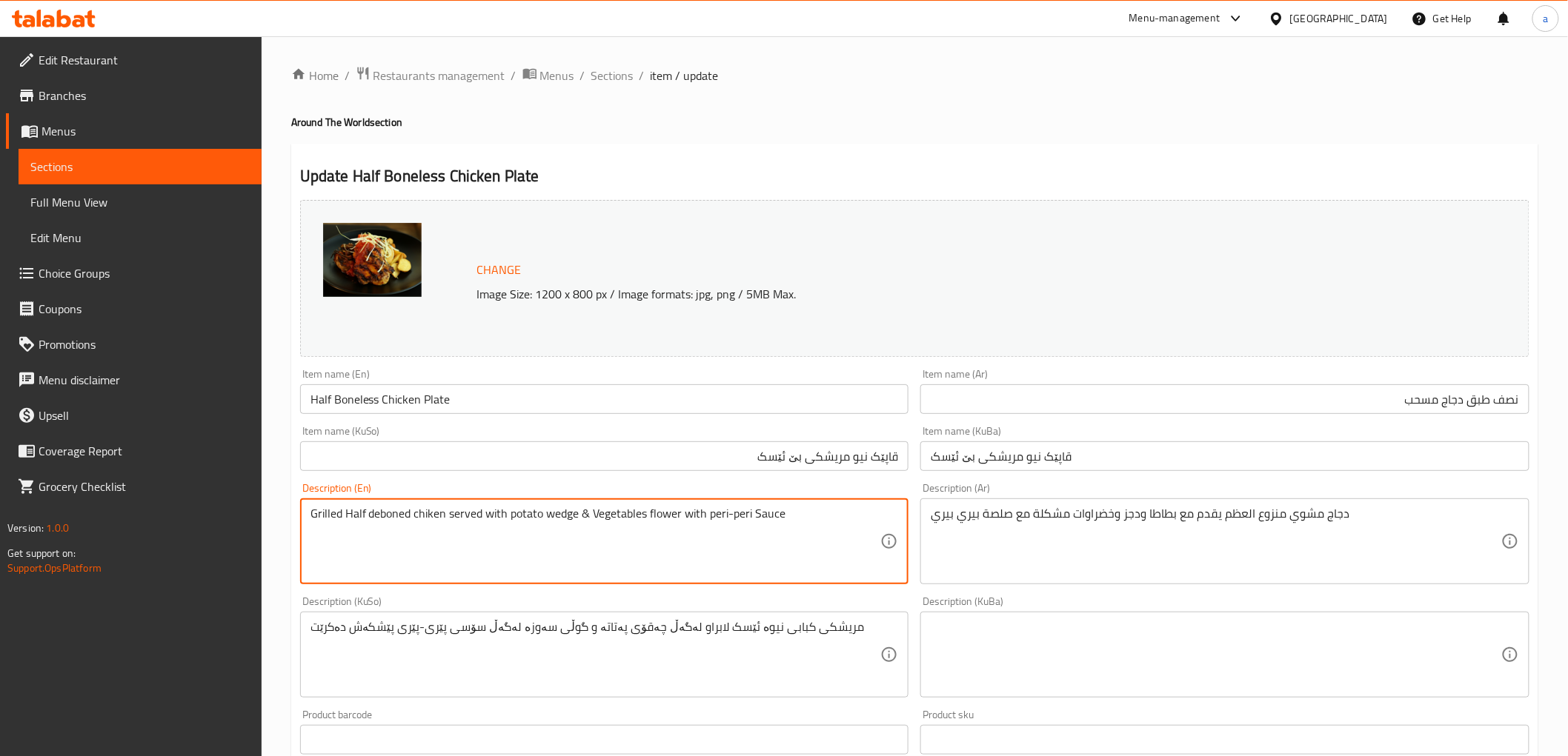
drag, startPoint x: 411, startPoint y: 514, endPoint x: 371, endPoint y: 509, distance: 40.3
type textarea "Grilled half boneless chiken served with potato wedges and vegetables flower wi…"
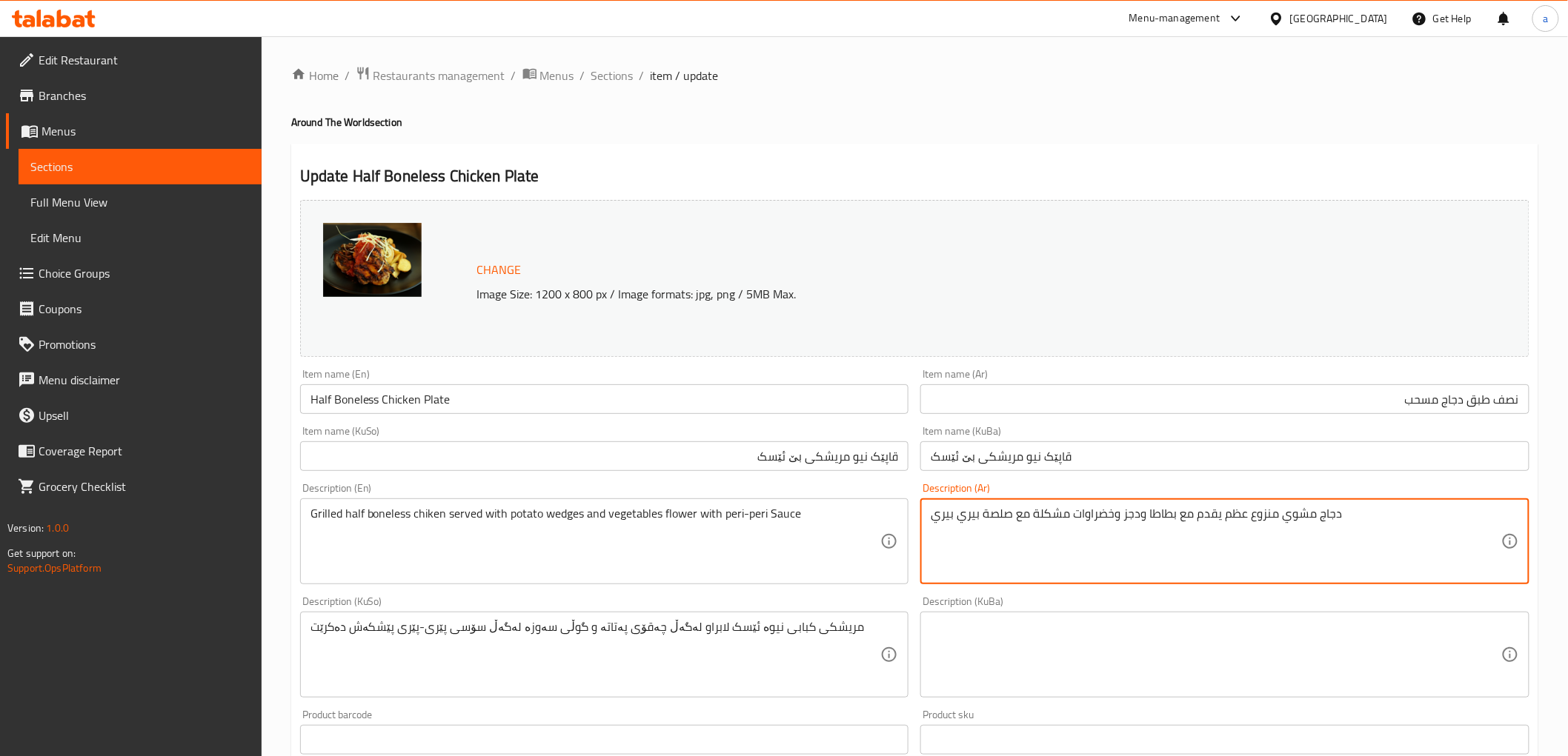
click at [1247, 515] on textarea "دجاج مشوي منزوع عظم يقدم مع بطاطا ودجز وخضراوات مشكلة مع صلصة بيري بيري" at bounding box center [1216, 542] width 570 height 70
click at [1249, 515] on textarea "دجاج مشوي منزوع عظم يقدم مع بطاطا ودجز وخضراوات مشكلة مع صلصة بيري بيري" at bounding box center [1216, 542] width 570 height 70
drag, startPoint x: 1248, startPoint y: 517, endPoint x: 1277, endPoint y: 529, distance: 31.4
click at [1277, 529] on textarea "دجاج مشوي منزوع عظم يقدم مع بطاطا ودجز وخضراوات مشكلة مع صلصة بيري بيري" at bounding box center [1216, 542] width 570 height 70
paste textarea "مسحب"
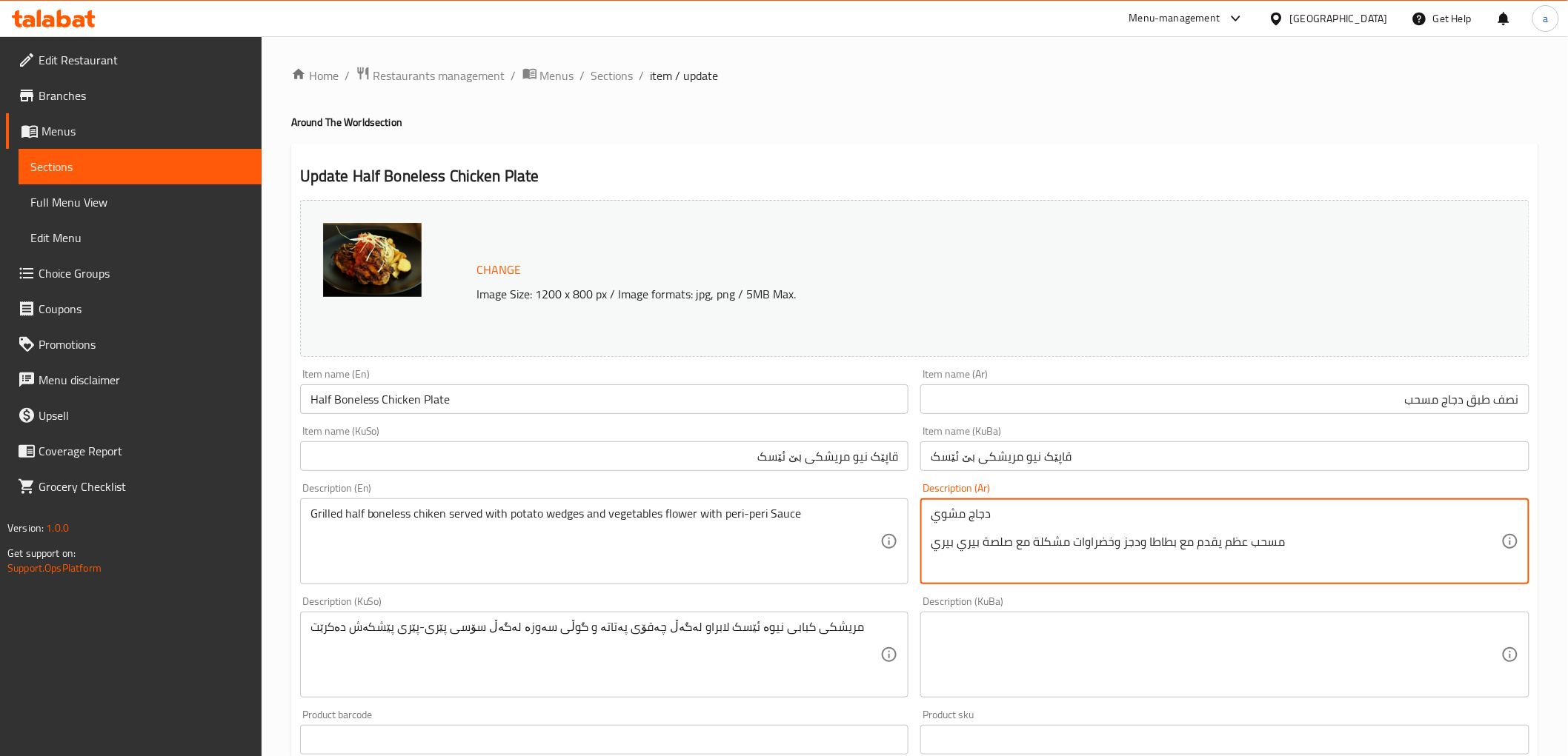
click at [1301, 544] on textarea "دجاج مشوي مسحب عظم يقدم مع بطاطا ودجز وخضراوات مشكلة مع صلصة بيري بيري" at bounding box center [1216, 542] width 570 height 70
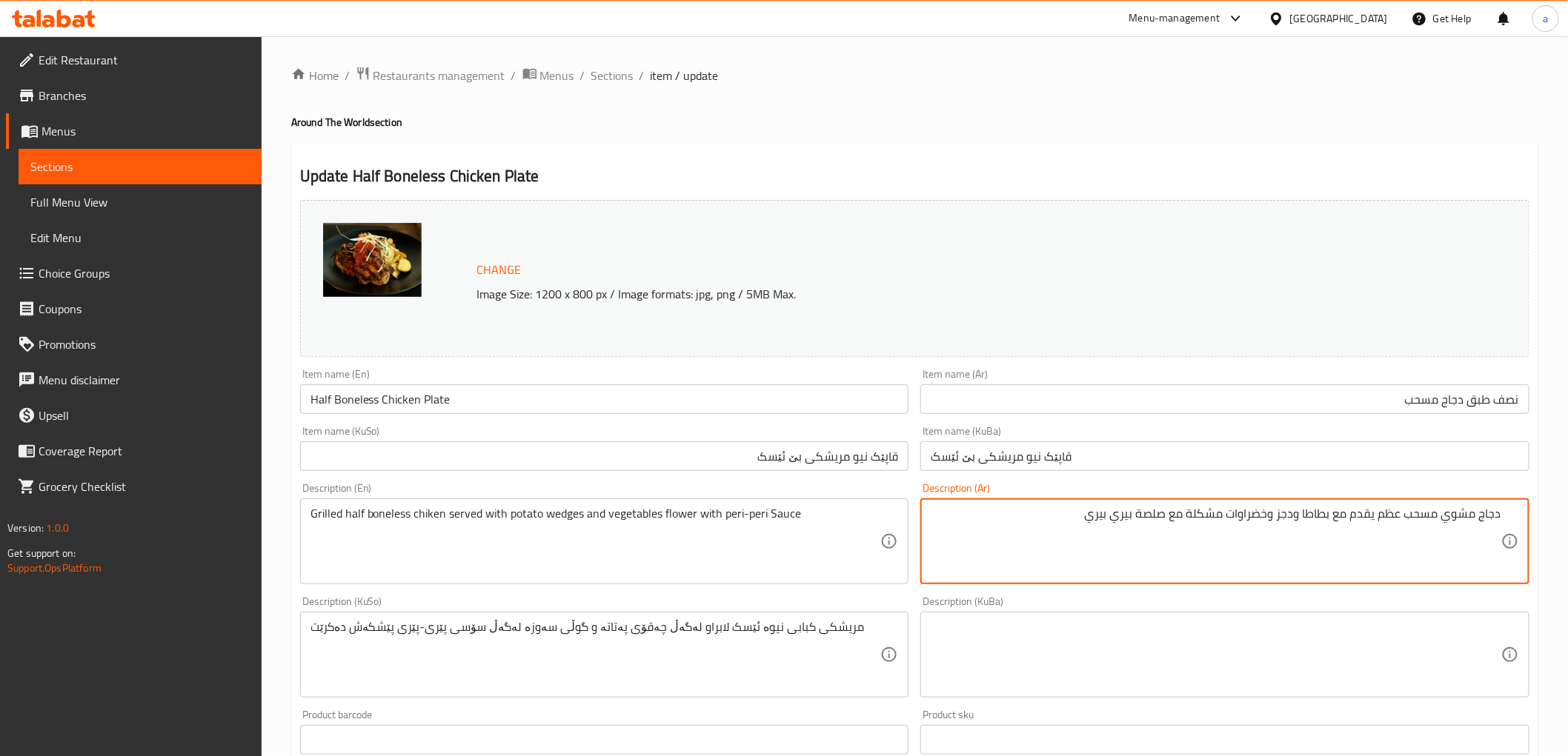
drag, startPoint x: 1379, startPoint y: 522, endPoint x: 1400, endPoint y: 535, distance: 24.7
click at [1400, 535] on textarea "دجاج مشوي مسحب عظم يقدم مع بطاطا ودجز وخضراوات مشكلة مع صلصة بيري بيري" at bounding box center [1216, 542] width 570 height 70
type textarea "دجاج مشوي مسحب يقدم مع بطاطا ودجز وخضراوات مشكلة مع صلصة بيري بيري"
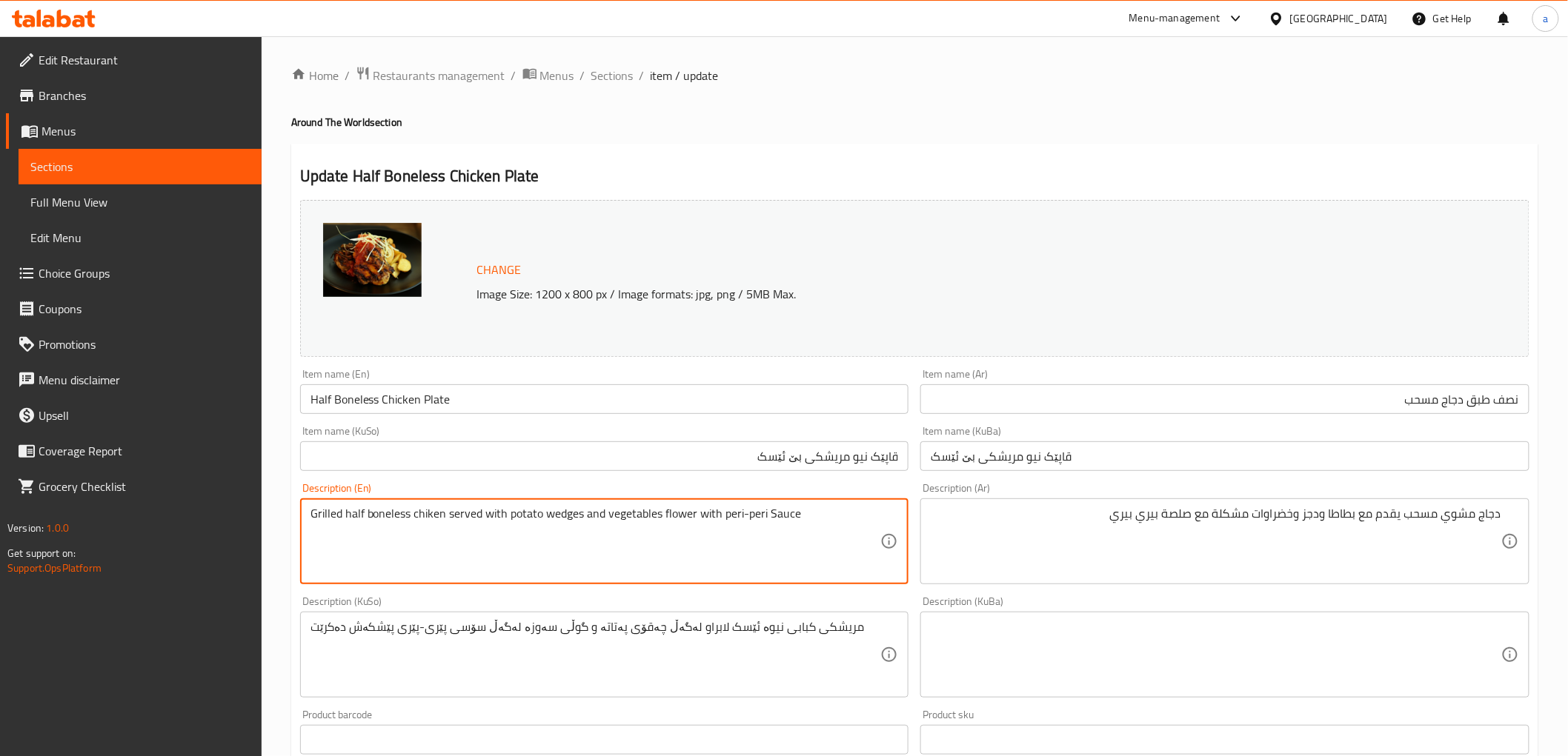
drag, startPoint x: 662, startPoint y: 517, endPoint x: 701, endPoint y: 546, distance: 48.6
type textarea "Grilled half boneless chiken served with potato wedges and vegetables with peri…"
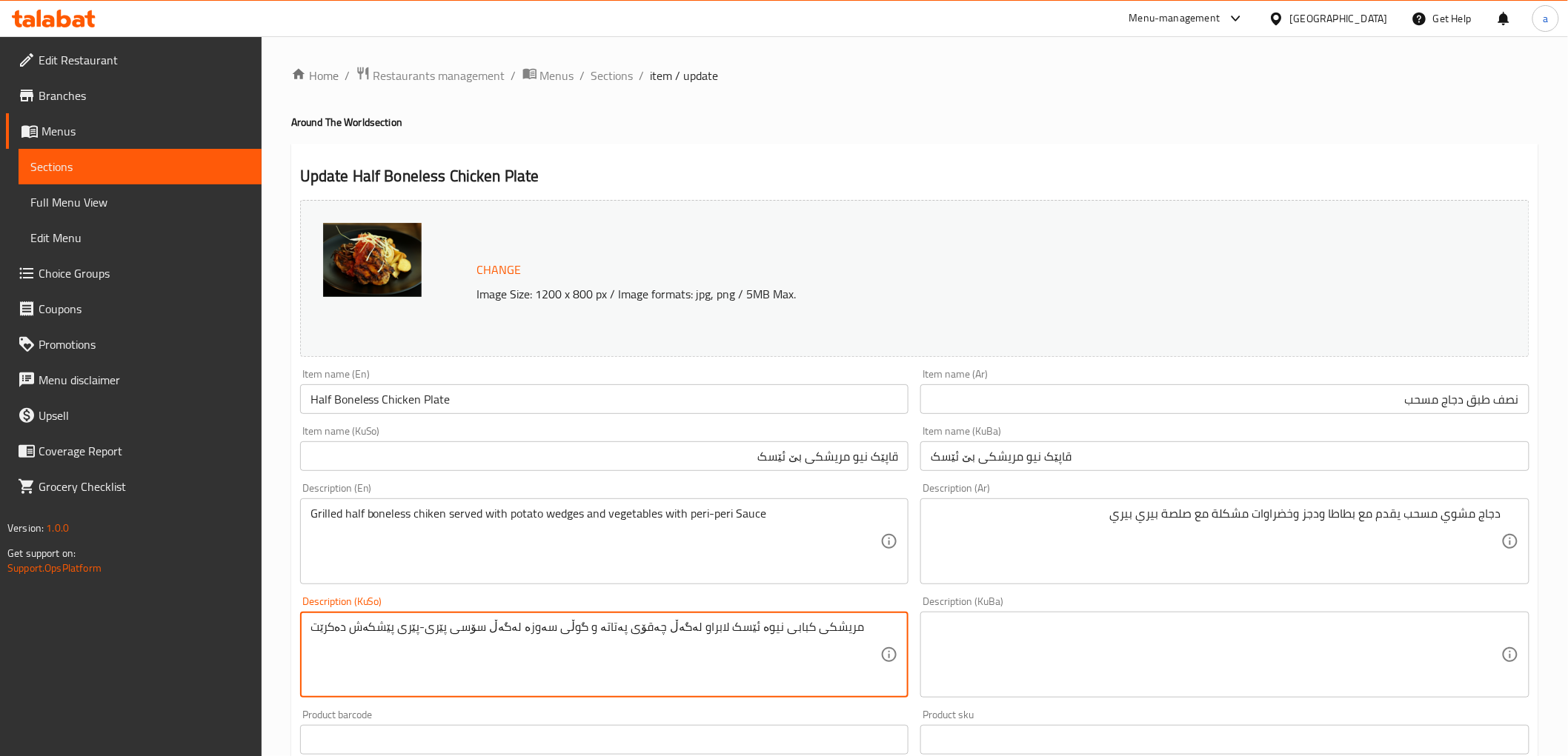
click at [765, 633] on textarea "مریشکی کبابی نیوە ئێسک لابراو لەگەڵ چەقۆی پەتاتە و گوڵی سەوزە لەگەڵ سۆسی پێری-پ…" at bounding box center [595, 655] width 570 height 70
paste textarea "پەتاتەی ویدجز"
paste textarea "ساسی پێری پێری"
type textarea "مریشکی برژاوی بێ ئێسک پێشکەش دەکرێت لەگەڵ پەتاتەی ویدجز و سەوزەوات لەگەڵ ساسی پ…"
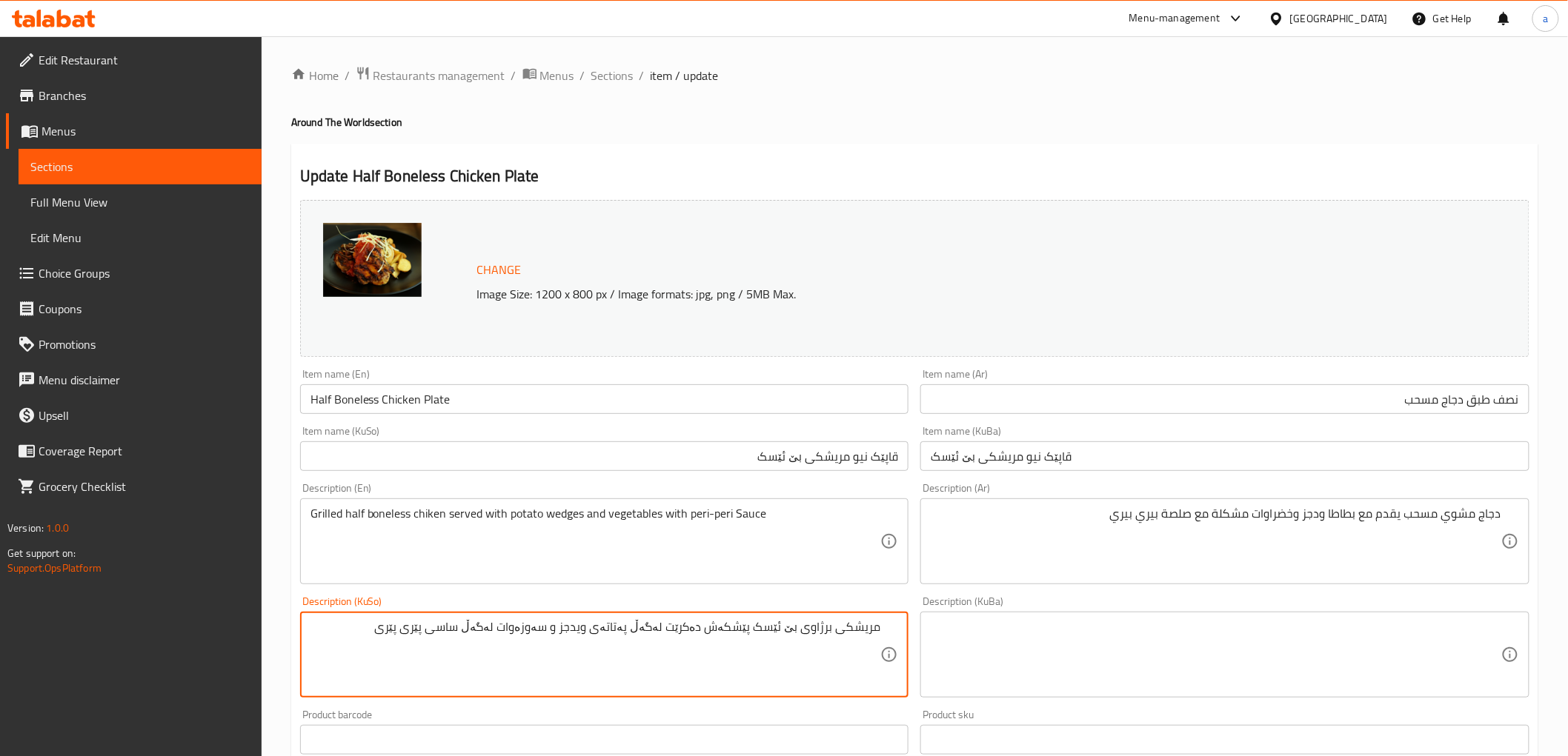
click at [1075, 634] on textarea at bounding box center [1216, 655] width 570 height 70
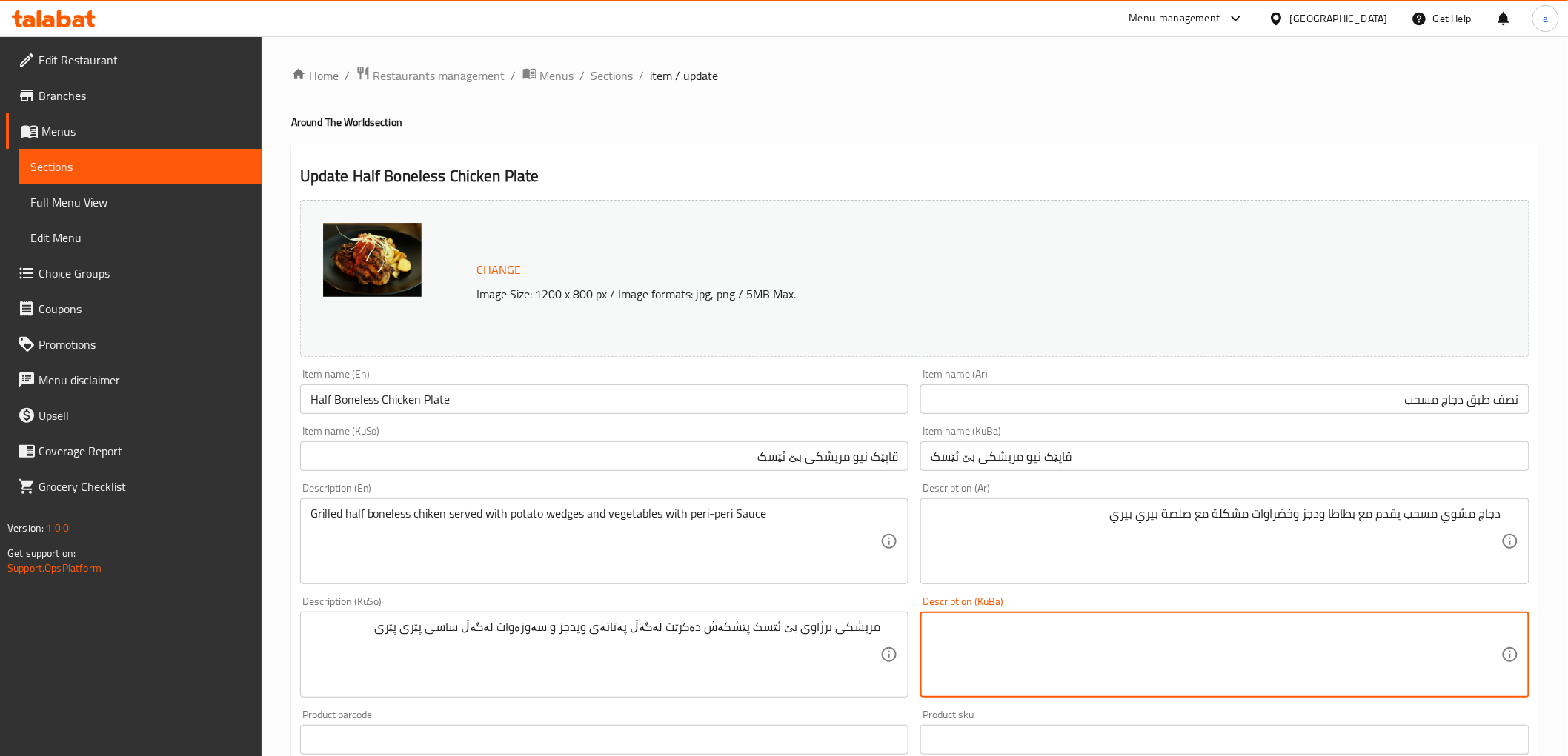
paste textarea "مریشکی برژاوی بێ ئێسک پێشکەش دەکرێت لەگەڵ پەتاتەی ویدجز و سەوزەوات لەگەڵ ساسی پ…"
type textarea "مریشکی برژاوی بێ ئێسک پێشکەش دەکرێت لەگەڵ پەتاتەی ویدجز و سەوزەوات لەگەڵ ساسی پ…"
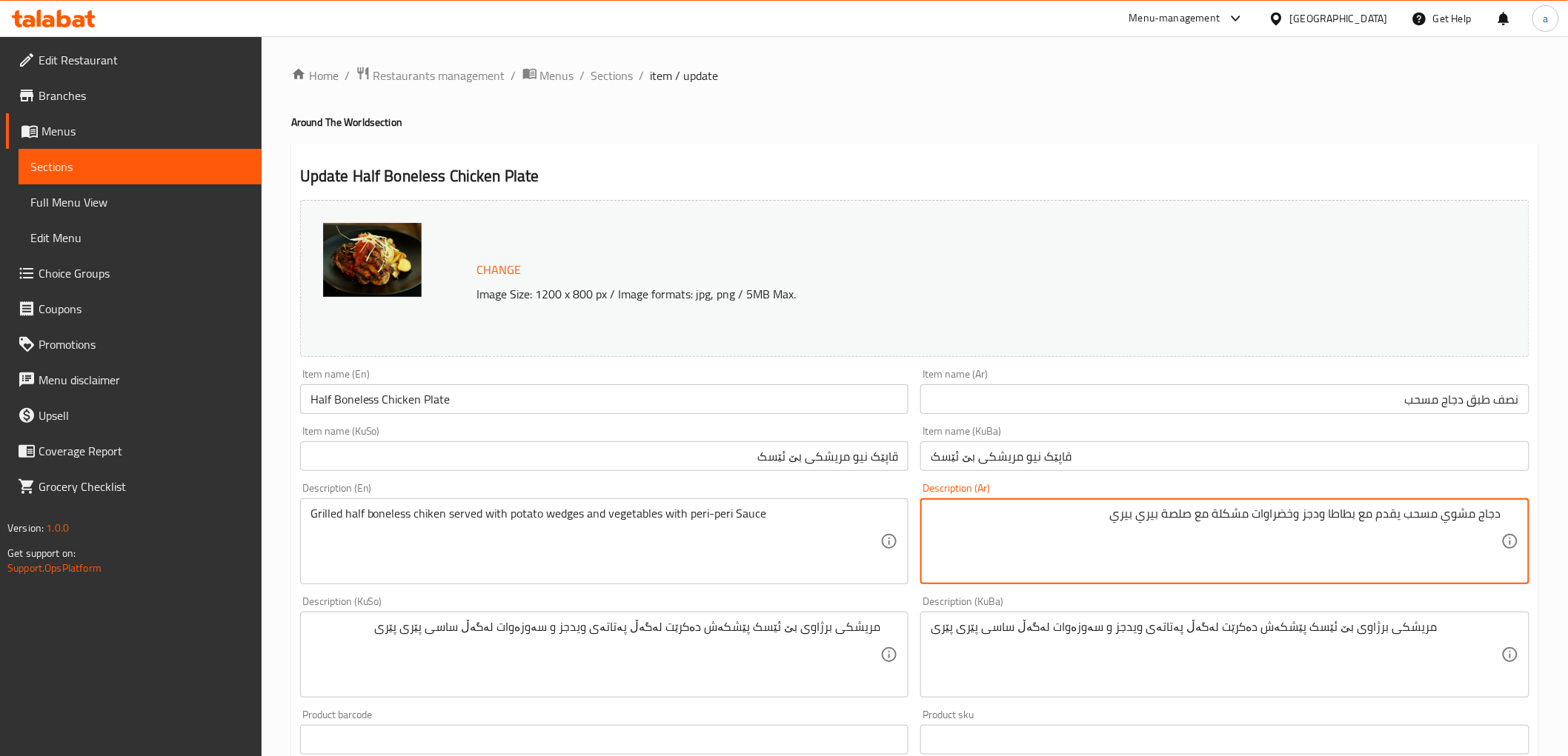
drag, startPoint x: 1106, startPoint y: 521, endPoint x: 1195, endPoint y: 529, distance: 89.4
paste textarea "ص"
type textarea "دجاج مشوي مسحب يقدم مع بطاطا ودجز وخضراوات مشكلة مع صوص بيري بيري"
click at [368, 401] on input "Half Boneless Chicken Plate" at bounding box center [604, 399] width 609 height 29
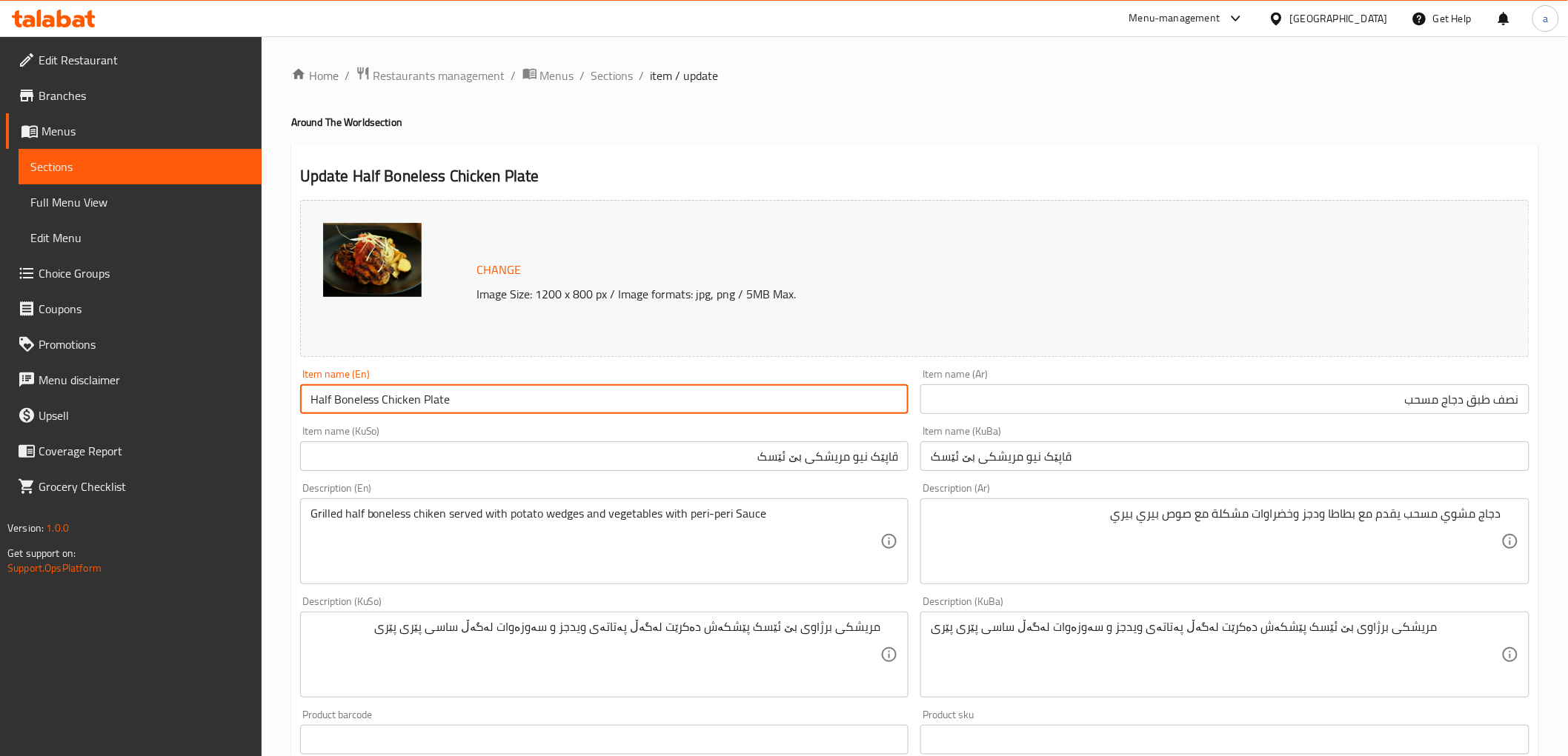
click at [368, 401] on input "Half Boneless Chicken Plate" at bounding box center [604, 399] width 609 height 29
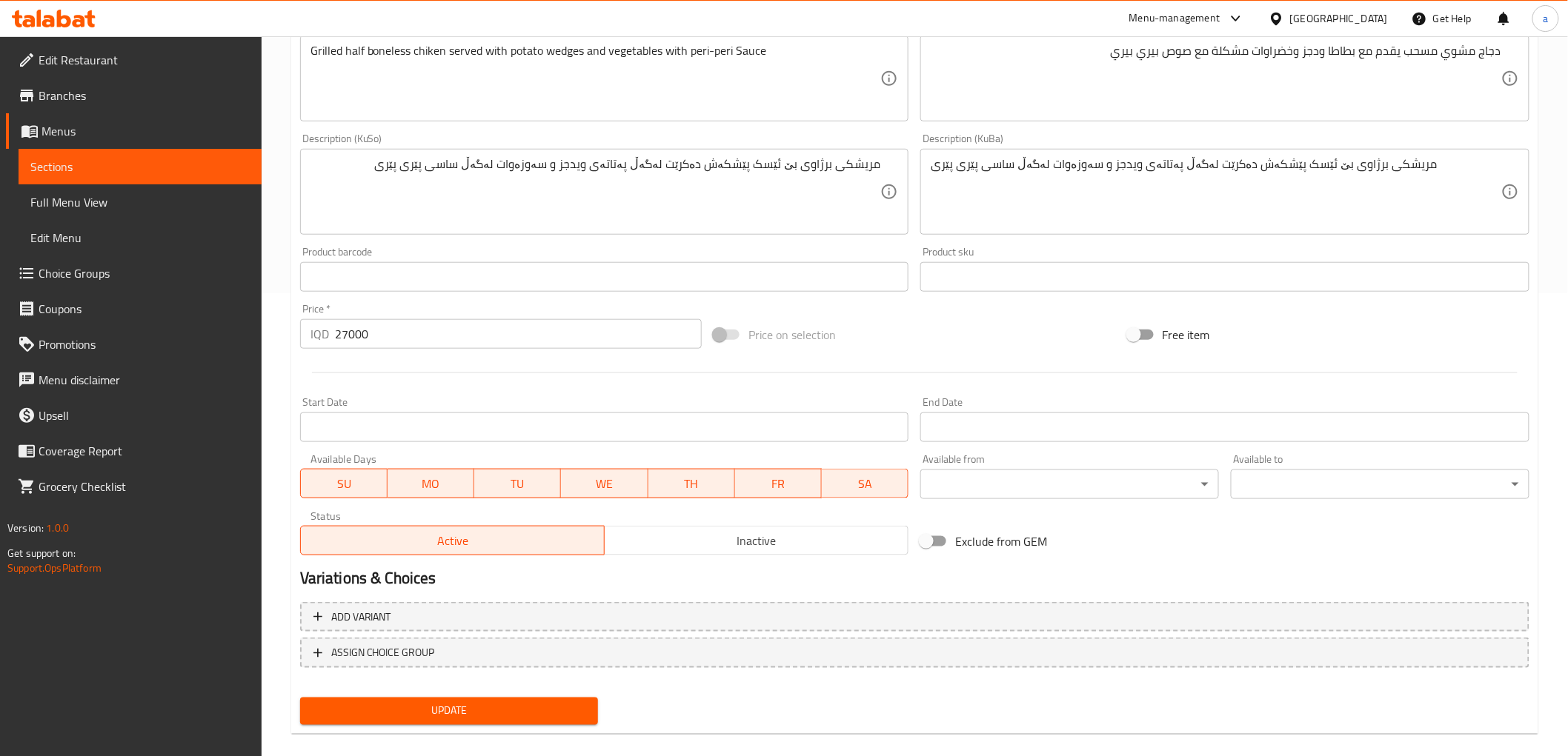
scroll to position [479, 0]
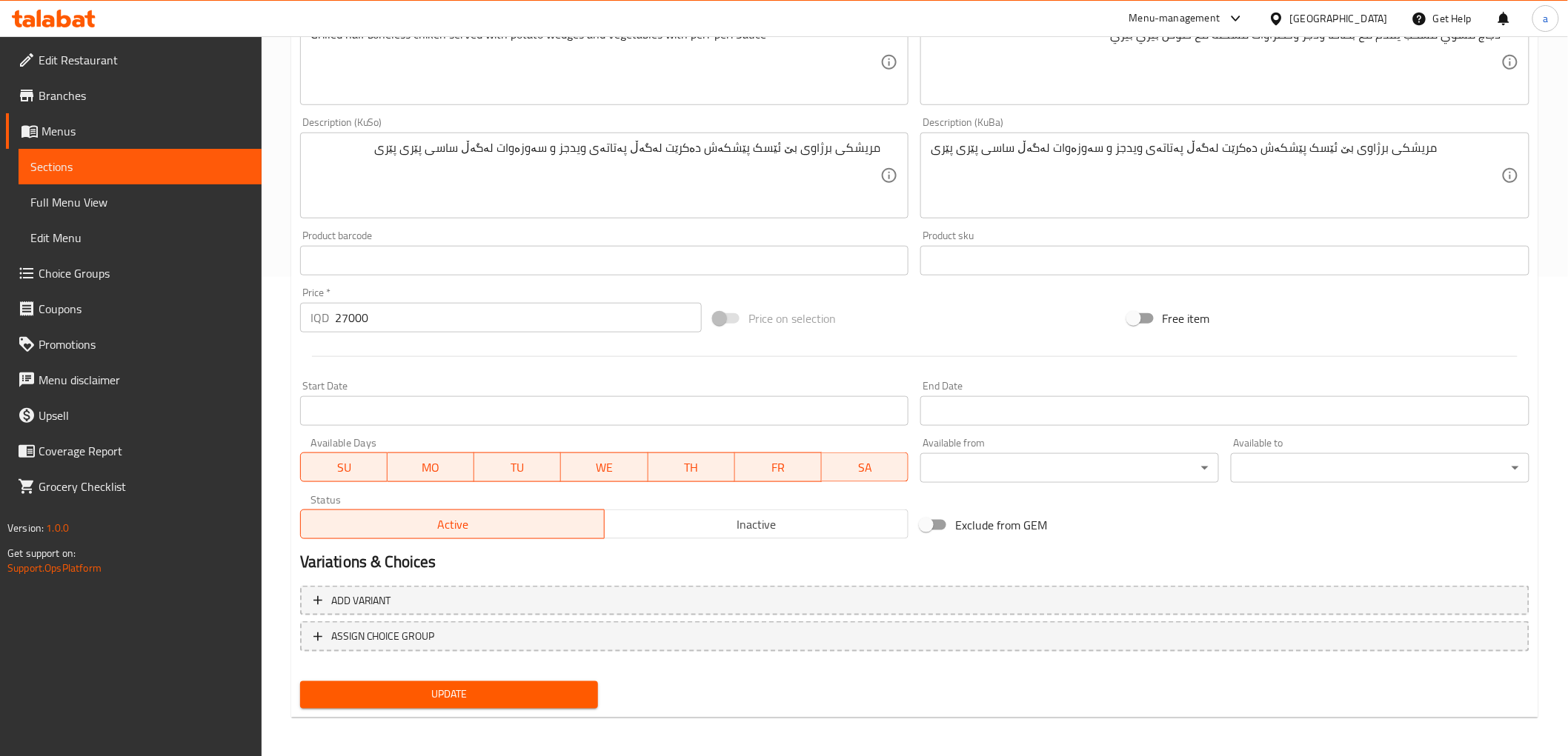
click at [438, 687] on span "Update" at bounding box center [449, 695] width 275 height 18
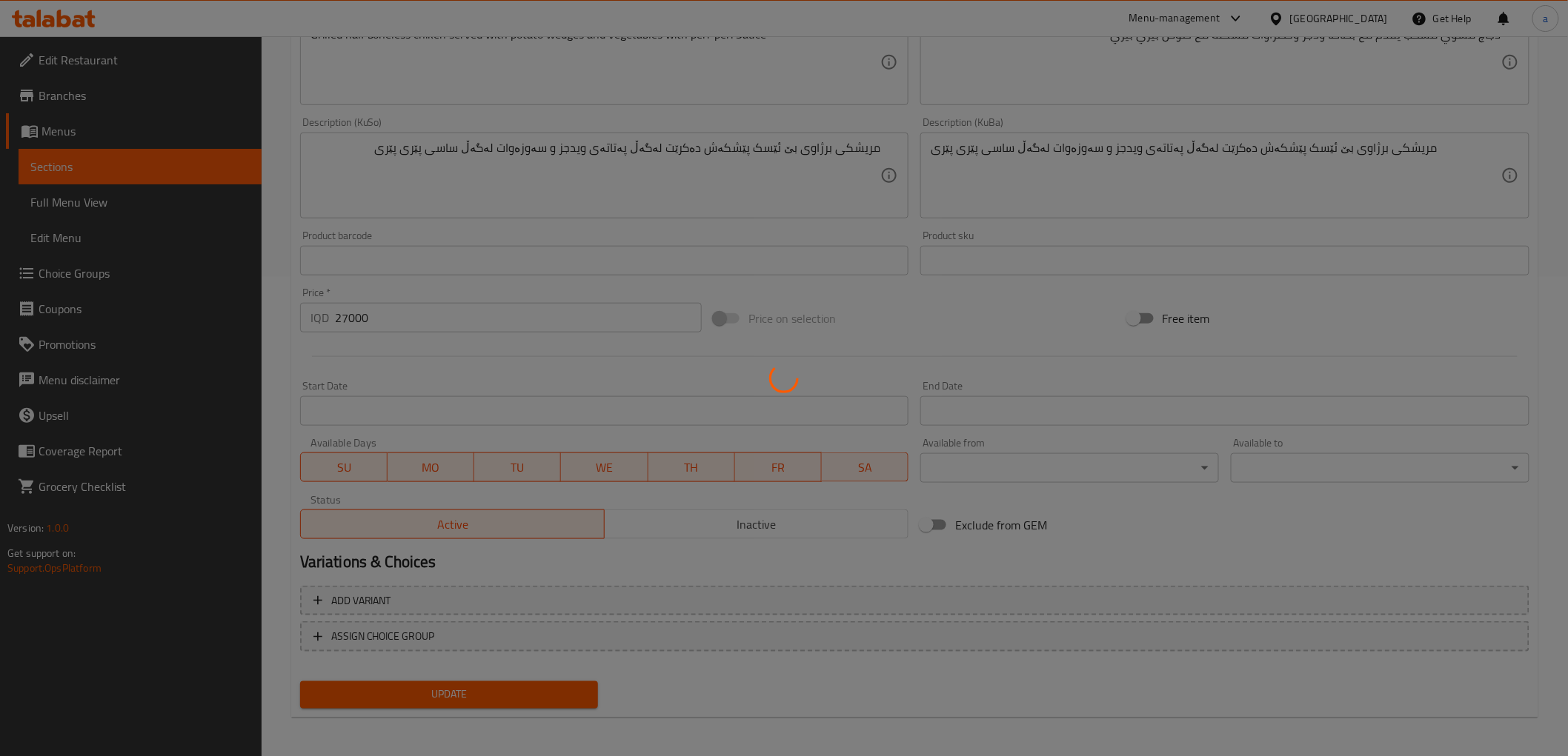
click at [438, 687] on div at bounding box center [784, 378] width 1568 height 756
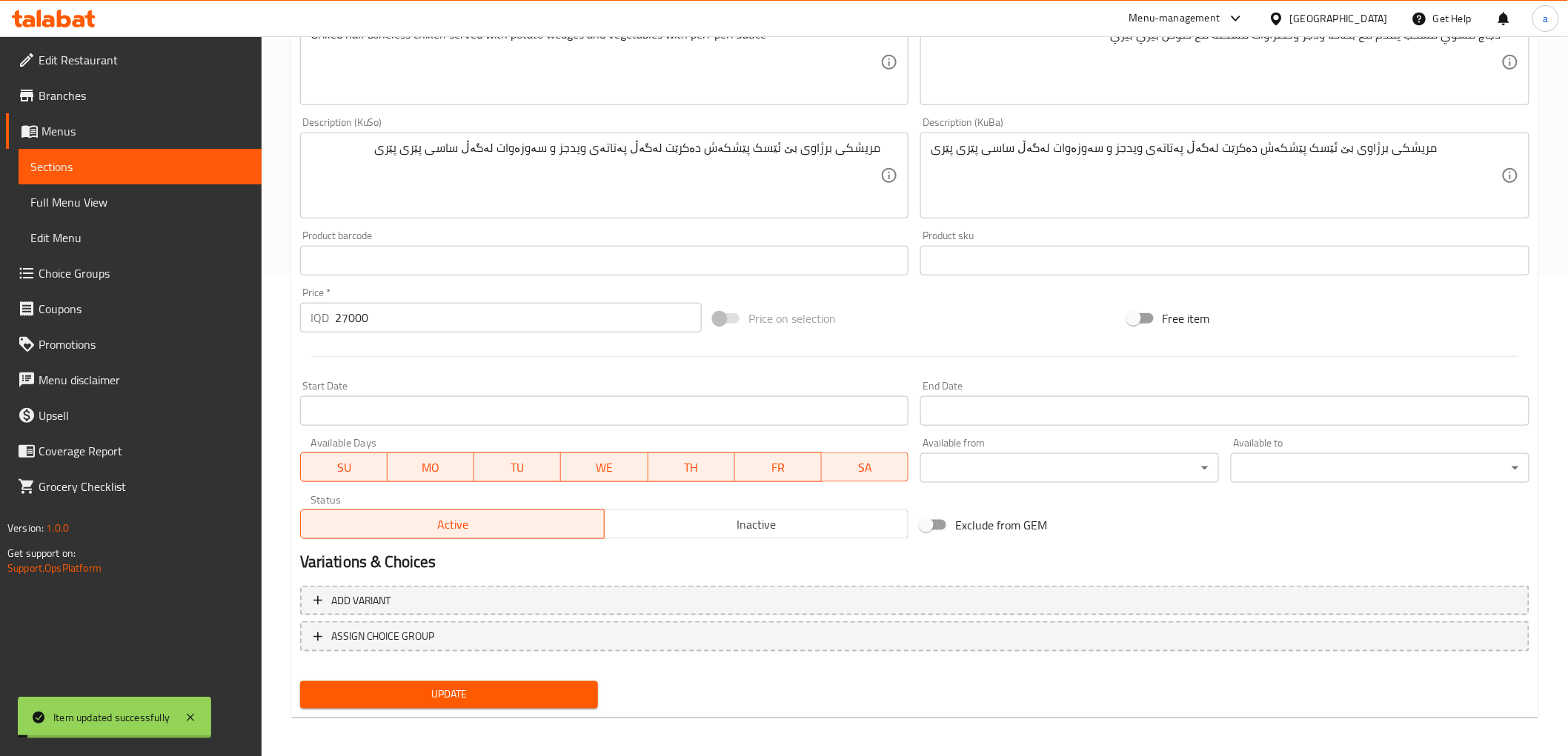
click at [438, 687] on span "Update" at bounding box center [449, 695] width 275 height 18
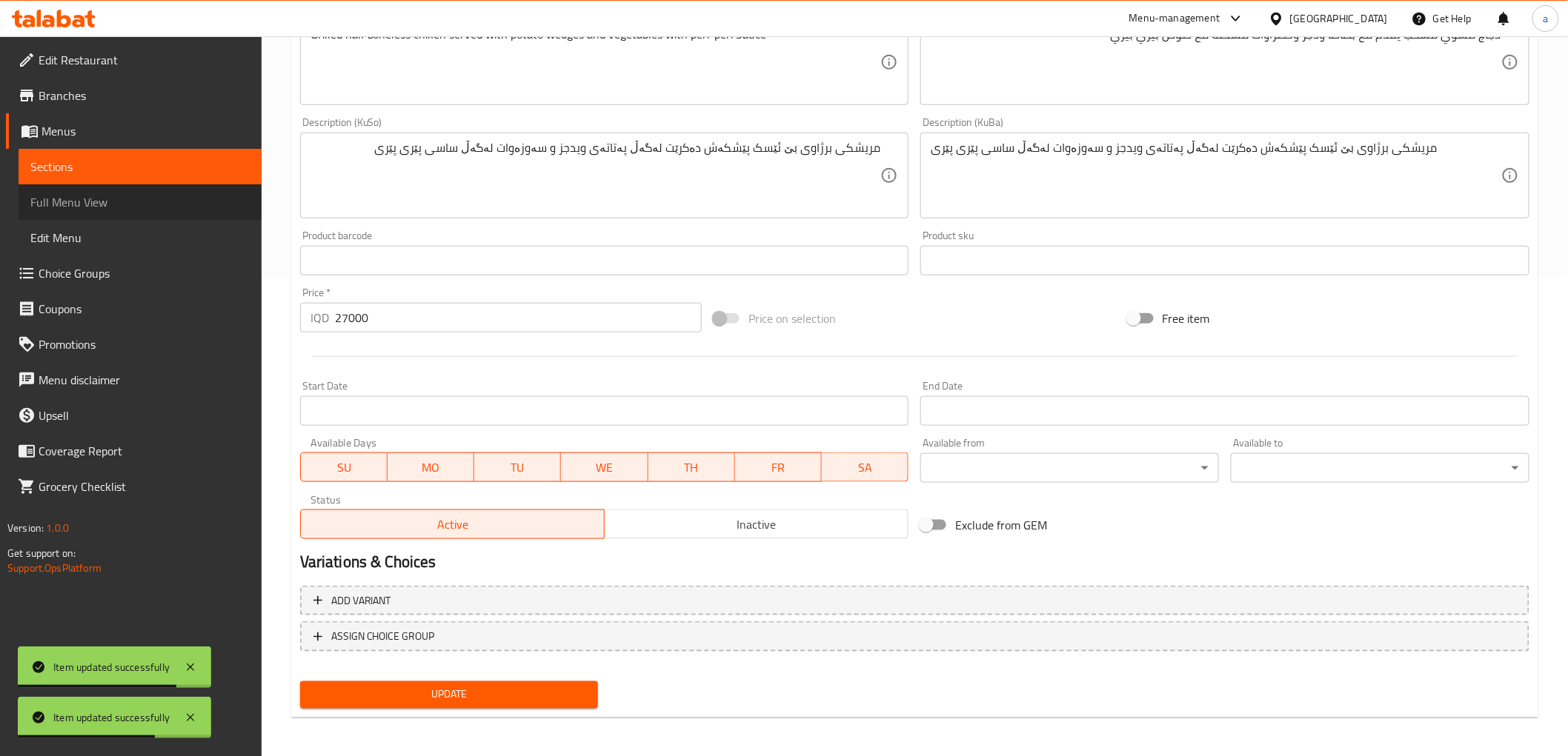
click at [88, 198] on span "Full Menu View" at bounding box center [139, 202] width 220 height 18
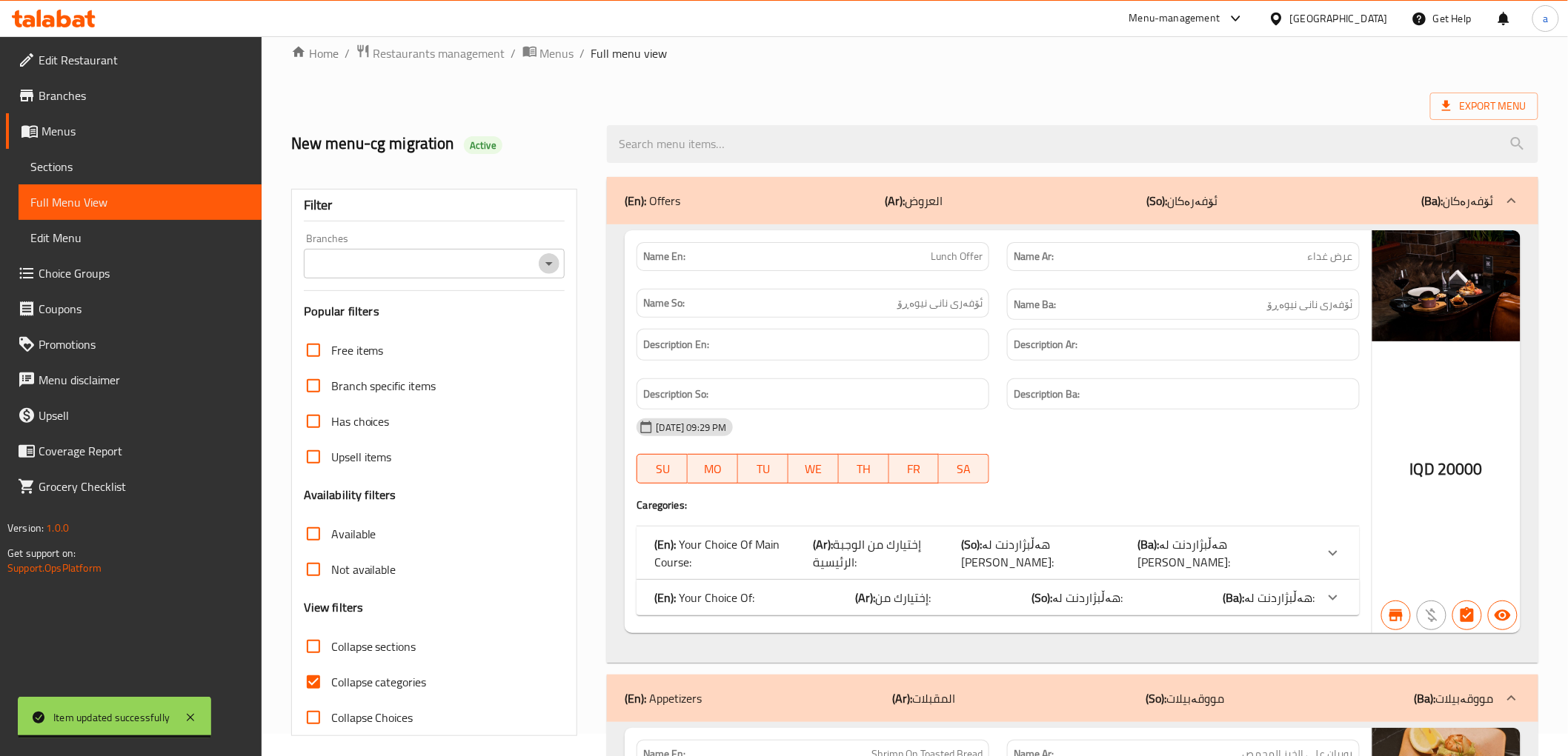
click at [549, 267] on icon "Open" at bounding box center [549, 263] width 18 height 18
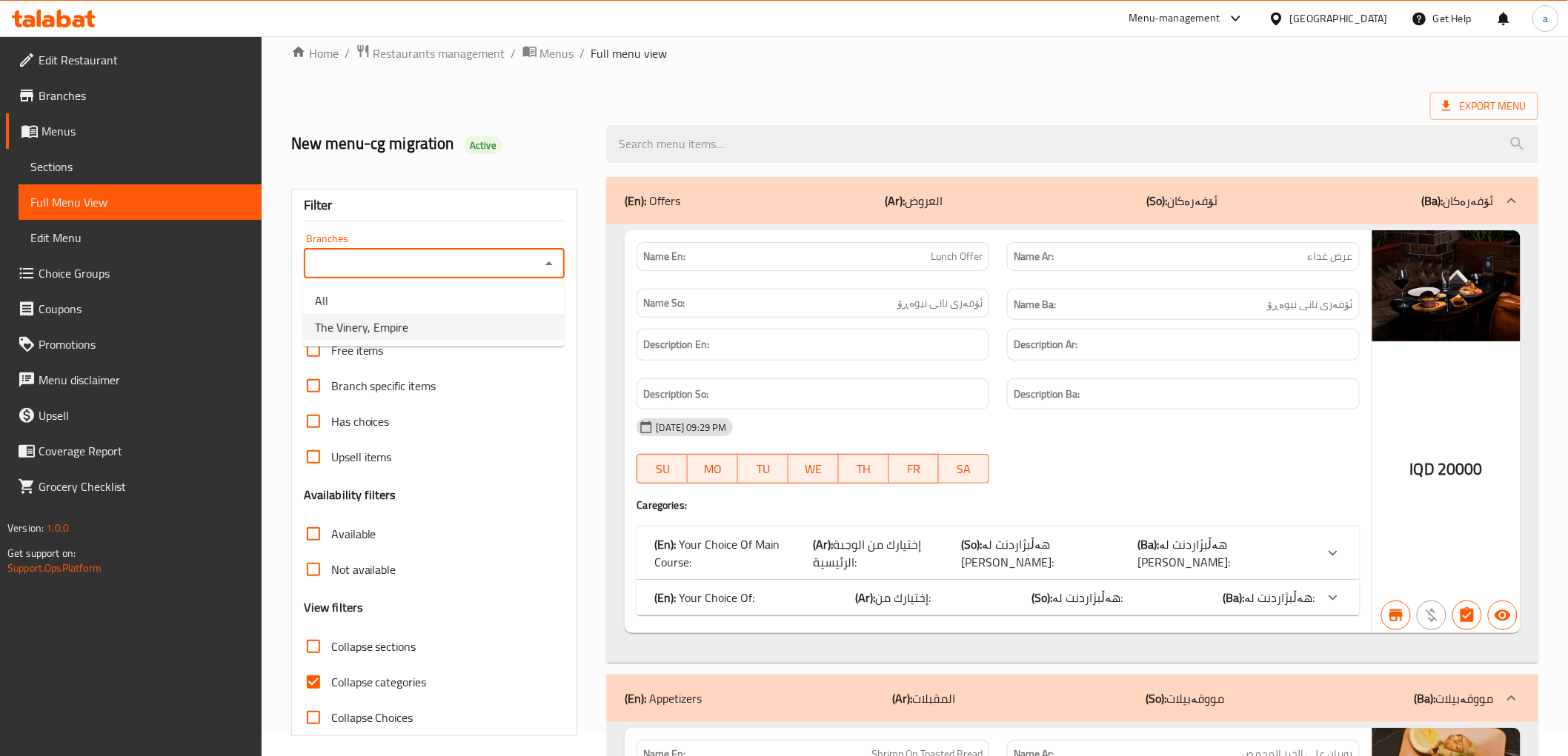
click at [368, 344] on ul "All The Vinery, Empire" at bounding box center [433, 314] width 261 height 65
click at [368, 331] on span "The Vinery, Empire" at bounding box center [362, 327] width 94 height 18
type input "The Vinery, Empire"
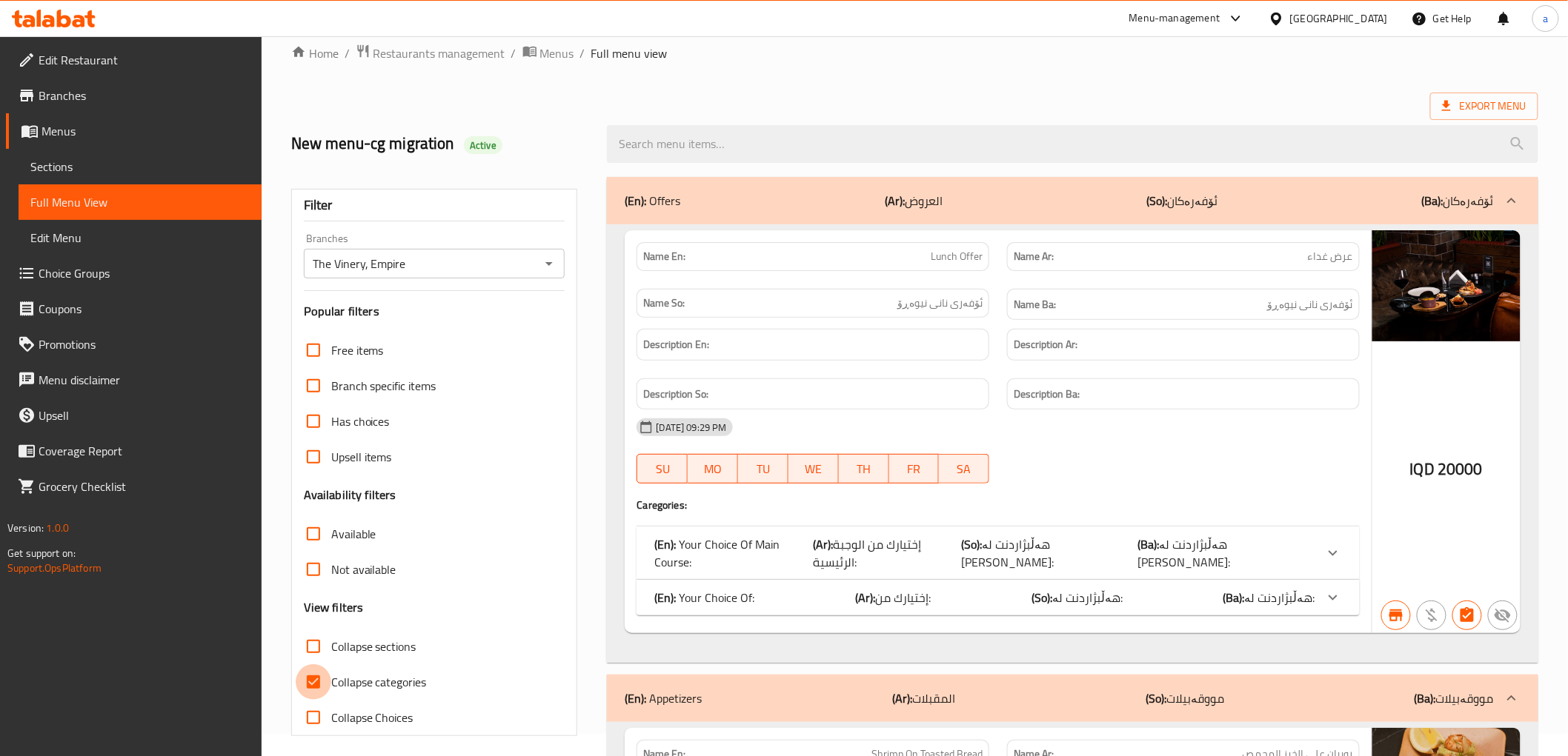
click at [316, 671] on input "Collapse categories" at bounding box center [313, 682] width 36 height 36
checkbox input "false"
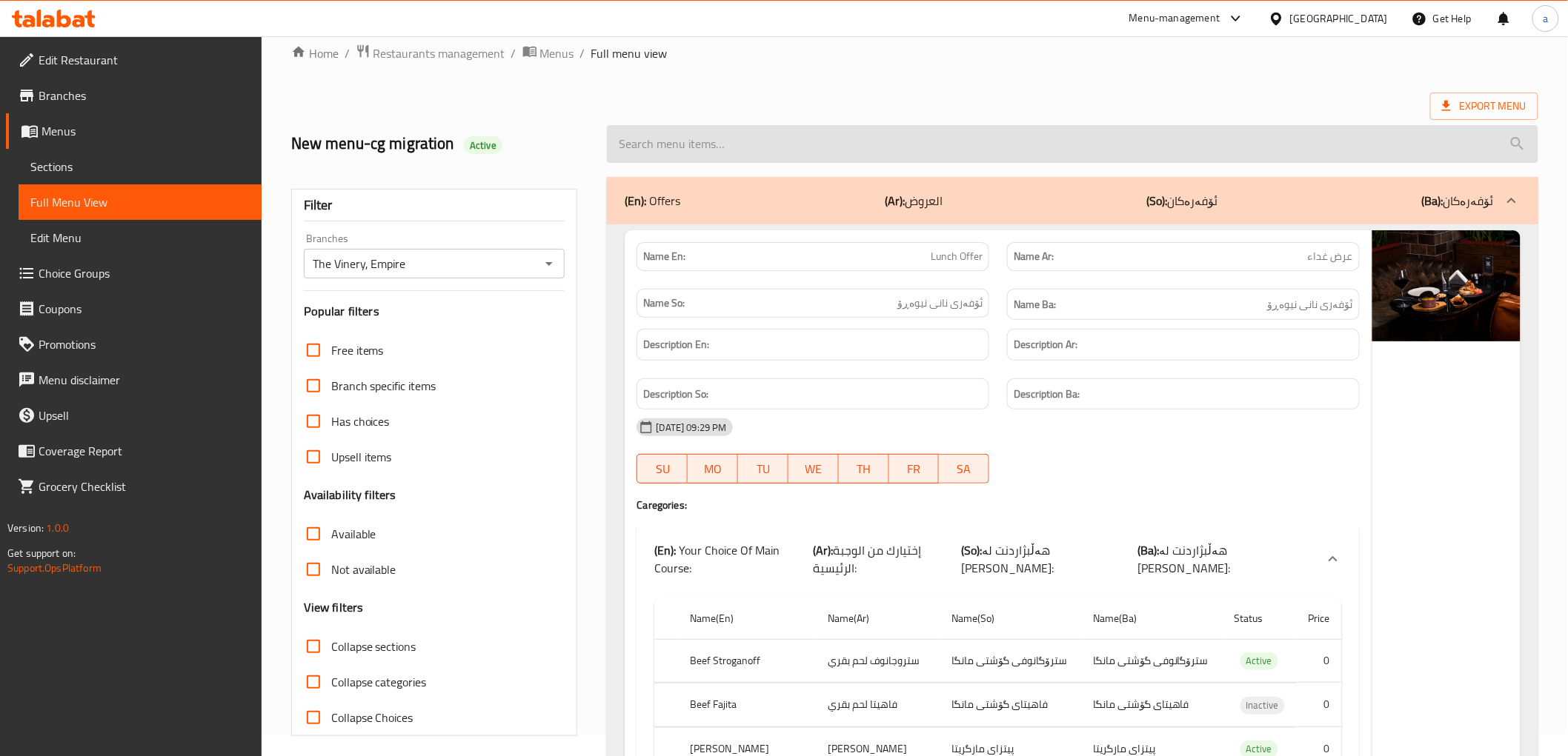
click at [701, 144] on input "search" at bounding box center [1072, 144] width 931 height 38
paste input "Half Boneless Chicken Plate"
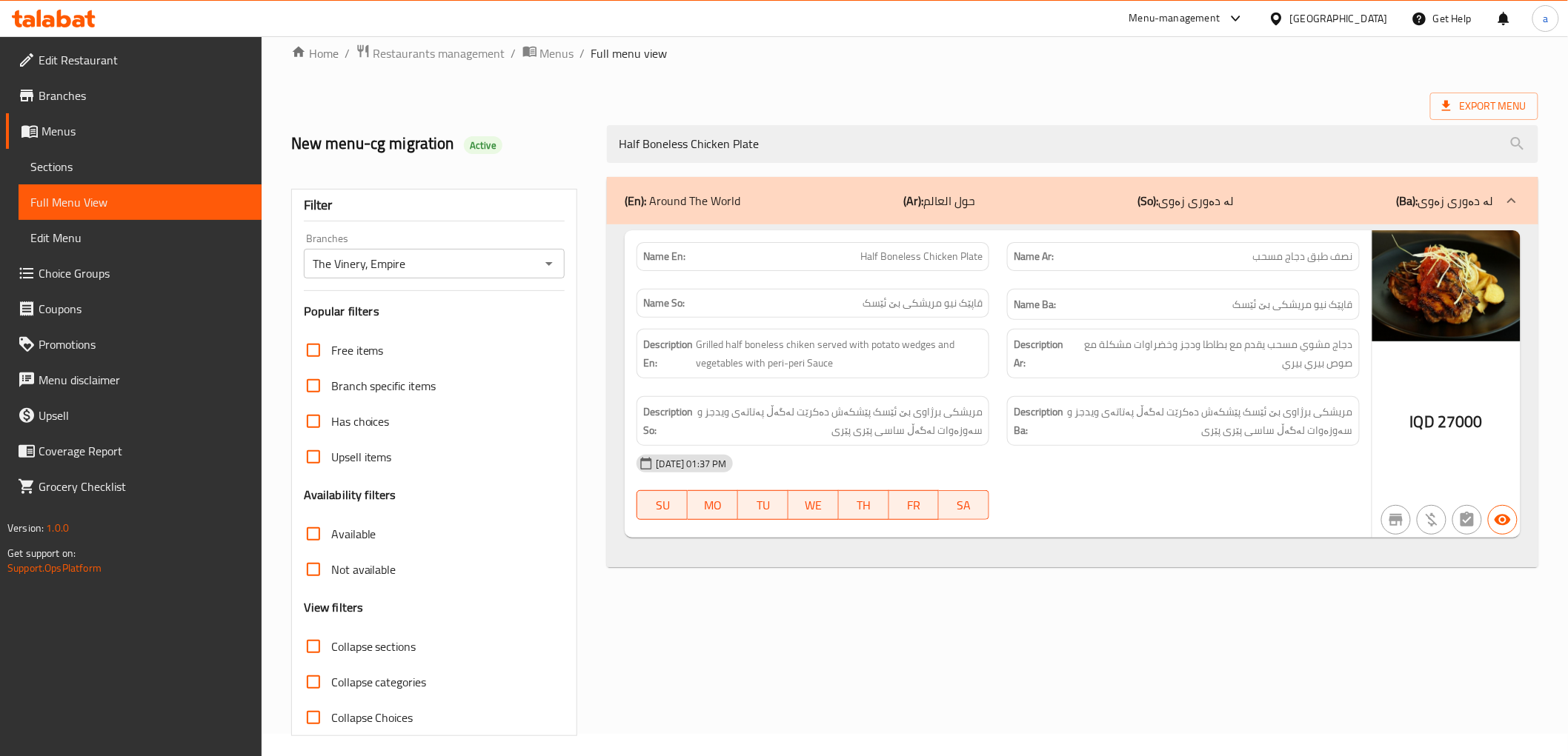
type input "Half Boneless Chicken Plate"
click at [65, 174] on span "Sections" at bounding box center [139, 166] width 220 height 18
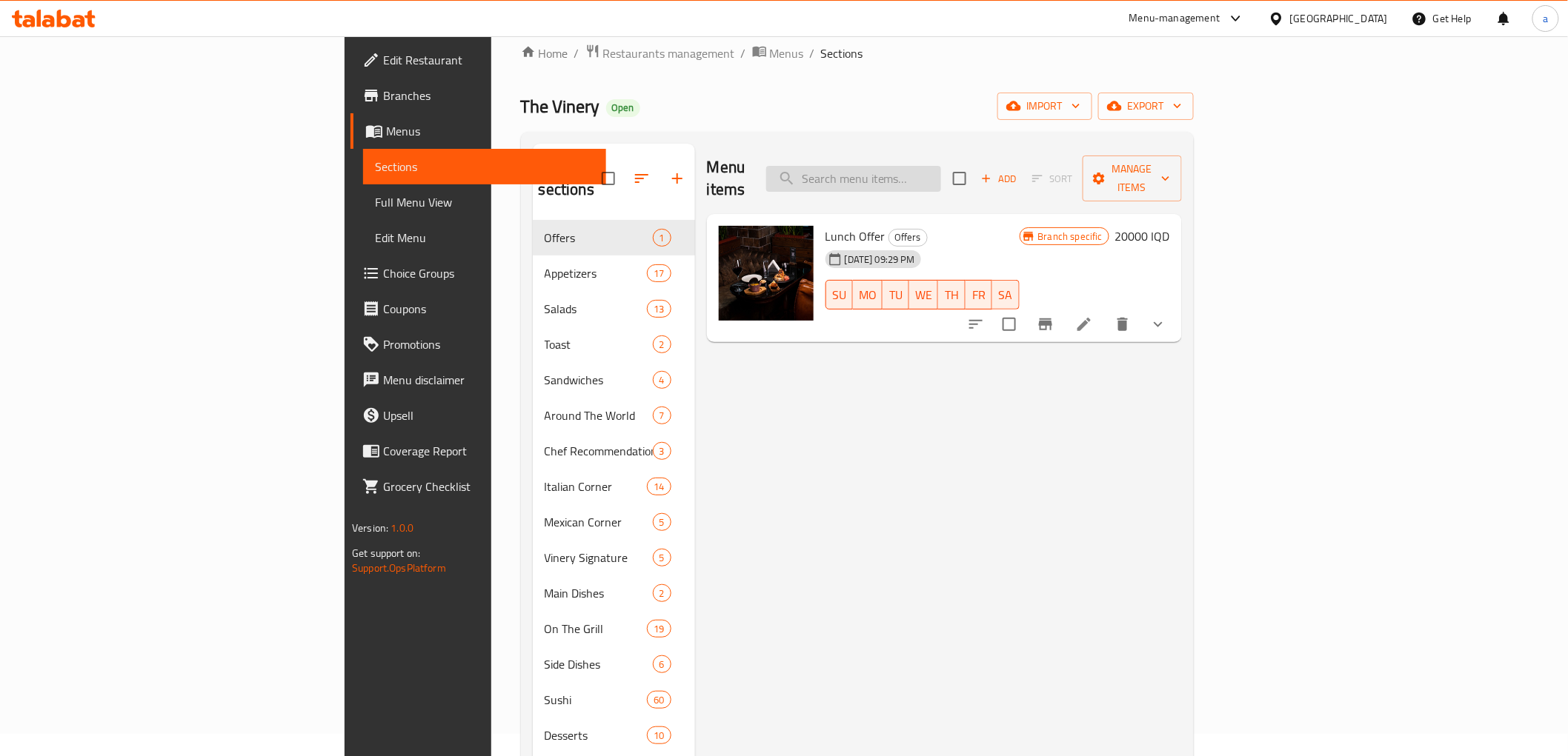
click at [941, 170] on input "search" at bounding box center [853, 179] width 175 height 26
paste input "Half Boneless Chicken Plate"
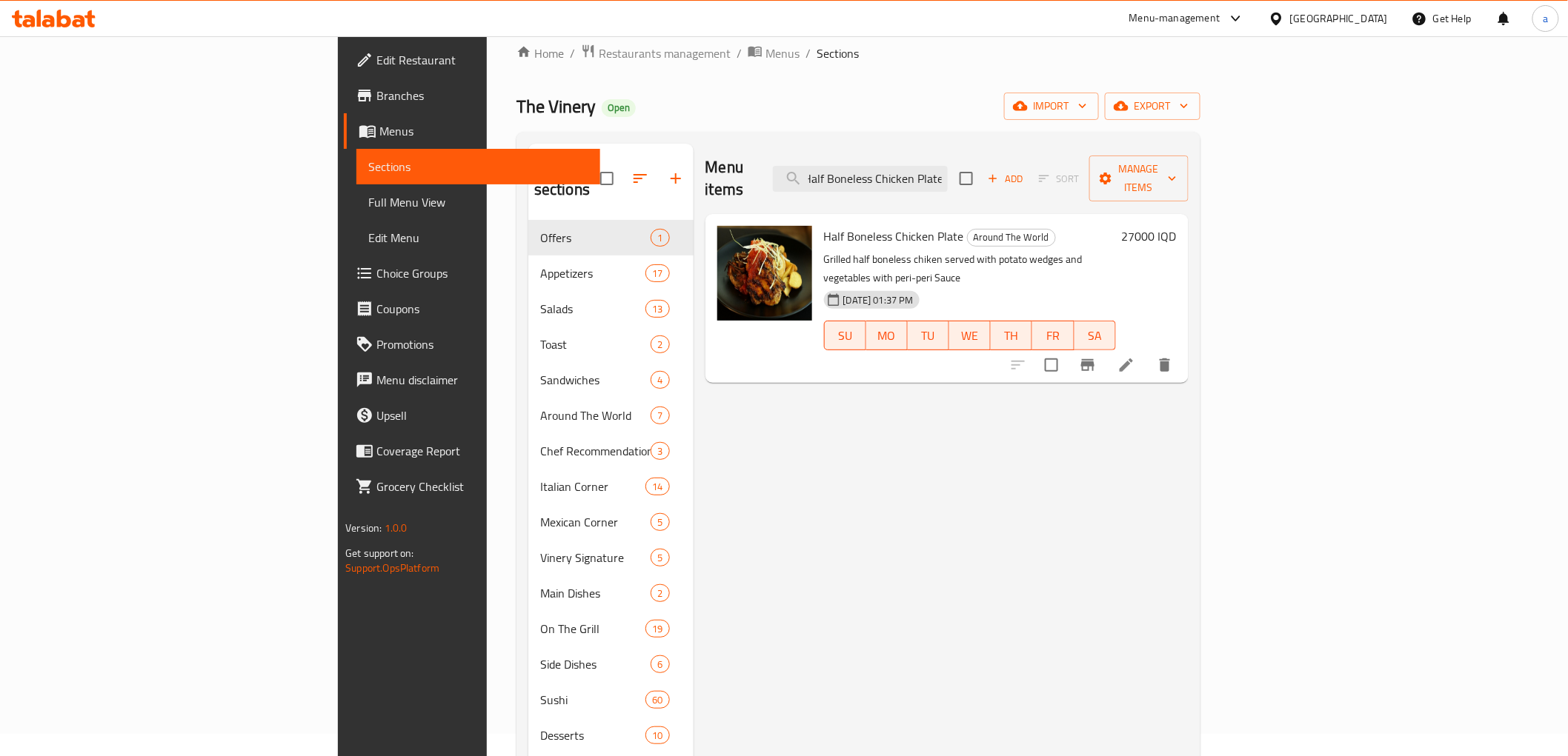
type input "Half Boneless Chicken Plate"
click at [1135, 356] on icon at bounding box center [1125, 365] width 18 height 18
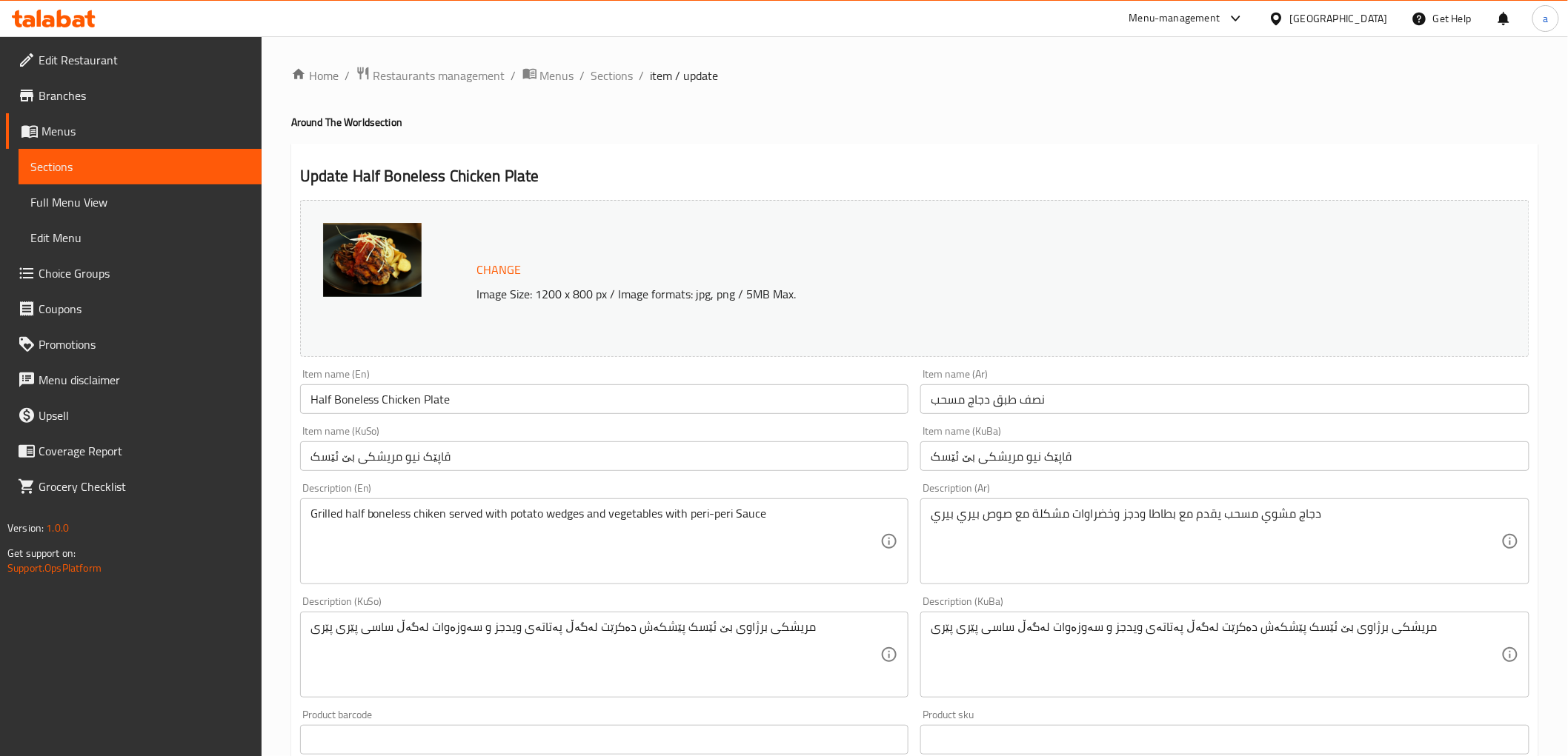
click at [984, 396] on input "نصف طبق دجاج مسحب" at bounding box center [1224, 399] width 609 height 29
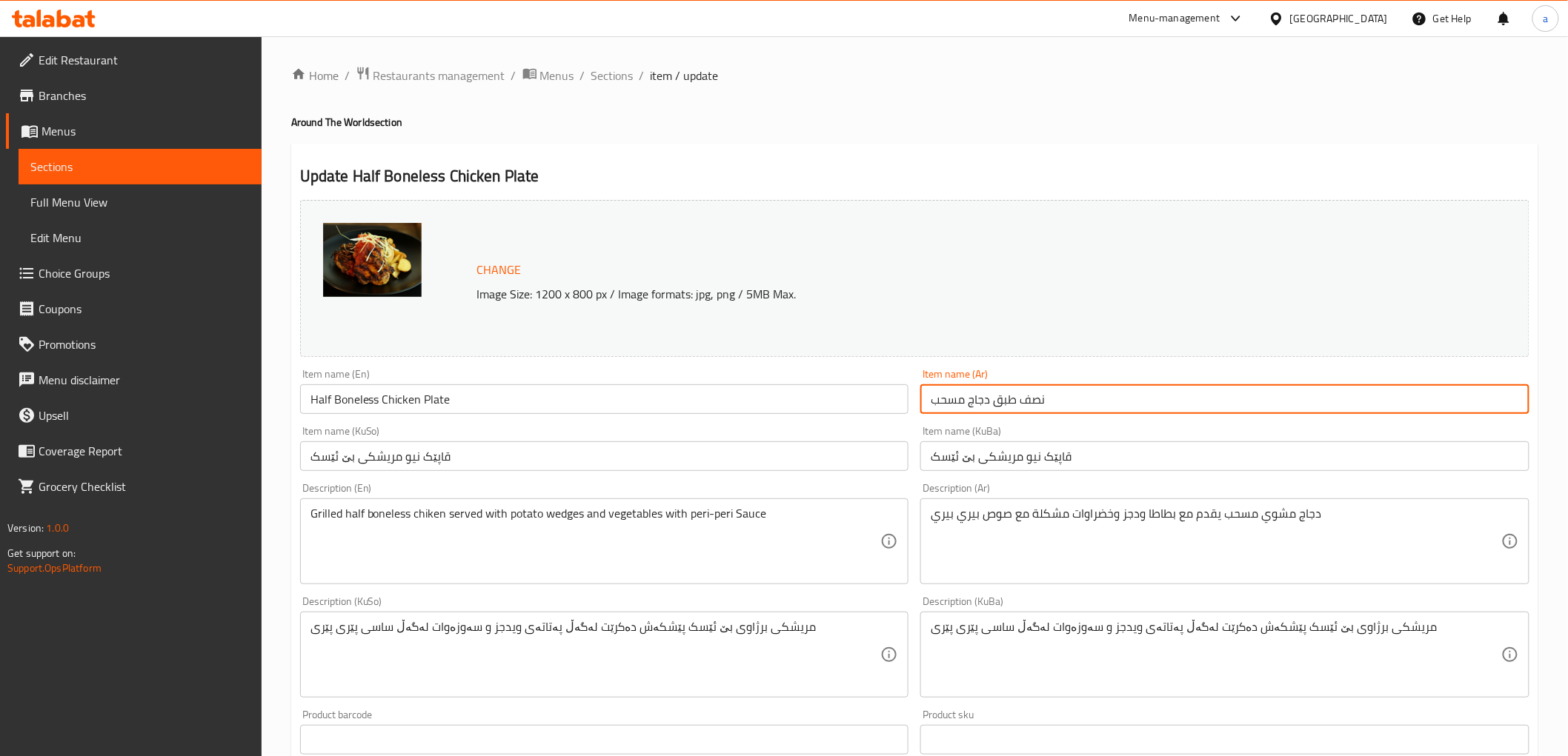
click at [984, 396] on input "نصف طبق دجاج مسحب" at bounding box center [1224, 399] width 609 height 29
paste input "طبق"
type input "طبق نصف دجاج مسحب"
click at [447, 396] on input "Half Boneless Chicken Plate" at bounding box center [604, 399] width 609 height 29
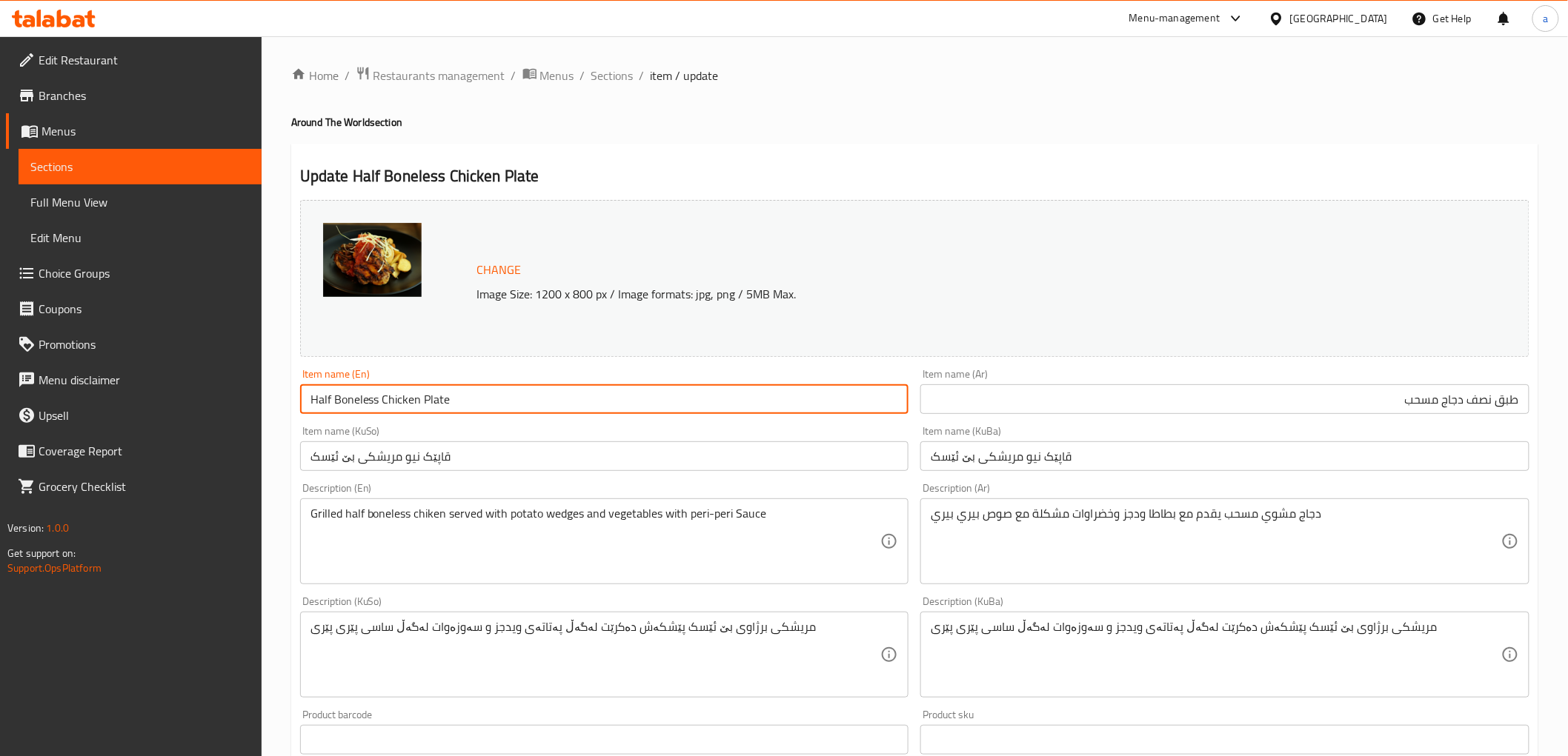
click at [447, 396] on input "Half Boneless Chicken Plate" at bounding box center [604, 399] width 609 height 29
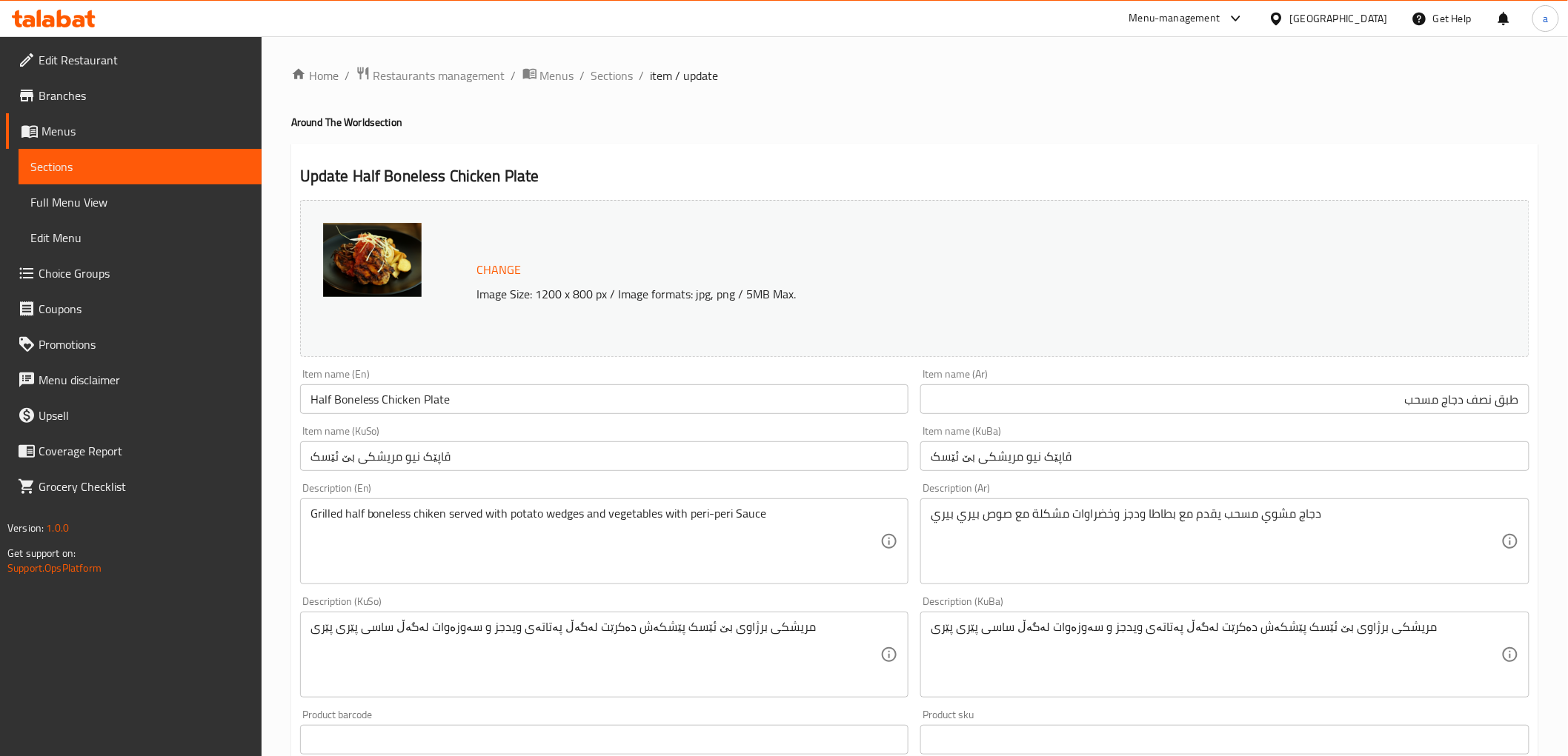
click at [503, 371] on div "Item name (En) Half Boneless Chicken Plate Item name (En)" at bounding box center [604, 391] width 609 height 45
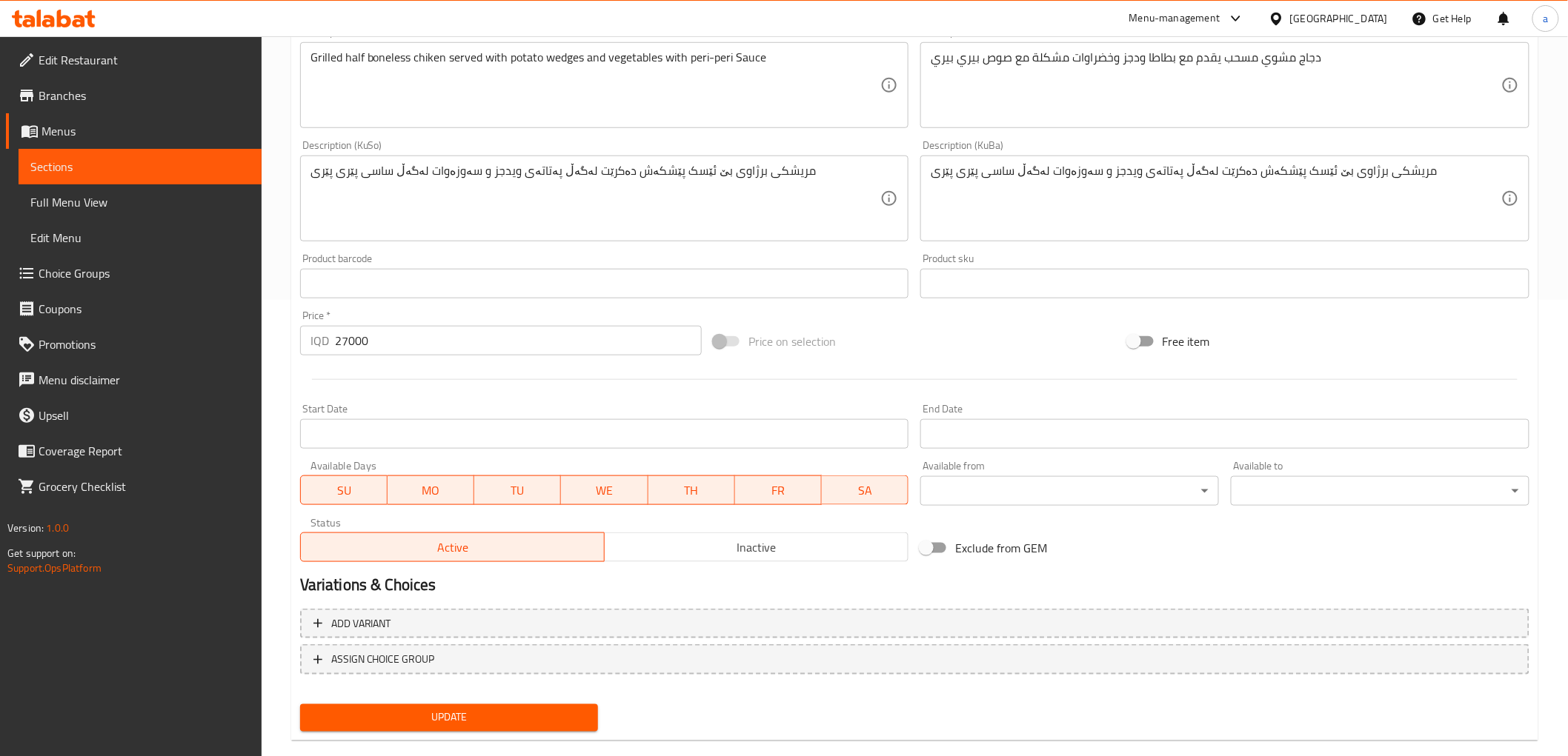
scroll to position [479, 0]
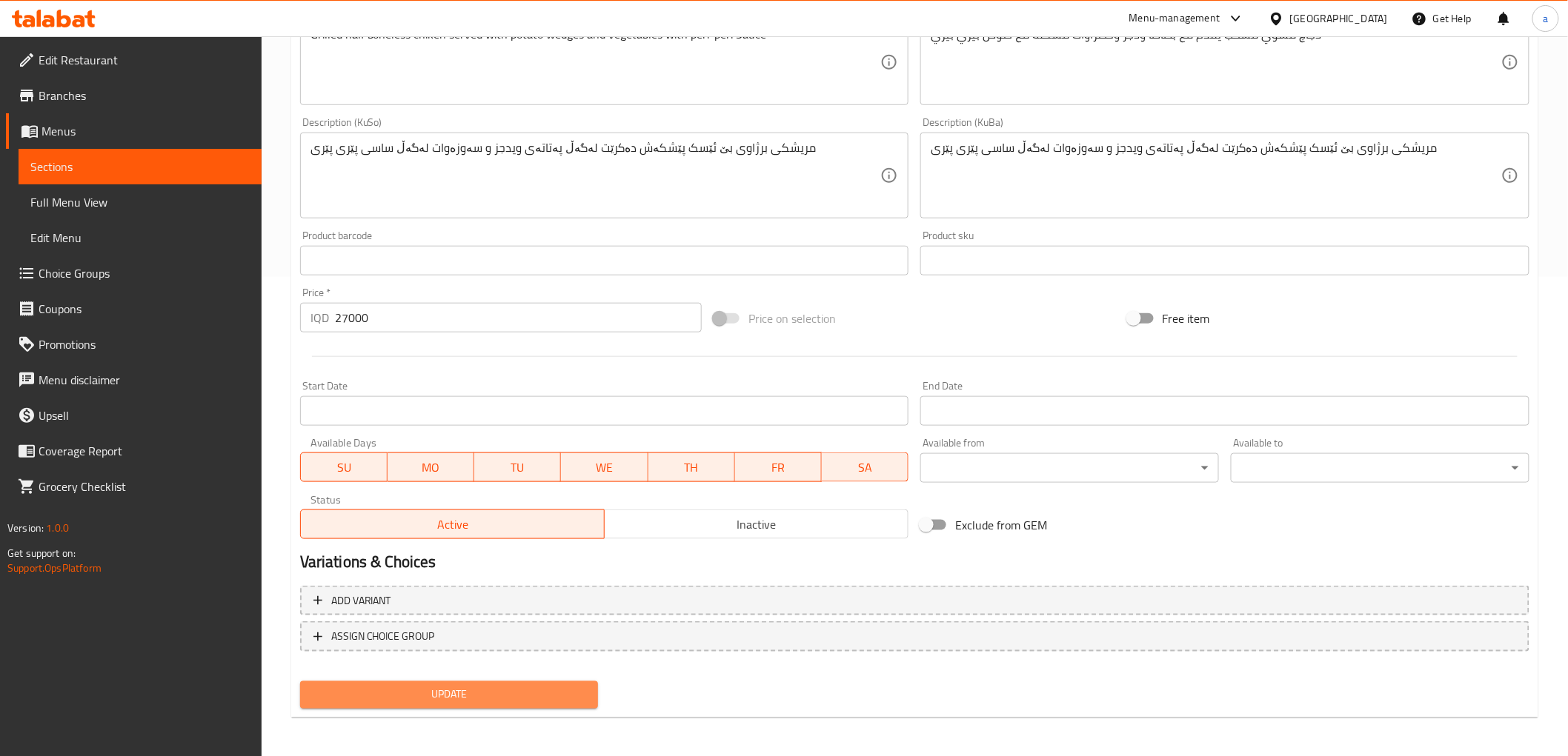
click at [420, 686] on span "Update" at bounding box center [449, 695] width 275 height 18
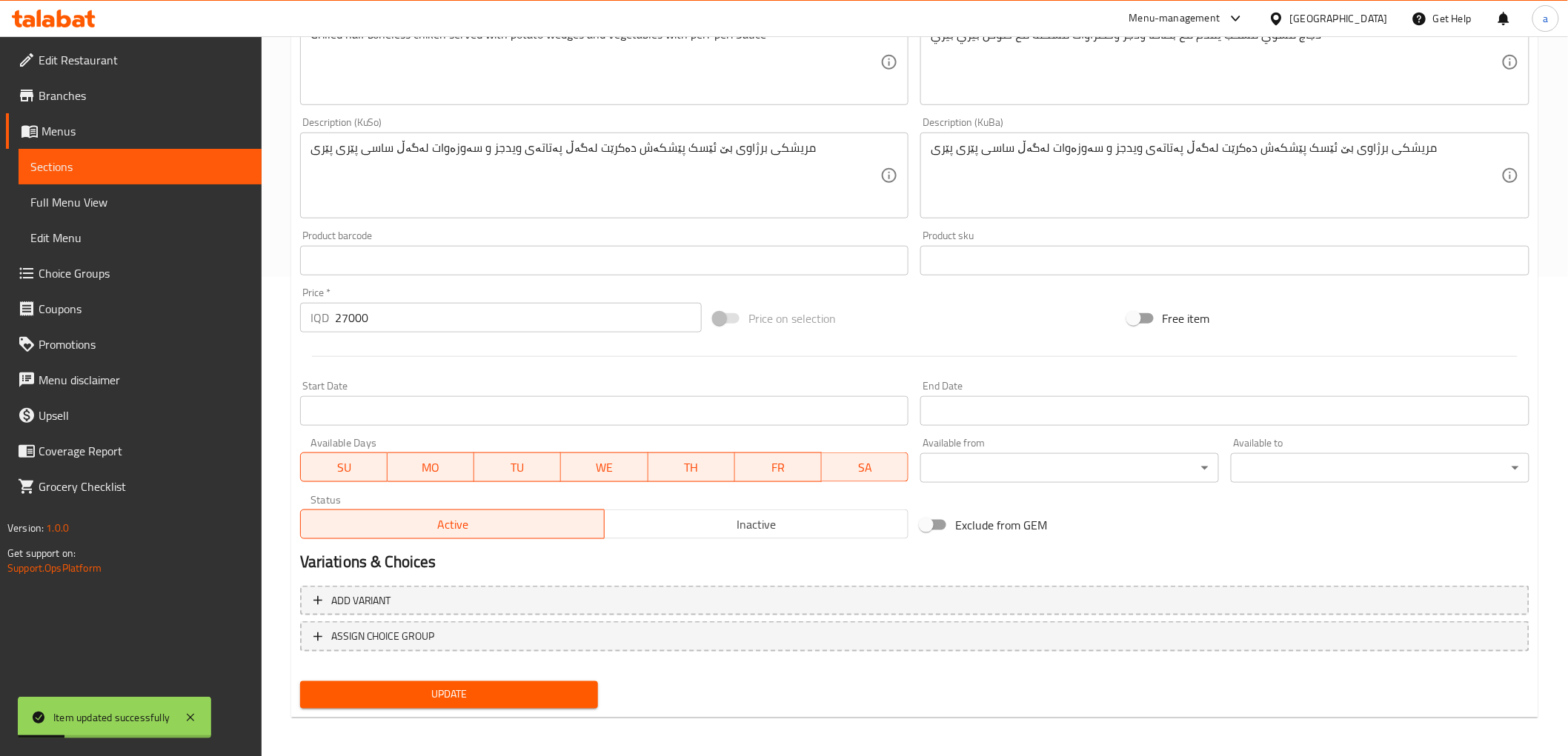
click at [471, 697] on span "Update" at bounding box center [449, 695] width 275 height 18
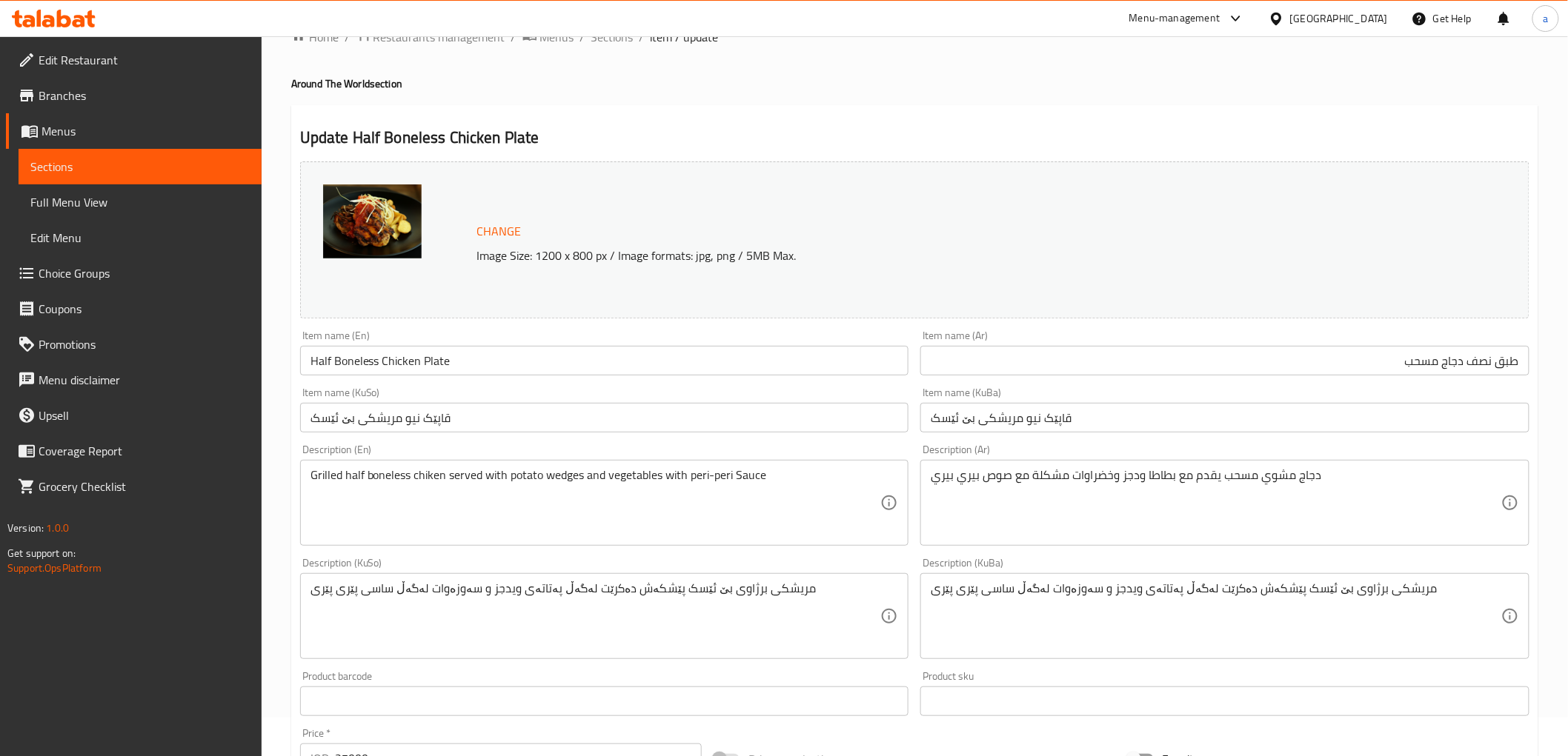
scroll to position [0, 0]
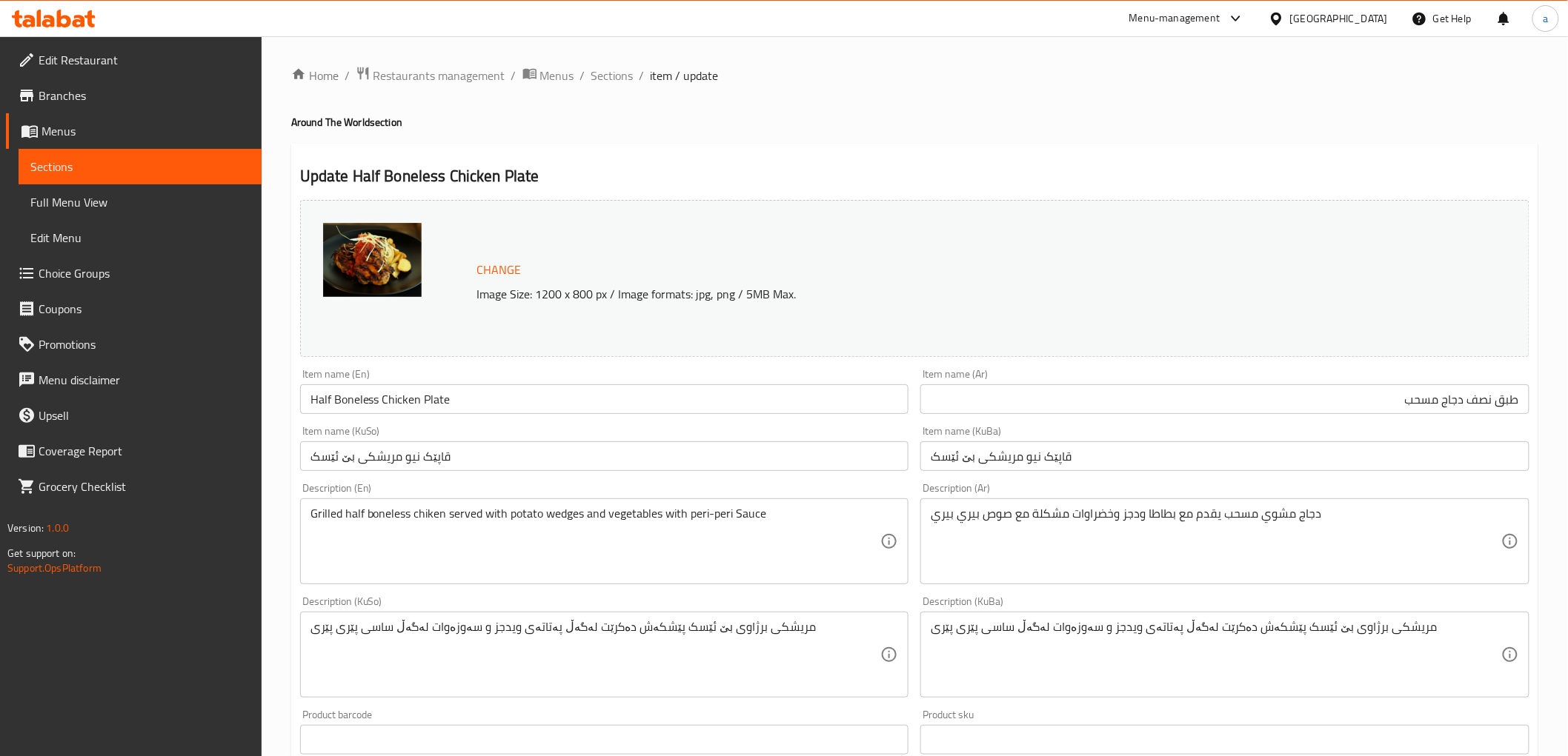
click at [83, 200] on span "Full Menu View" at bounding box center [139, 202] width 220 height 18
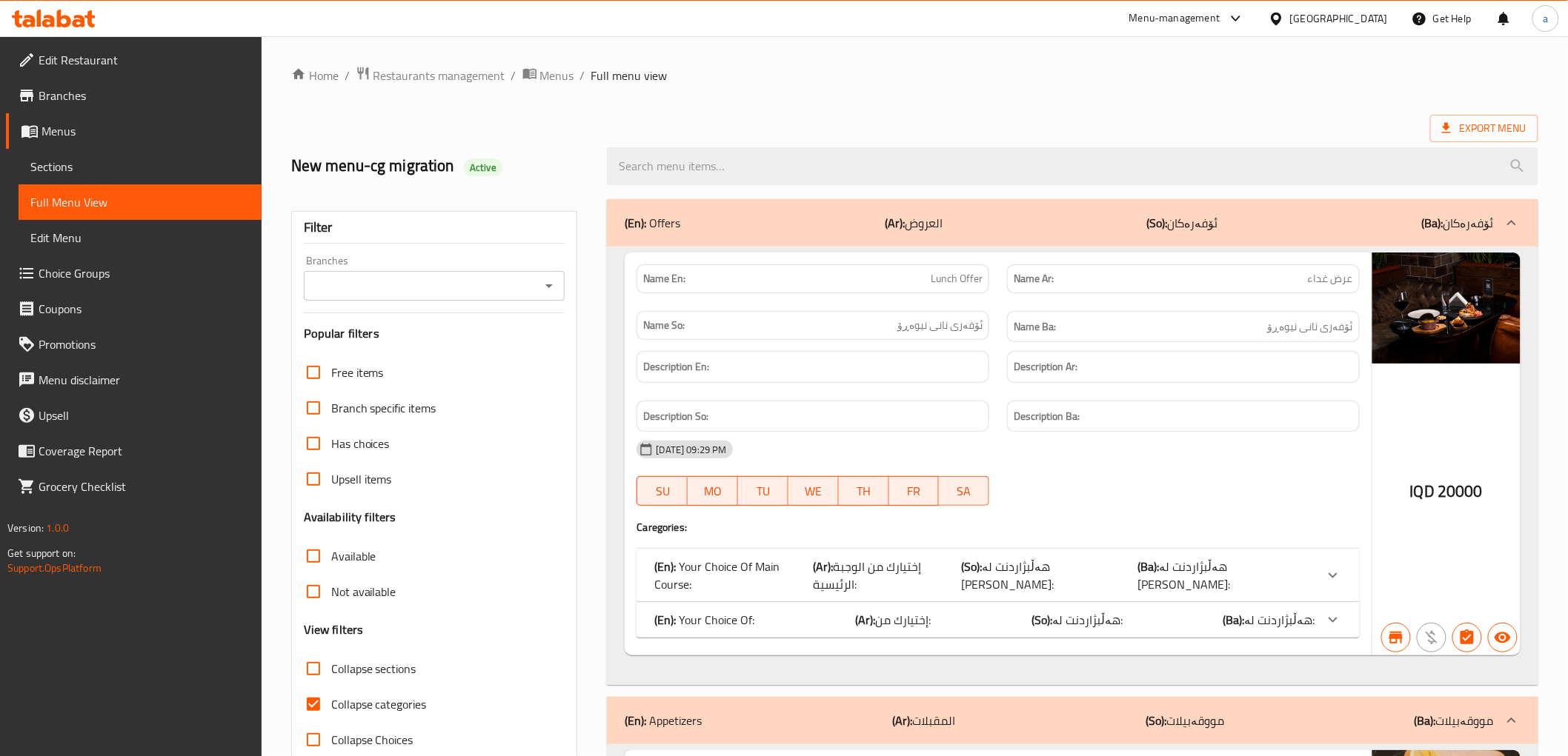
click at [550, 295] on button "Open" at bounding box center [549, 285] width 21 height 21
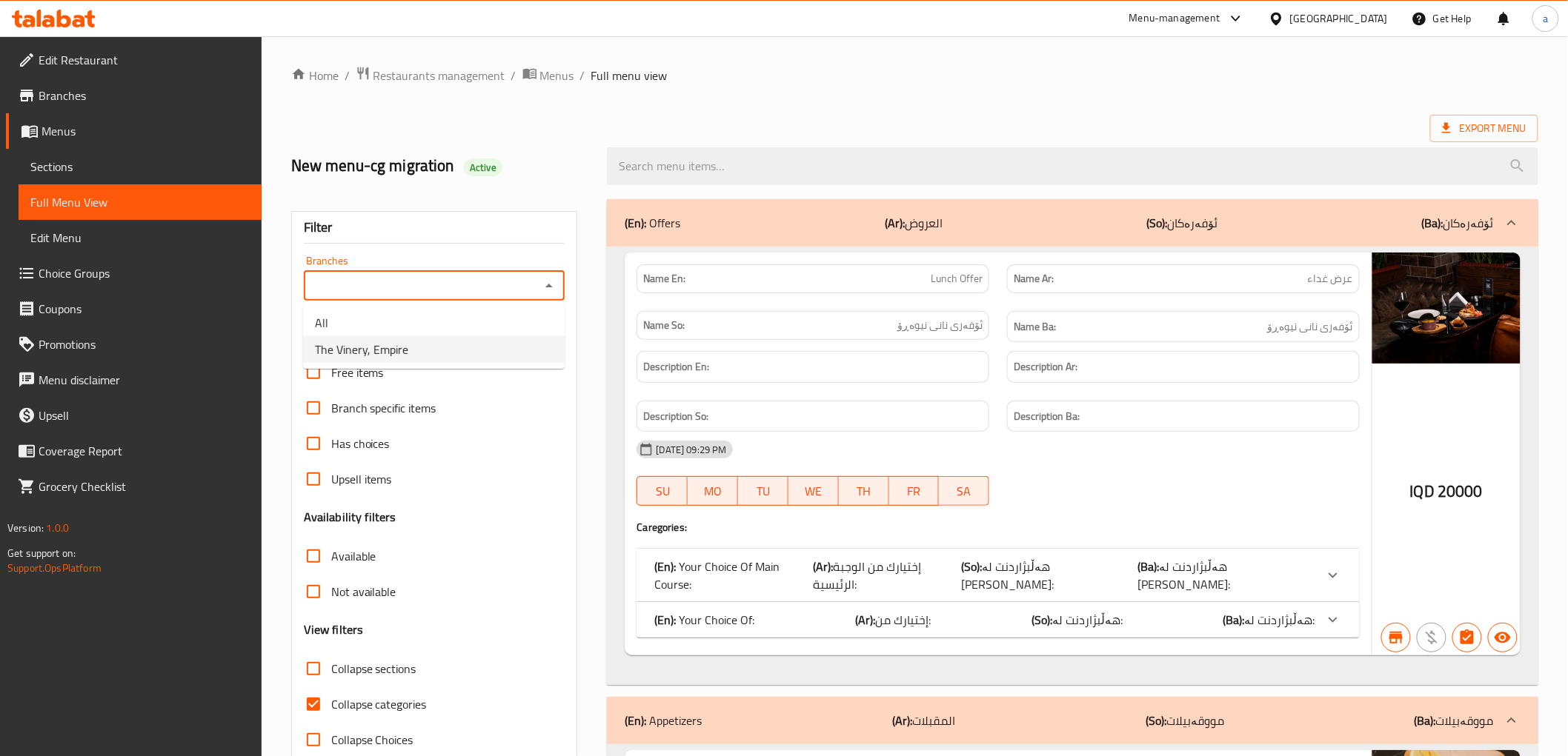
click at [434, 345] on li "The Vinery, Empire" at bounding box center [433, 350] width 261 height 27
type input "The Vinery, Empire"
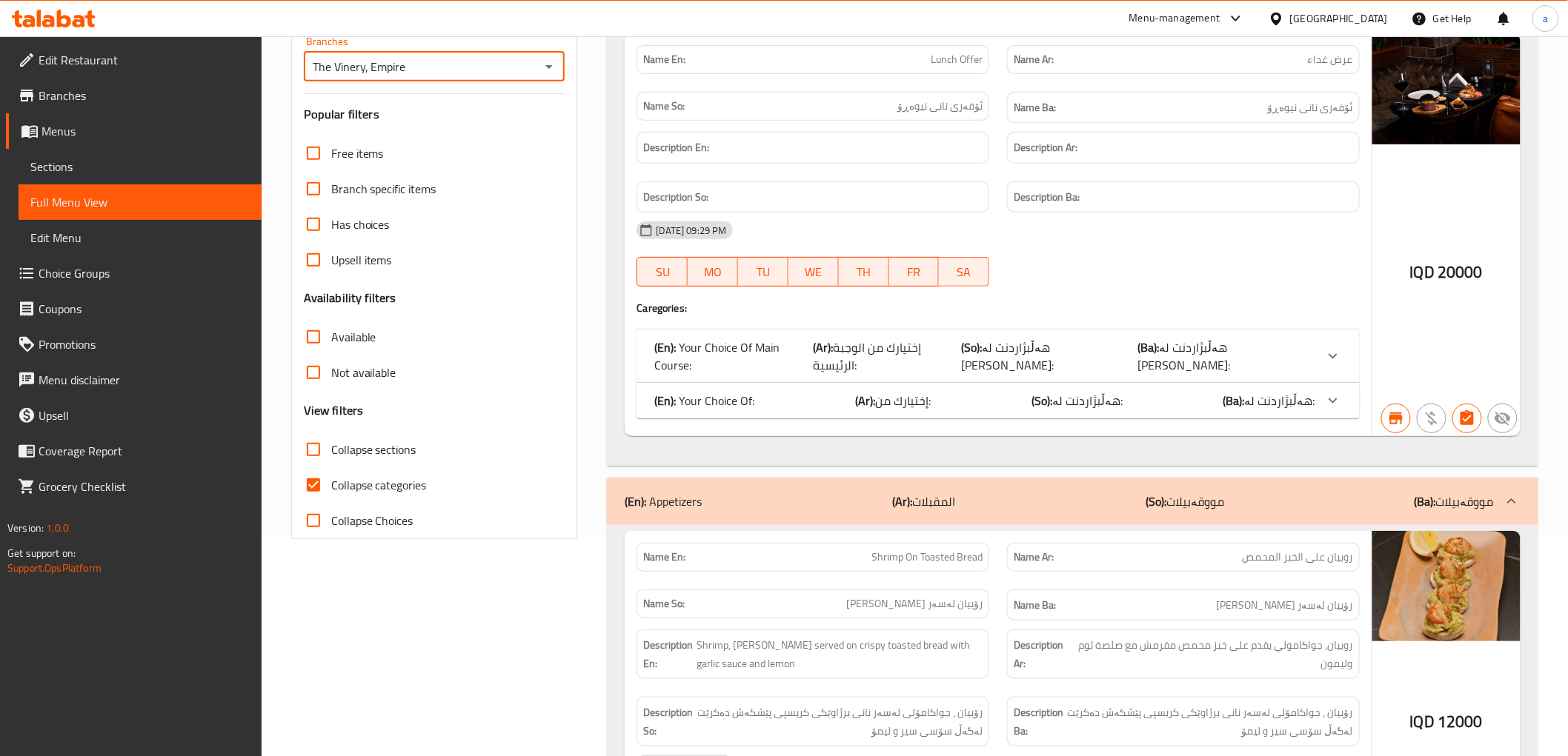
click at [309, 493] on input "Collapse categories" at bounding box center [313, 485] width 36 height 36
checkbox input "false"
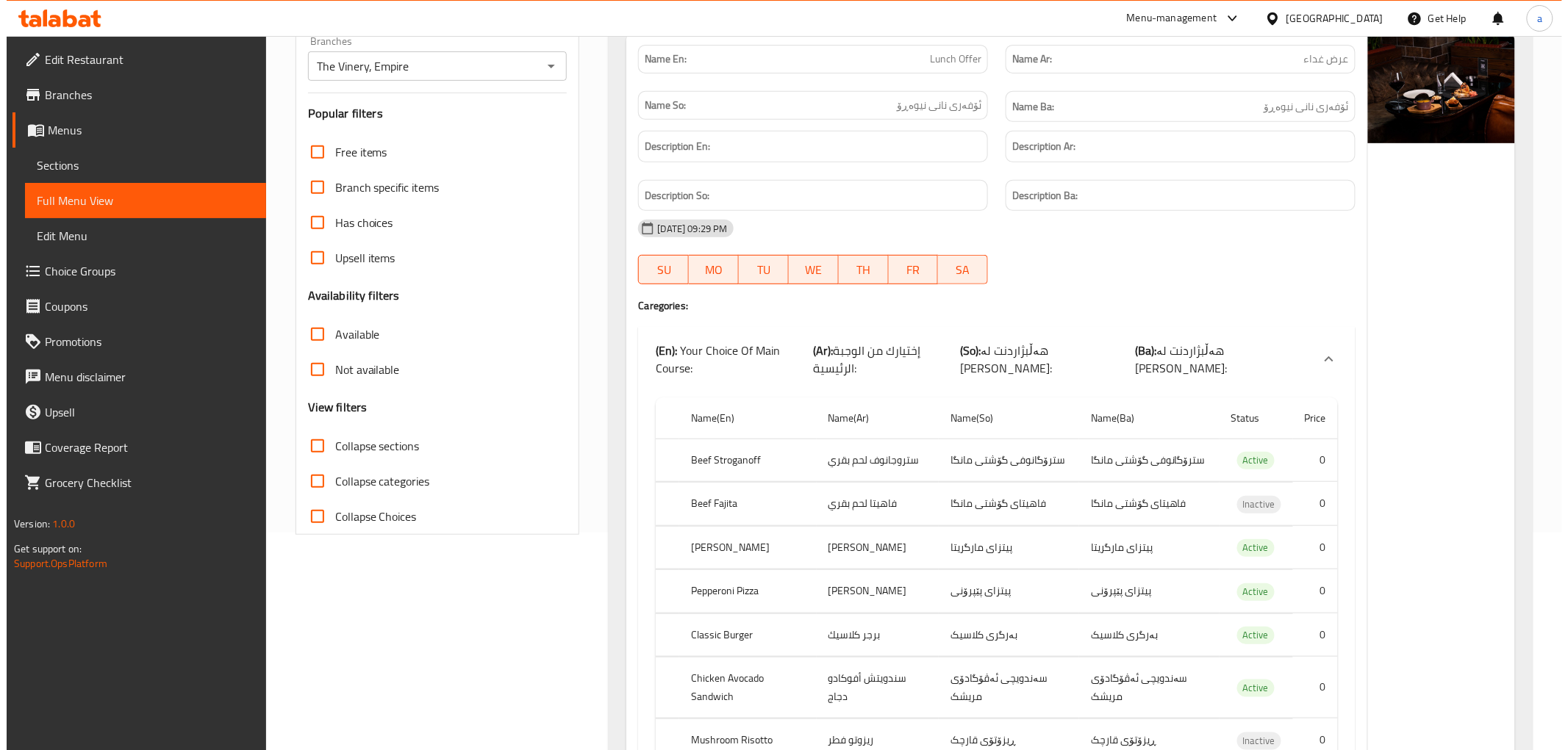
scroll to position [0, 0]
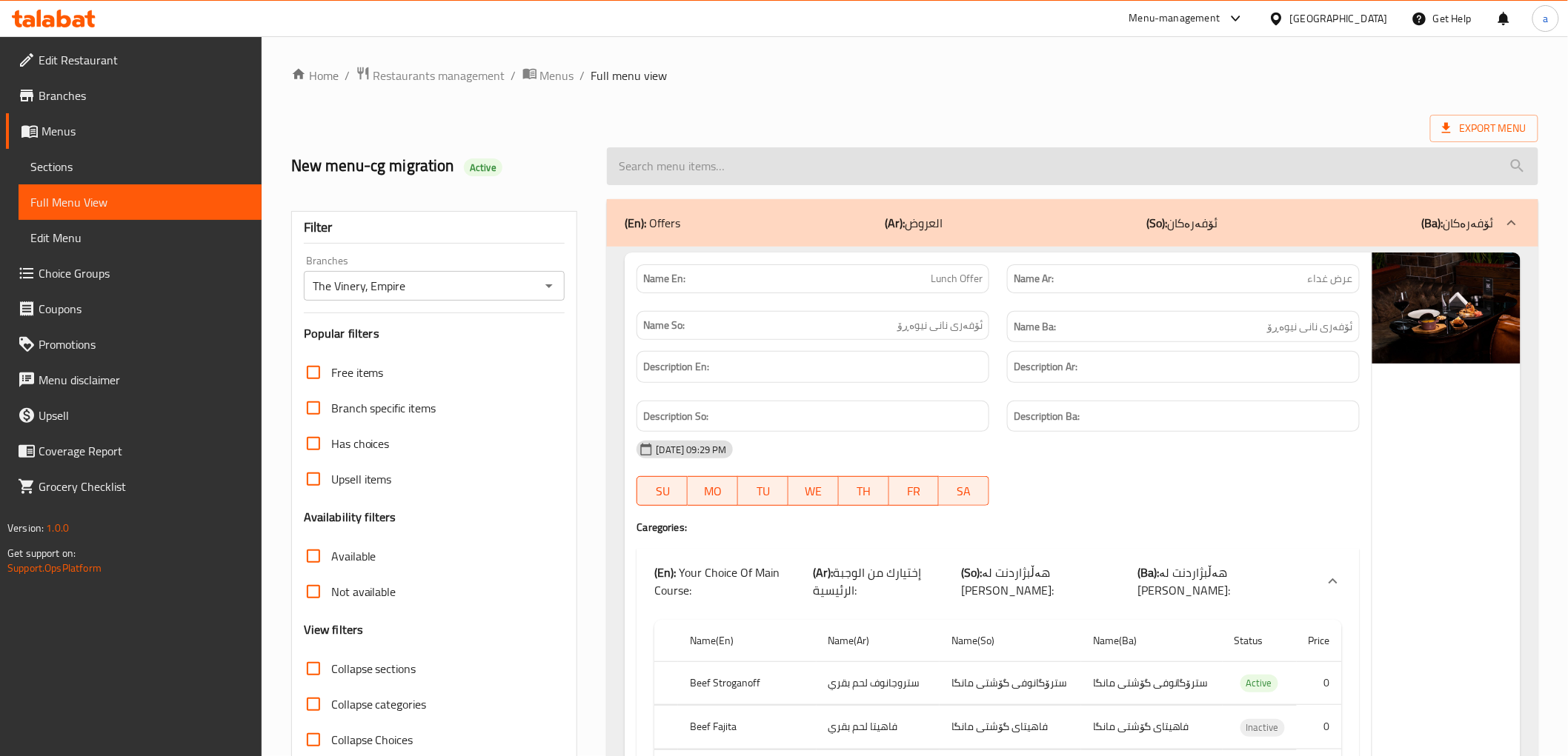
click at [713, 164] on input "search" at bounding box center [1072, 166] width 931 height 38
paste input "Half Boneless Chicken Plate"
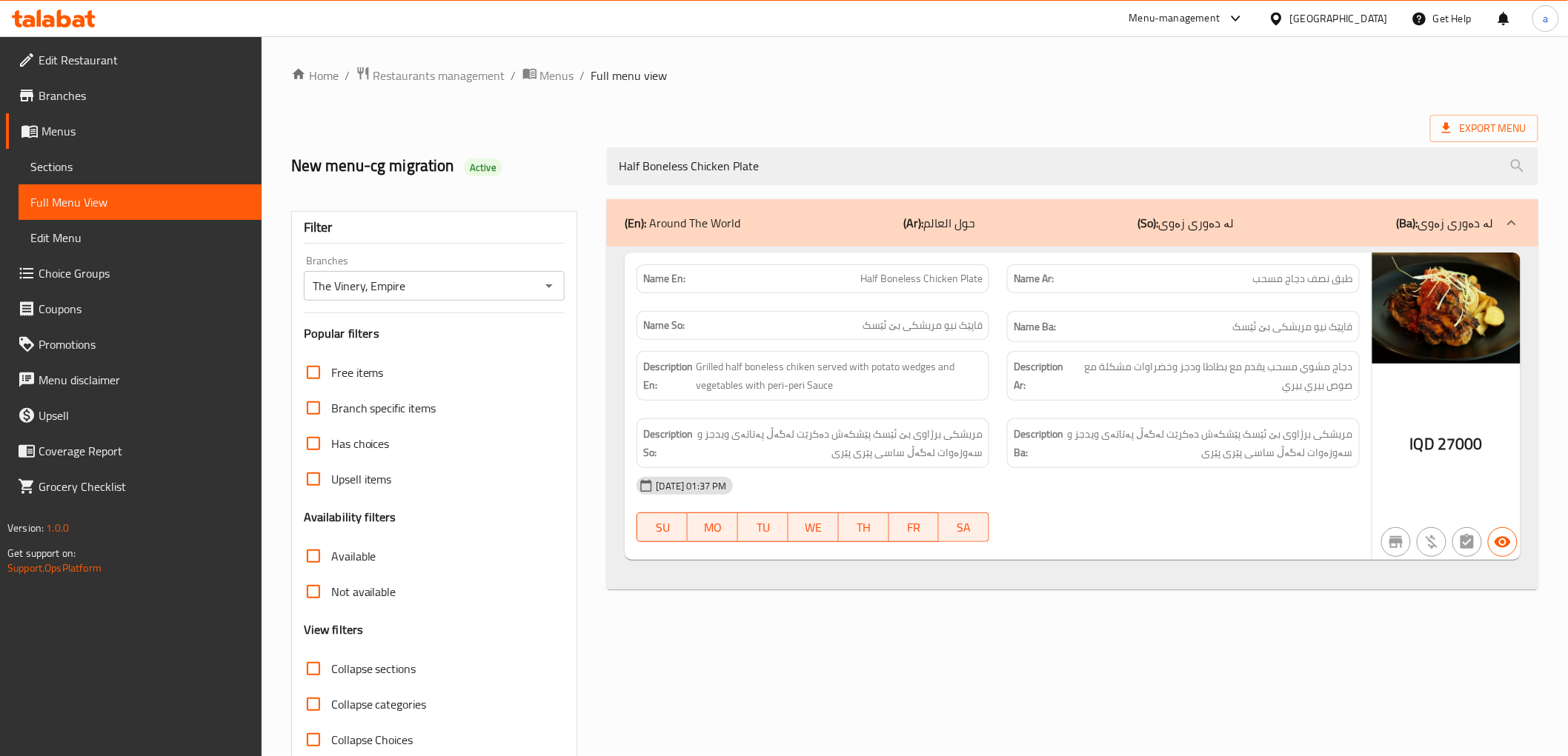
type input "Half Boneless Chicken Plate"
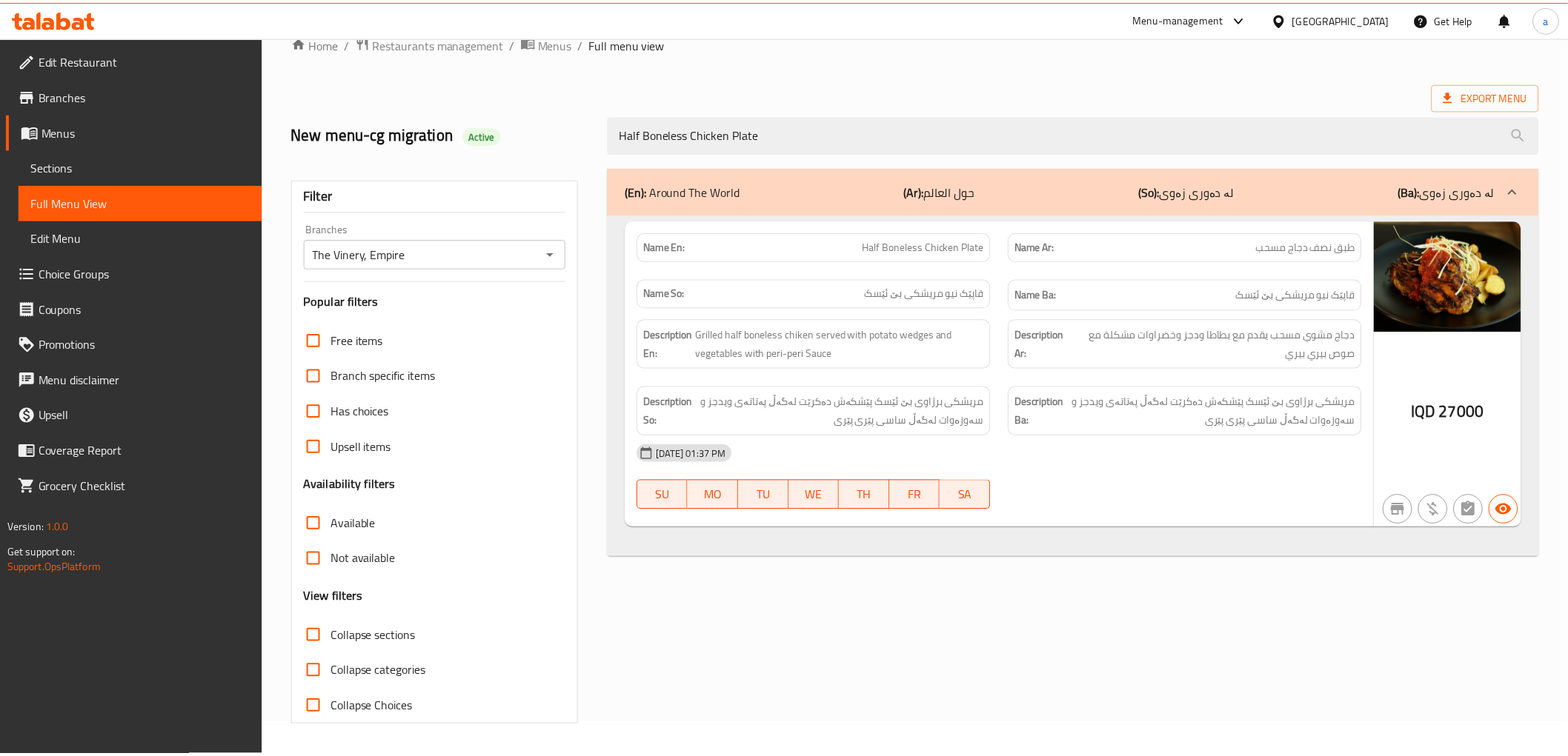
scroll to position [32, 0]
